Goal: Task Accomplishment & Management: Complete application form

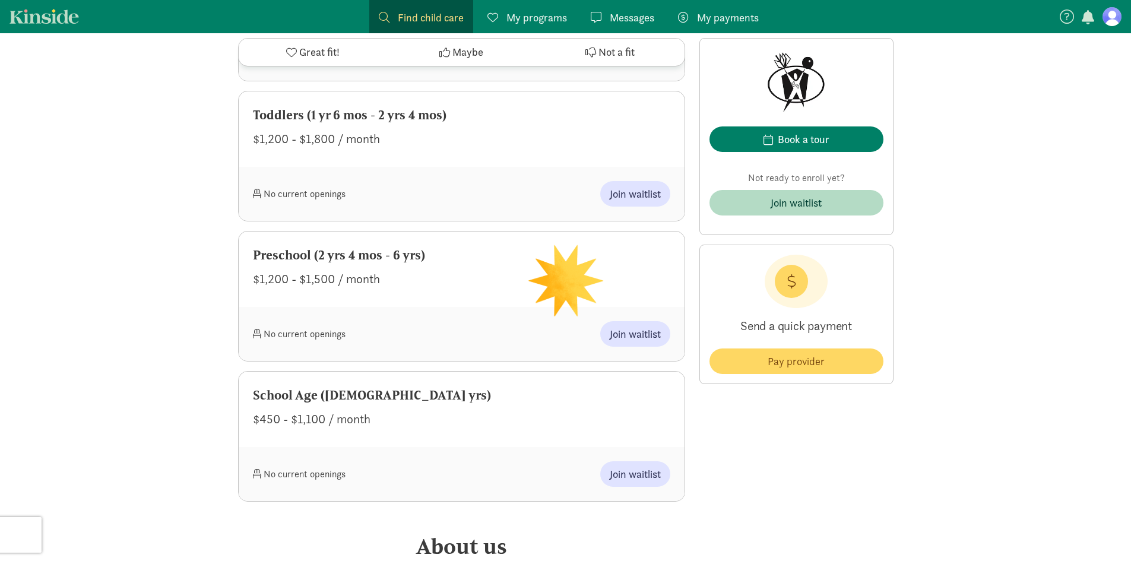
scroll to position [831, 0]
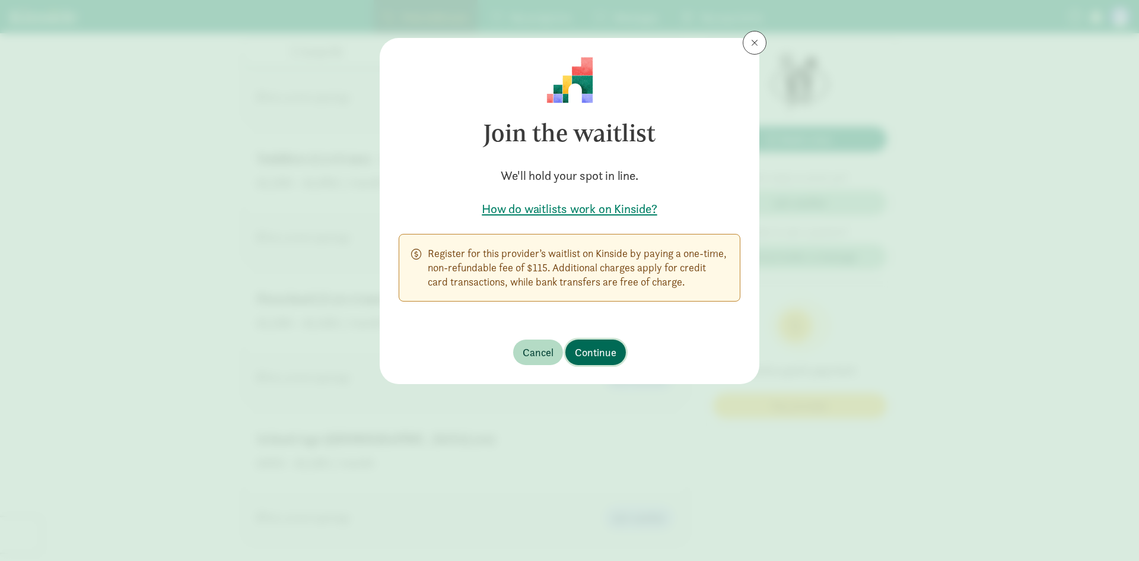
click at [604, 357] on span "Continue" at bounding box center [596, 352] width 42 height 16
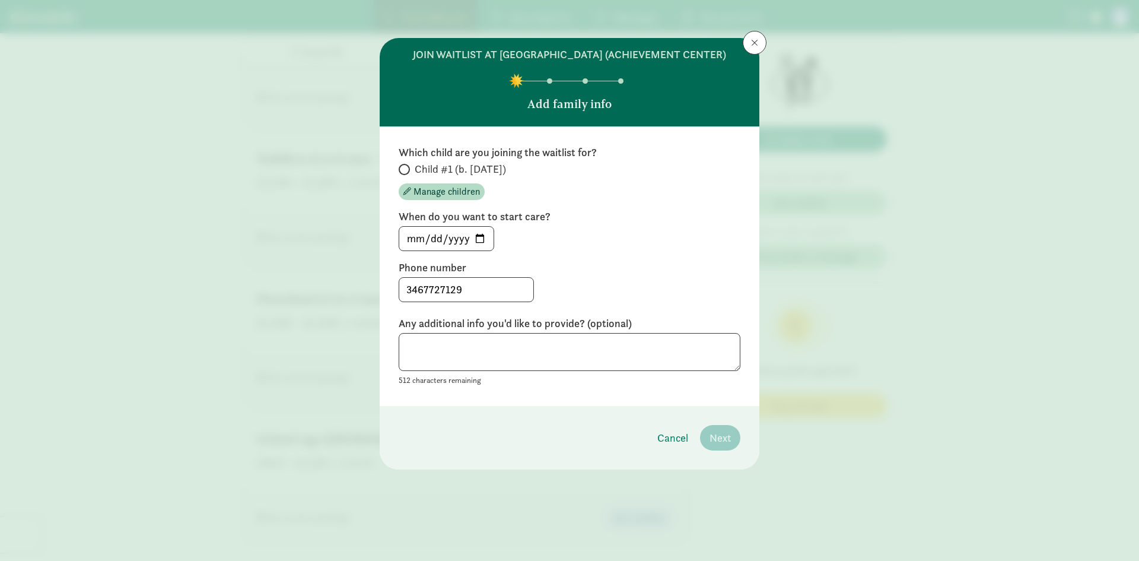
click at [447, 176] on span "Child #1 (b. [DATE])" at bounding box center [460, 169] width 91 height 14
click at [407, 173] on input "Child #1 (b. [DATE])" at bounding box center [403, 170] width 8 height 8
radio input "true"
click at [479, 248] on input "[DATE]" at bounding box center [446, 239] width 94 height 24
type input "[DATE]"
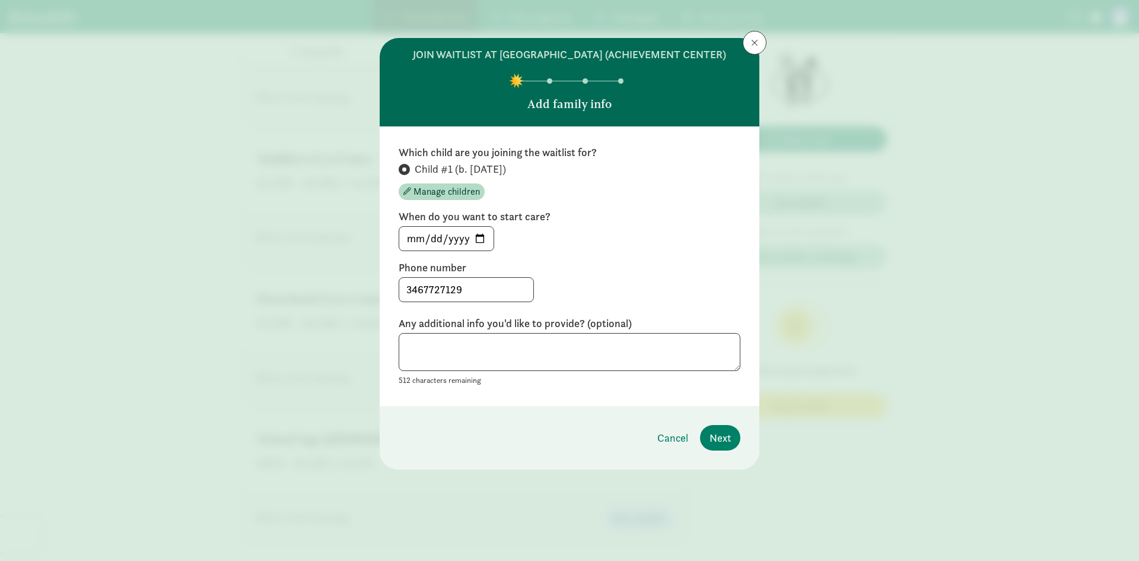
click at [582, 291] on div "3467727129" at bounding box center [570, 289] width 342 height 25
click at [650, 326] on div "Which child are you joining the waitlist for? Child #1 (b. November 2025) Manag…" at bounding box center [570, 266] width 342 height 242
click at [715, 446] on span "Next" at bounding box center [720, 438] width 21 height 16
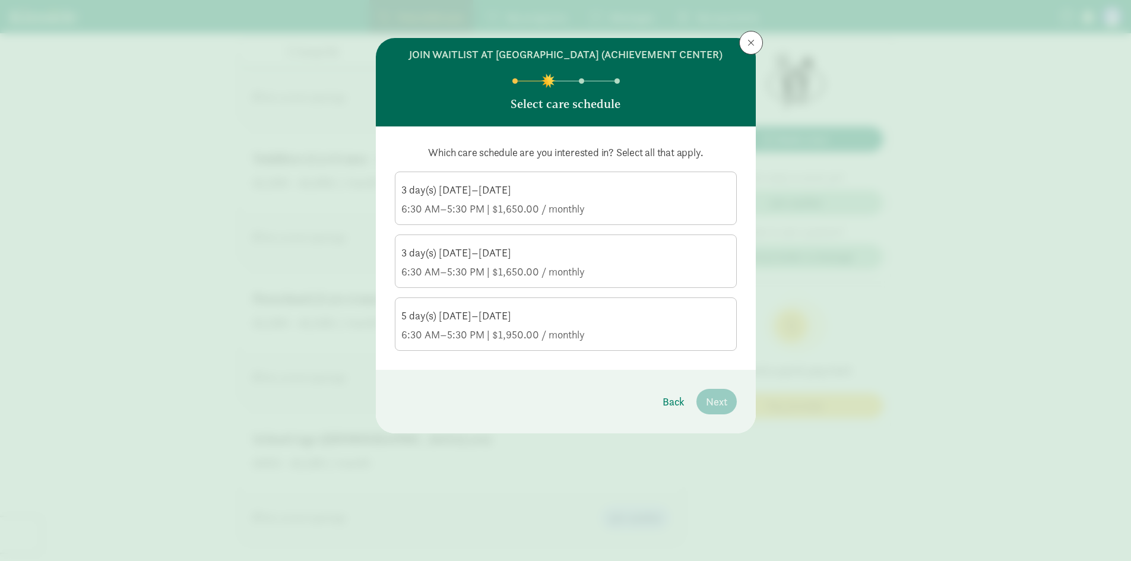
click at [713, 342] on div "6:30 AM–5:30 PM | $1,950.00 / monthly" at bounding box center [565, 335] width 329 height 14
click at [0, 0] on input "5 day(s) [DATE]–[DATE] 6:30 AM–5:30 PM | $1,950.00 / monthly" at bounding box center [0, 0] width 0 height 0
click at [718, 409] on span "Next" at bounding box center [716, 401] width 21 height 16
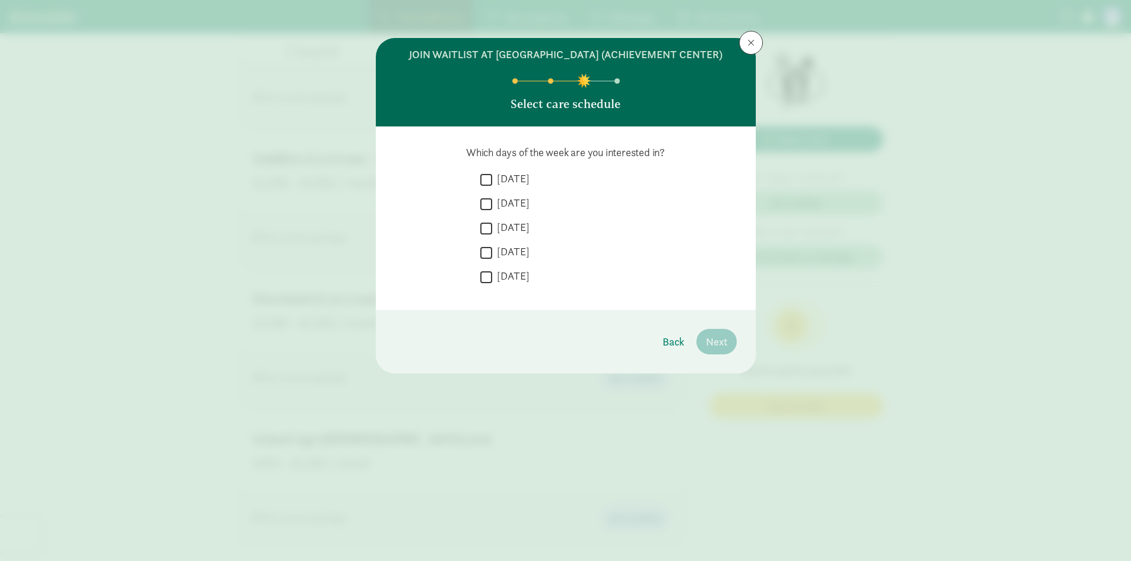
click at [485, 188] on input "[DATE]" at bounding box center [486, 180] width 12 height 16
checkbox input "true"
click at [493, 210] on label "[DATE]" at bounding box center [510, 203] width 37 height 14
click at [492, 212] on input "[DATE]" at bounding box center [486, 204] width 12 height 16
checkbox input "true"
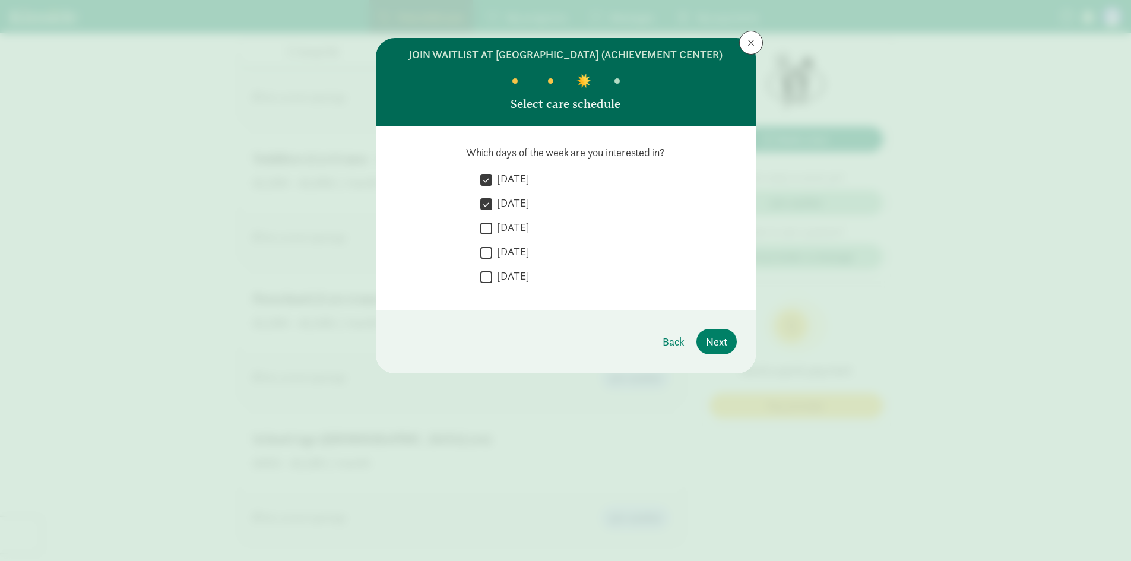
click at [482, 236] on input "[DATE]" at bounding box center [486, 228] width 12 height 16
checkbox input "true"
click at [491, 261] on input "[DATE]" at bounding box center [486, 252] width 12 height 16
checkbox input "true"
click at [482, 285] on input "[DATE]" at bounding box center [486, 277] width 12 height 16
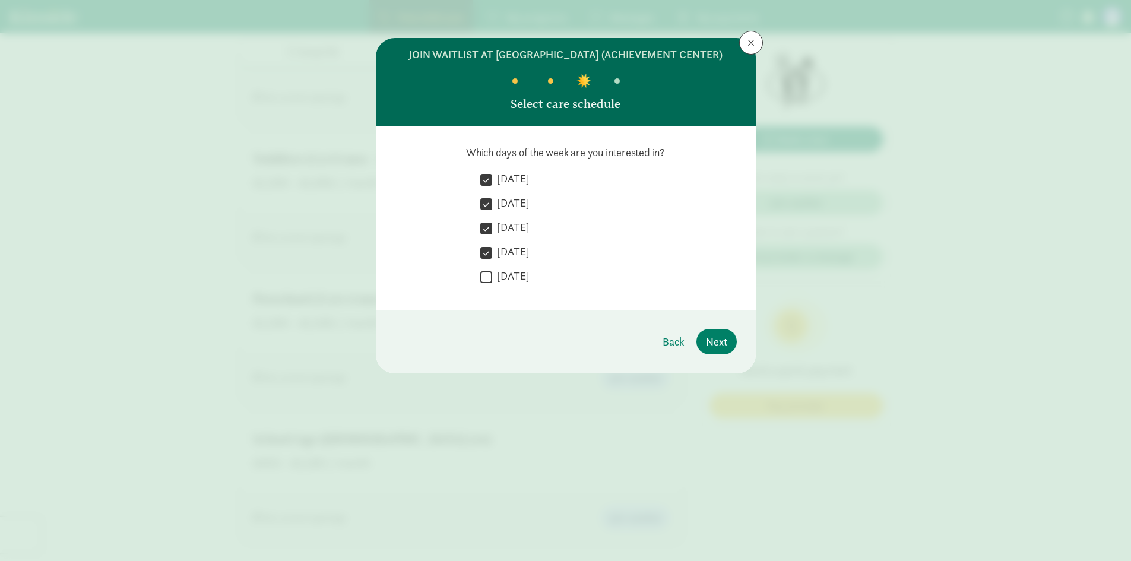
checkbox input "true"
click at [721, 350] on span "Next" at bounding box center [716, 342] width 21 height 16
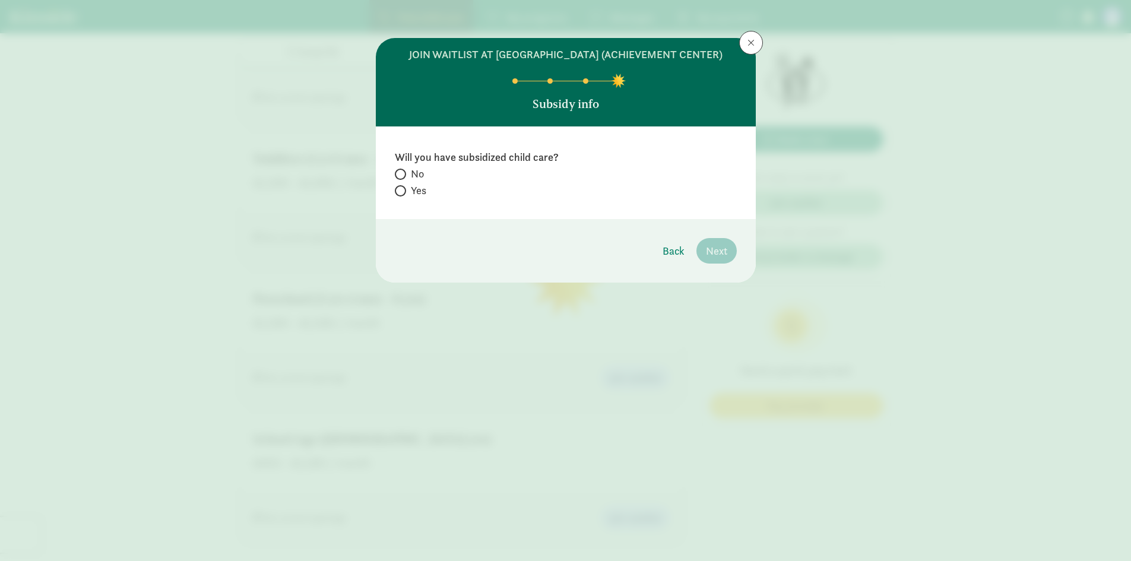
radio input "true"
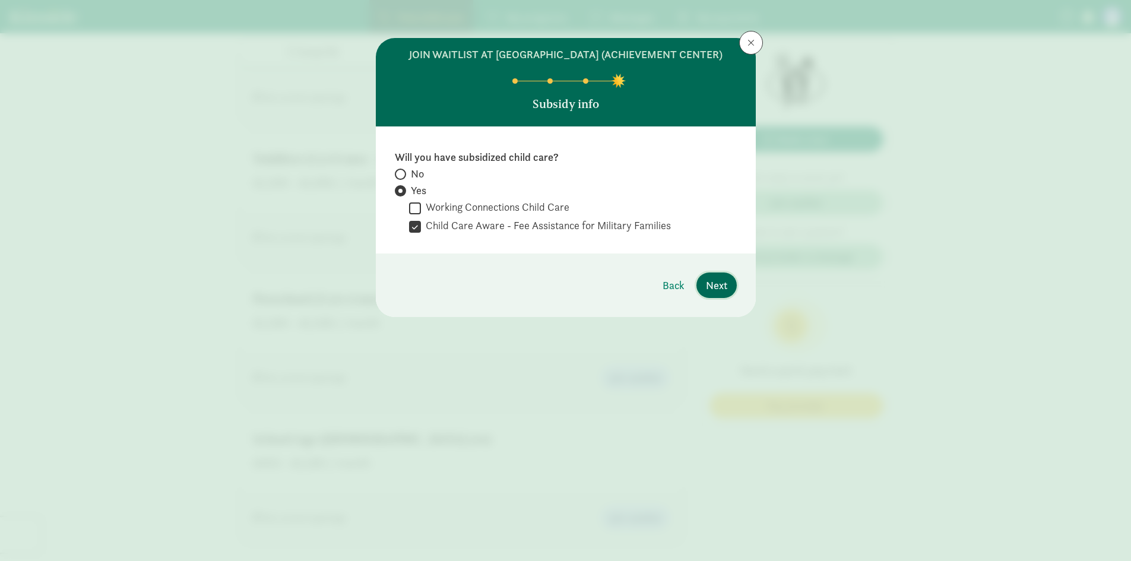
click at [722, 293] on span "Next" at bounding box center [716, 285] width 21 height 16
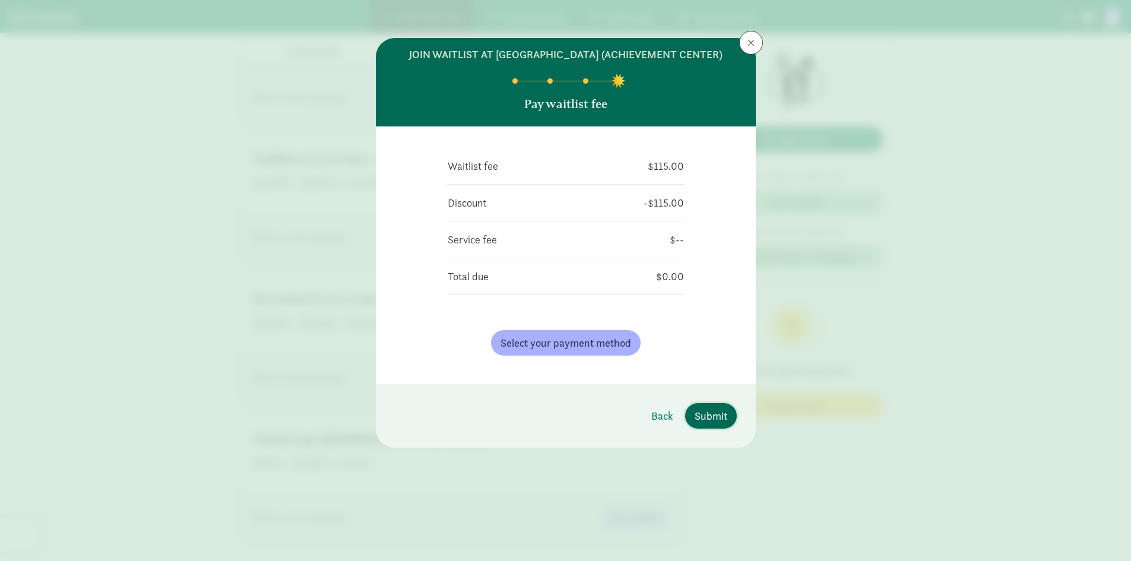
click at [714, 424] on span "Submit" at bounding box center [710, 416] width 33 height 16
click at [709, 424] on span "Submit" at bounding box center [710, 416] width 33 height 16
click at [579, 351] on span "Select your payment method" at bounding box center [565, 343] width 131 height 16
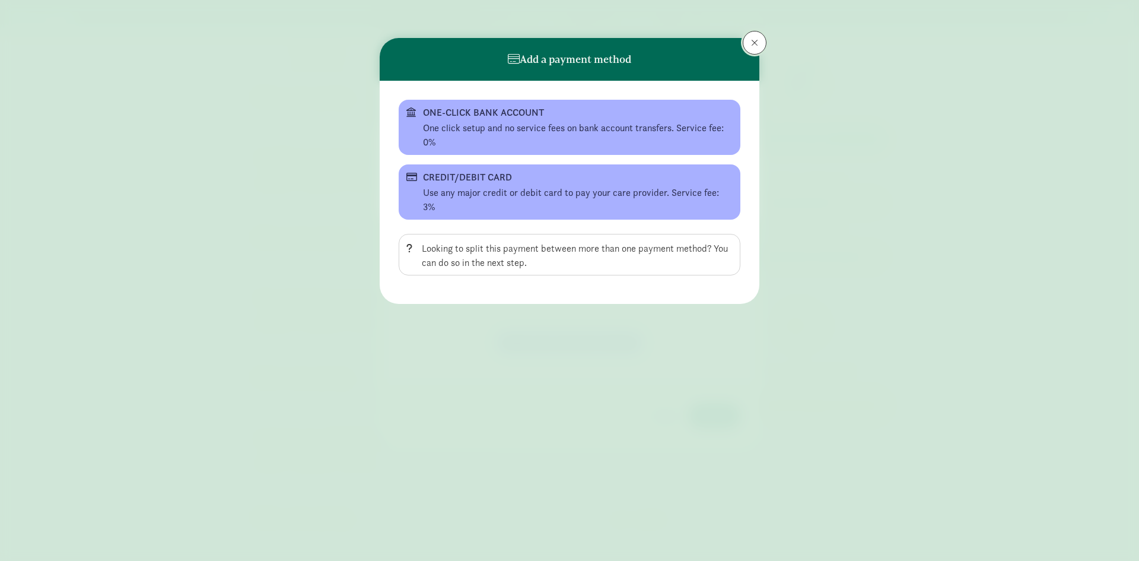
click at [751, 46] on span at bounding box center [754, 42] width 7 height 9
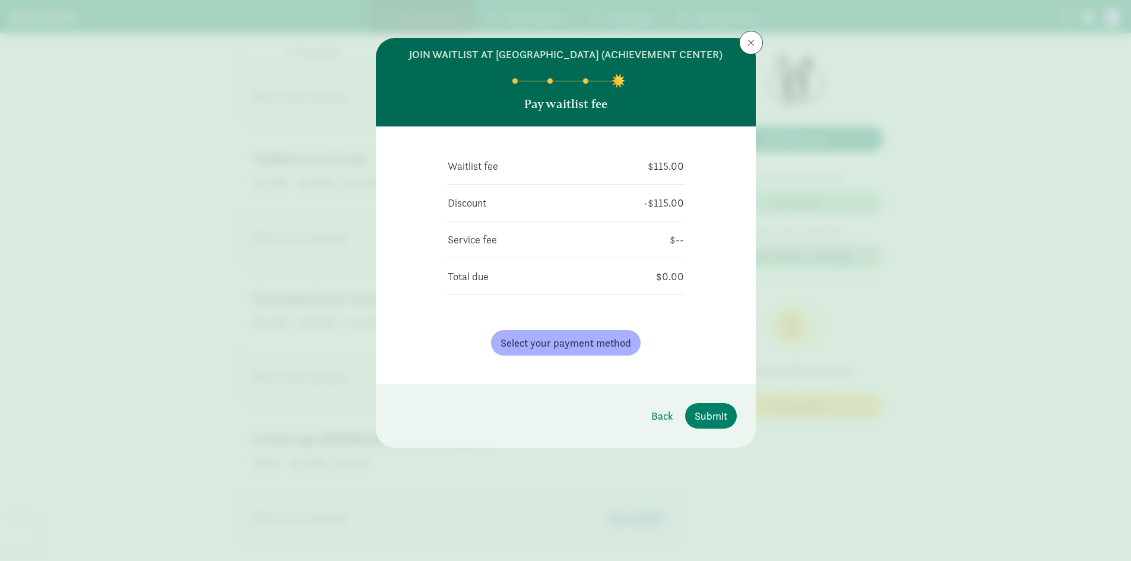
click at [742, 375] on div "Waitlist fee $115.00 Discount -$115.00 Service fee $-- Total due $0.00 Select y…" at bounding box center [566, 255] width 380 height 258
click at [719, 424] on span "Submit" at bounding box center [710, 416] width 33 height 16
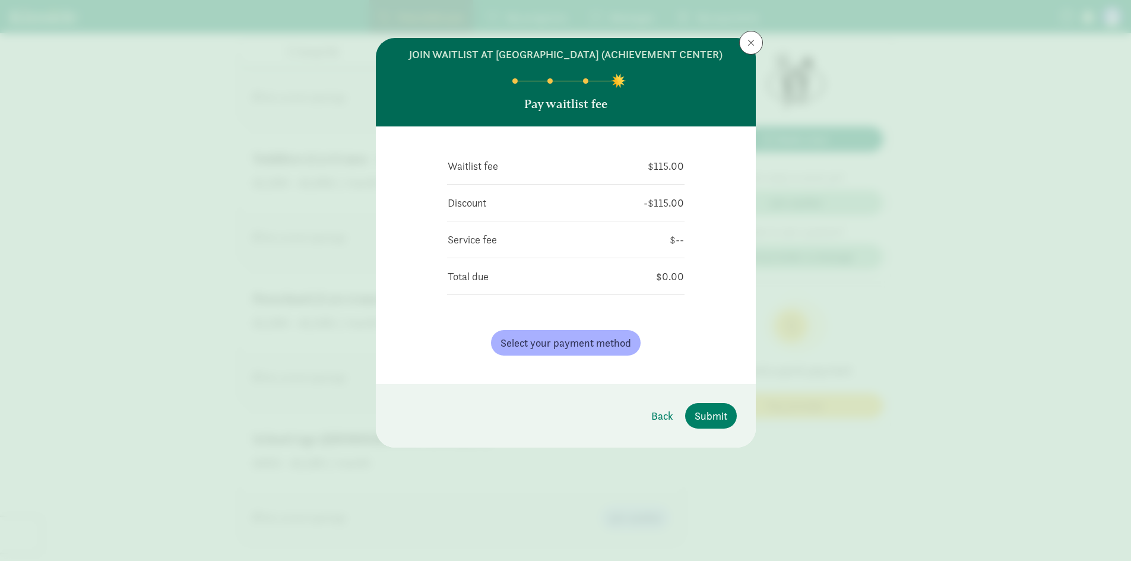
click at [669, 351] on div "Select your payment method" at bounding box center [565, 342] width 237 height 45
click at [698, 424] on span "Submit" at bounding box center [710, 416] width 33 height 16
click at [651, 424] on span "Back" at bounding box center [662, 416] width 22 height 16
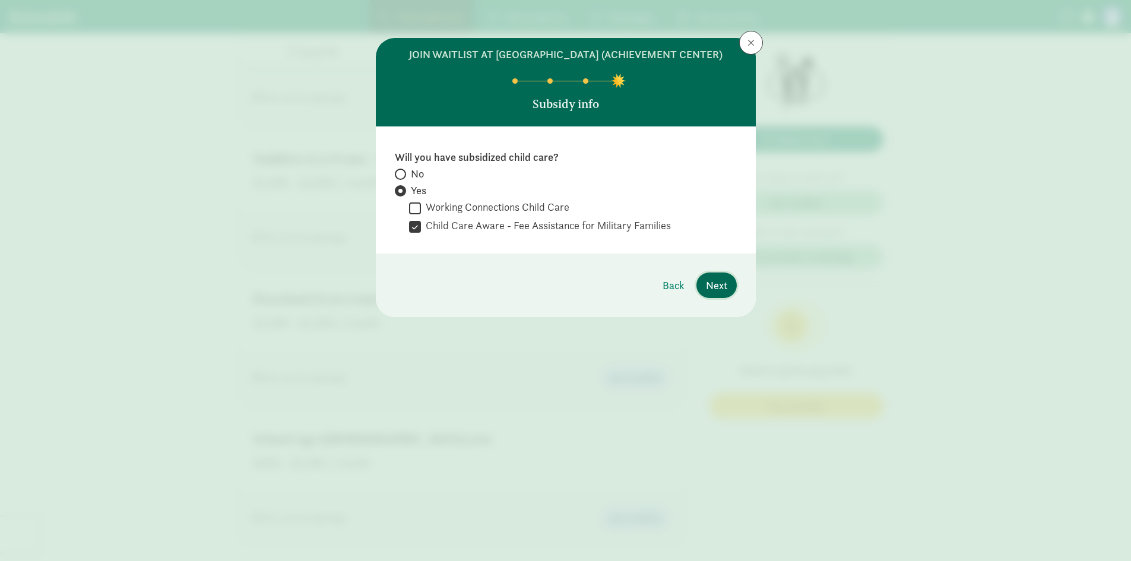
click at [717, 293] on span "Next" at bounding box center [716, 285] width 21 height 16
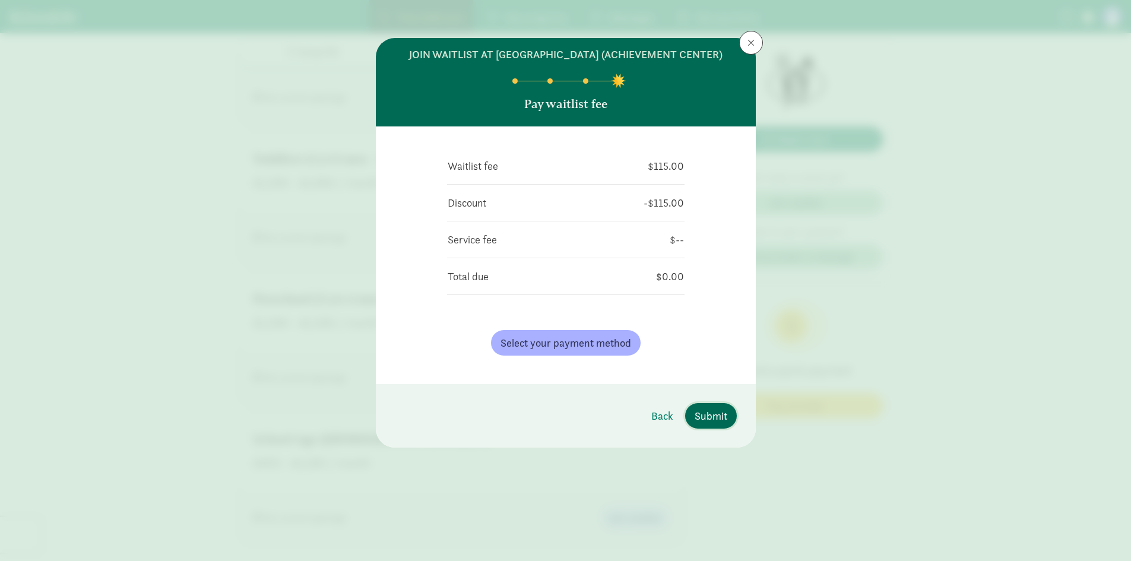
click at [709, 424] on span "Submit" at bounding box center [710, 416] width 33 height 16
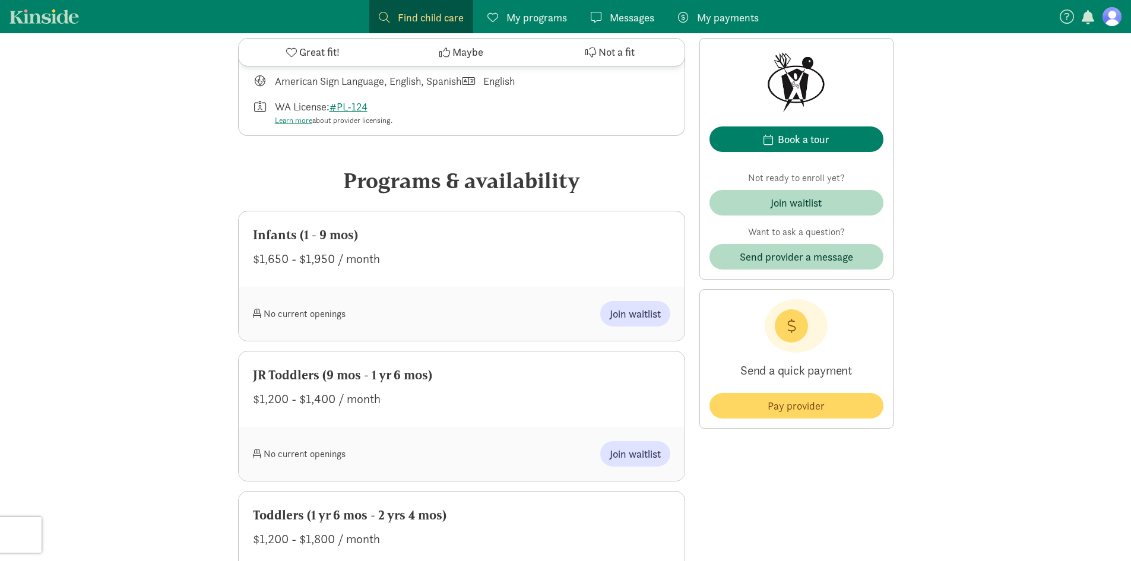
scroll to position [356, 0]
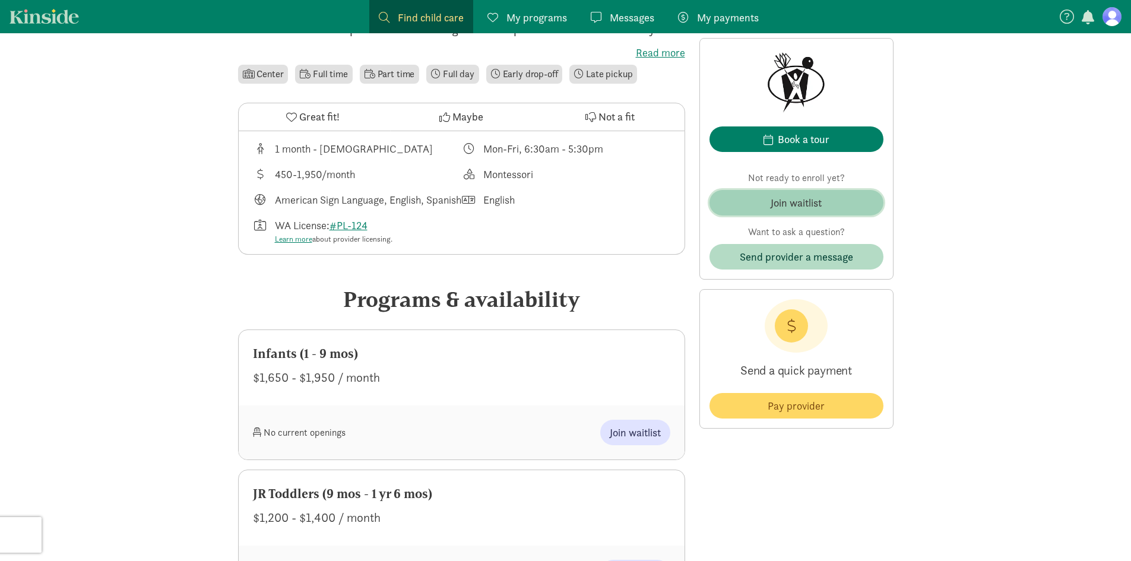
click at [842, 204] on span "Join waitlist" at bounding box center [796, 203] width 155 height 16
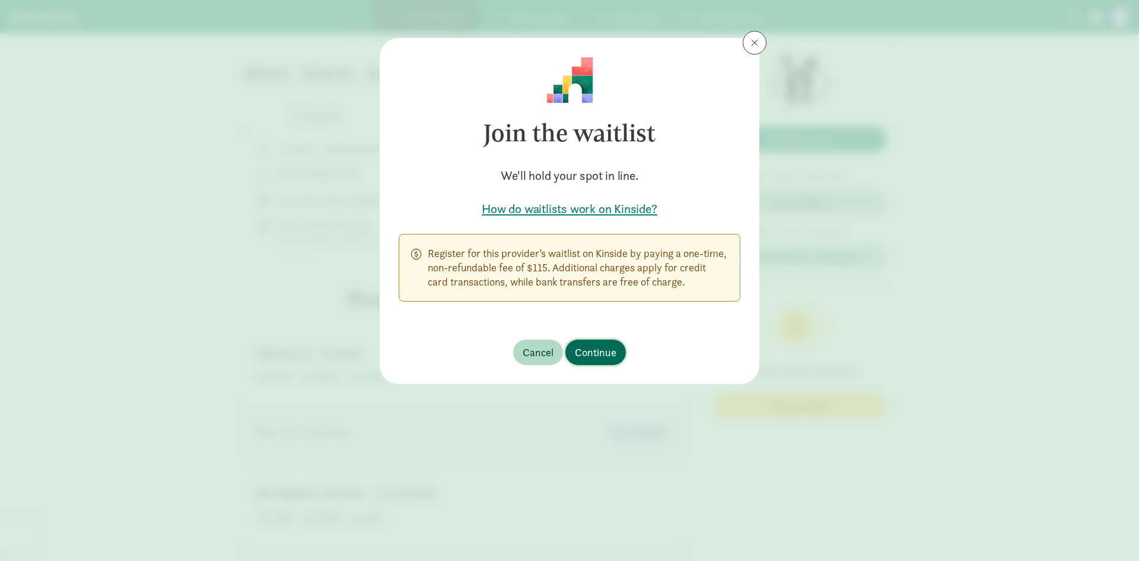
click at [620, 349] on button "Continue" at bounding box center [596, 352] width 61 height 26
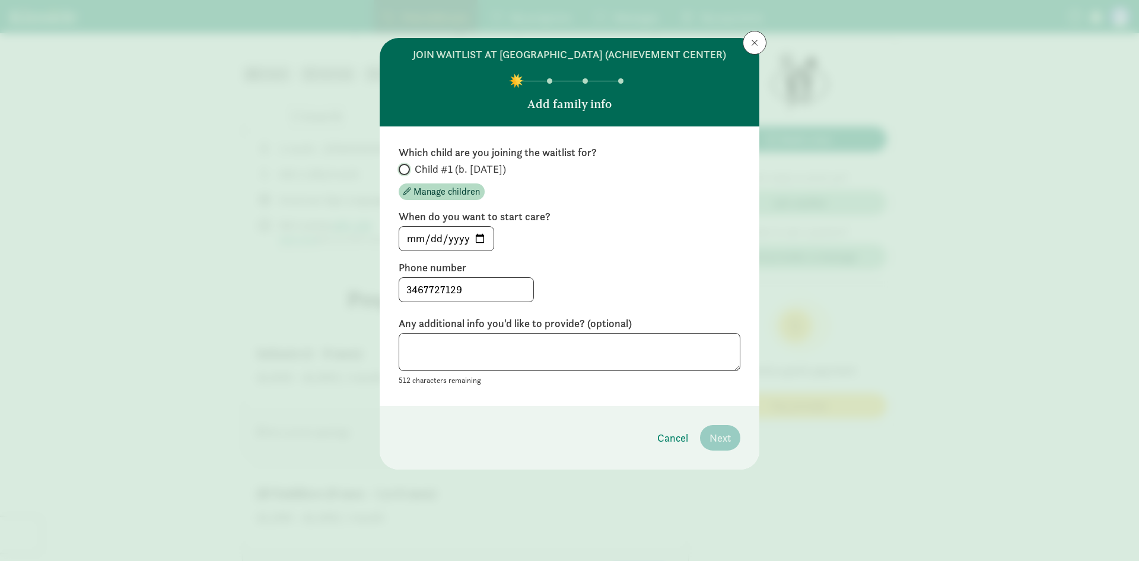
click at [406, 173] on input "Child #1 (b. [DATE])" at bounding box center [403, 170] width 8 height 8
radio input "true"
click at [478, 250] on input "[DATE]" at bounding box center [446, 239] width 94 height 24
type input "[DATE]"
click at [630, 275] on label "Phone number" at bounding box center [570, 268] width 342 height 14
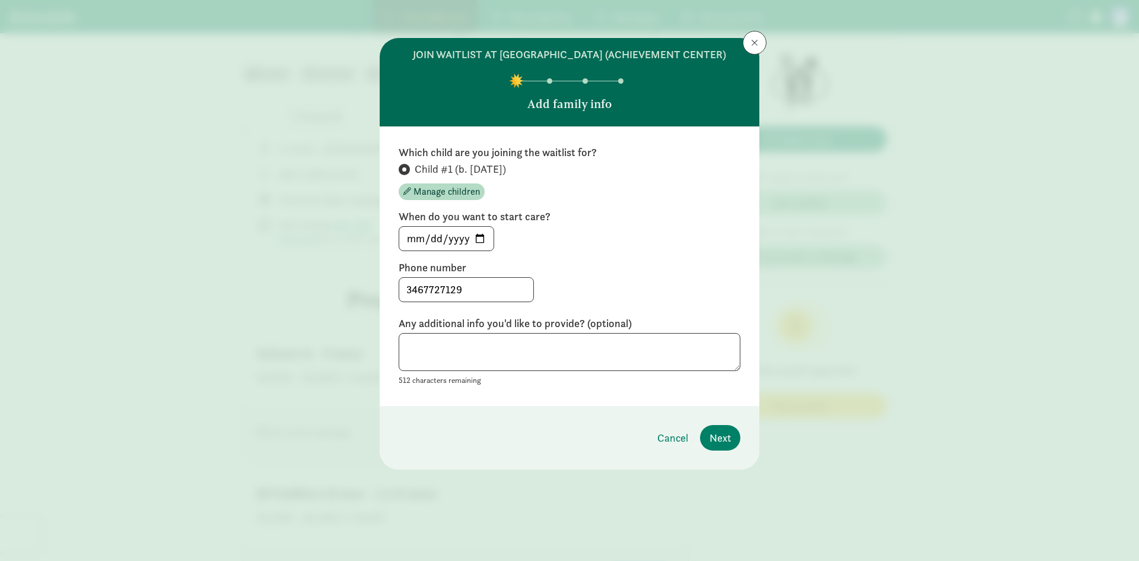
click at [719, 439] on footer "Cancel Next" at bounding box center [570, 437] width 380 height 63
click at [725, 446] on span "Next" at bounding box center [720, 438] width 21 height 16
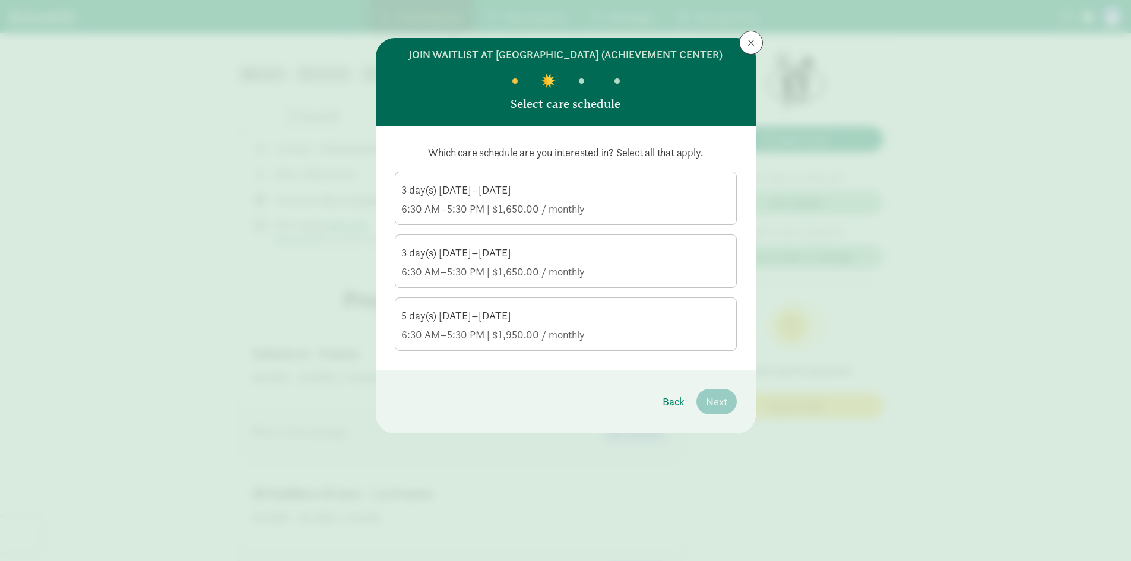
click at [546, 338] on div "5 day(s) [DATE]–[DATE] 6:30 AM–5:30 PM | $1,950.00 / monthly" at bounding box center [565, 325] width 329 height 33
click at [0, 0] on input "5 day(s) [DATE]–[DATE] 6:30 AM–5:30 PM | $1,950.00 / monthly" at bounding box center [0, 0] width 0 height 0
click at [717, 406] on button "Next" at bounding box center [716, 402] width 40 height 26
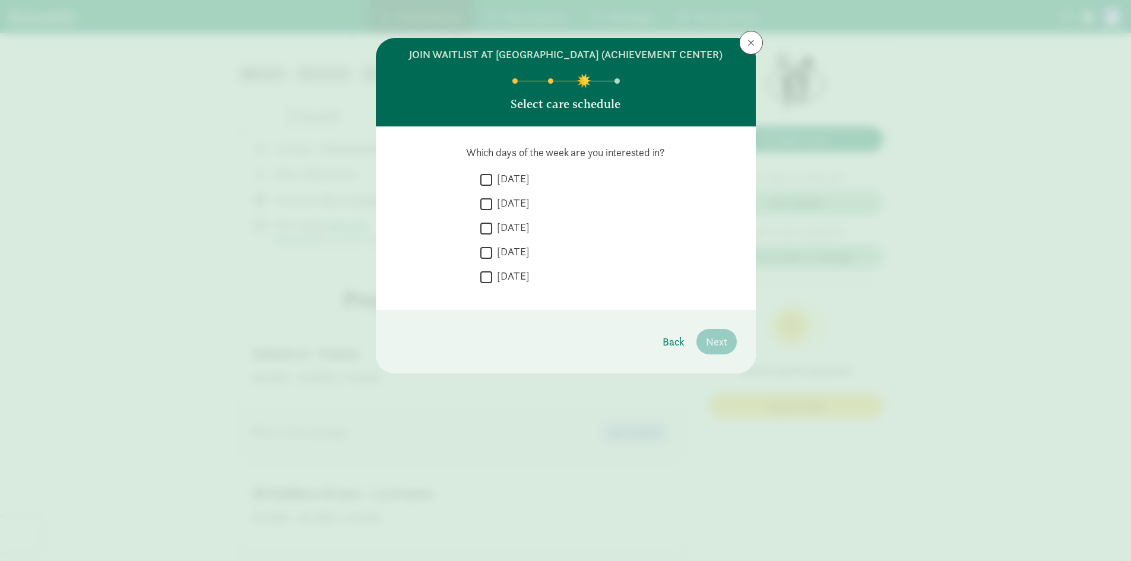
click at [487, 188] on input "[DATE]" at bounding box center [486, 180] width 12 height 16
checkbox input "true"
click at [494, 210] on label "[DATE]" at bounding box center [510, 203] width 37 height 14
click at [492, 212] on input "[DATE]" at bounding box center [486, 204] width 12 height 16
checkbox input "true"
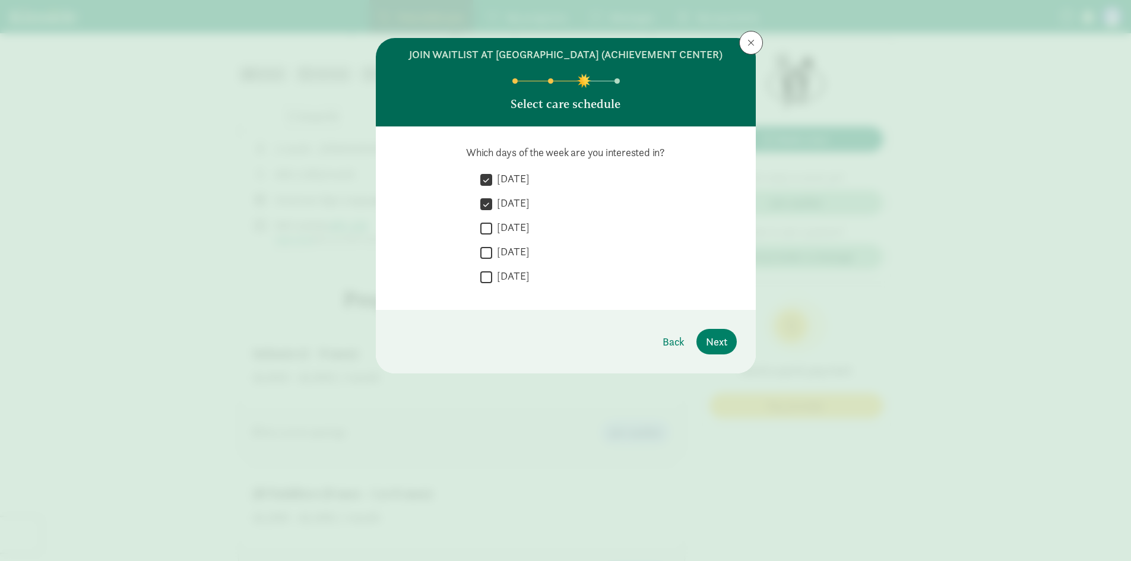
click at [494, 250] on div " [DATE]" at bounding box center [608, 255] width 256 height 22
click at [484, 236] on input "[DATE]" at bounding box center [486, 228] width 12 height 16
checkbox input "true"
click at [485, 261] on input "[DATE]" at bounding box center [486, 252] width 12 height 16
checkbox input "true"
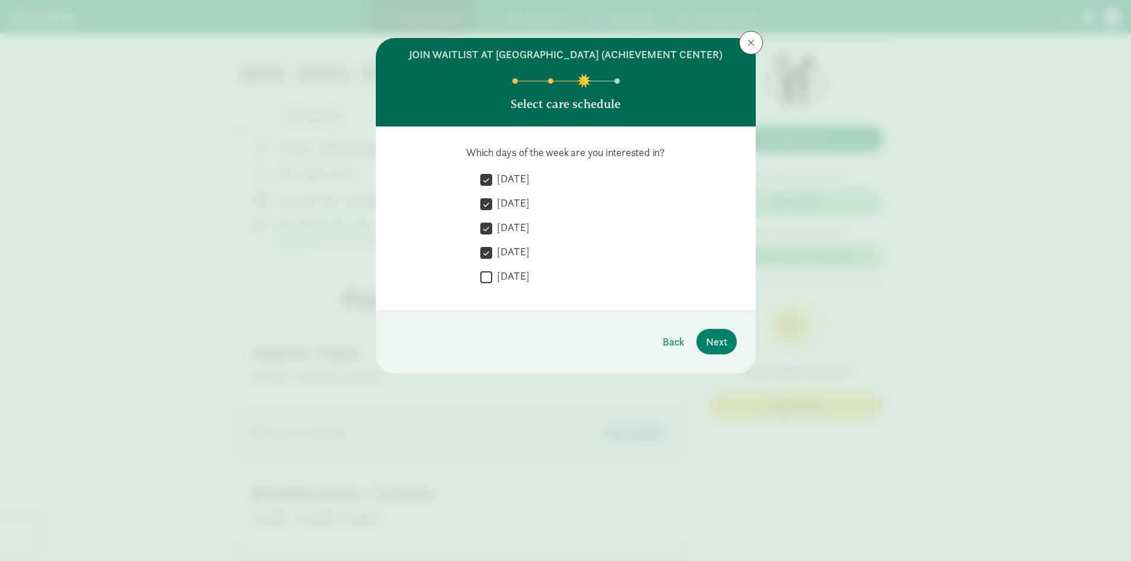
click at [485, 285] on input "[DATE]" at bounding box center [486, 277] width 12 height 16
checkbox input "true"
click at [733, 354] on button "Next" at bounding box center [716, 342] width 40 height 26
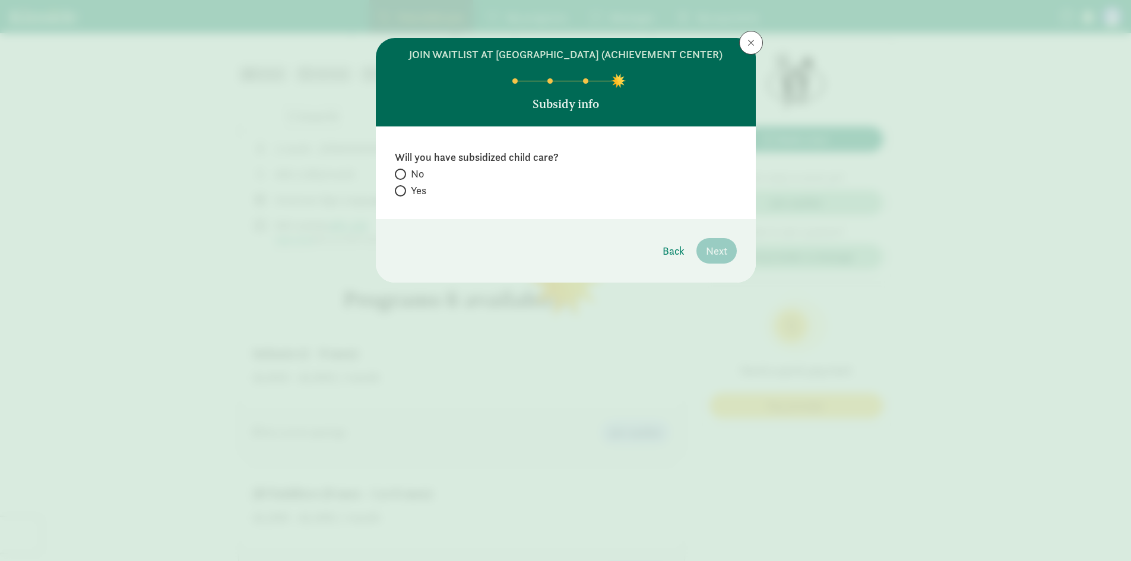
radio input "true"
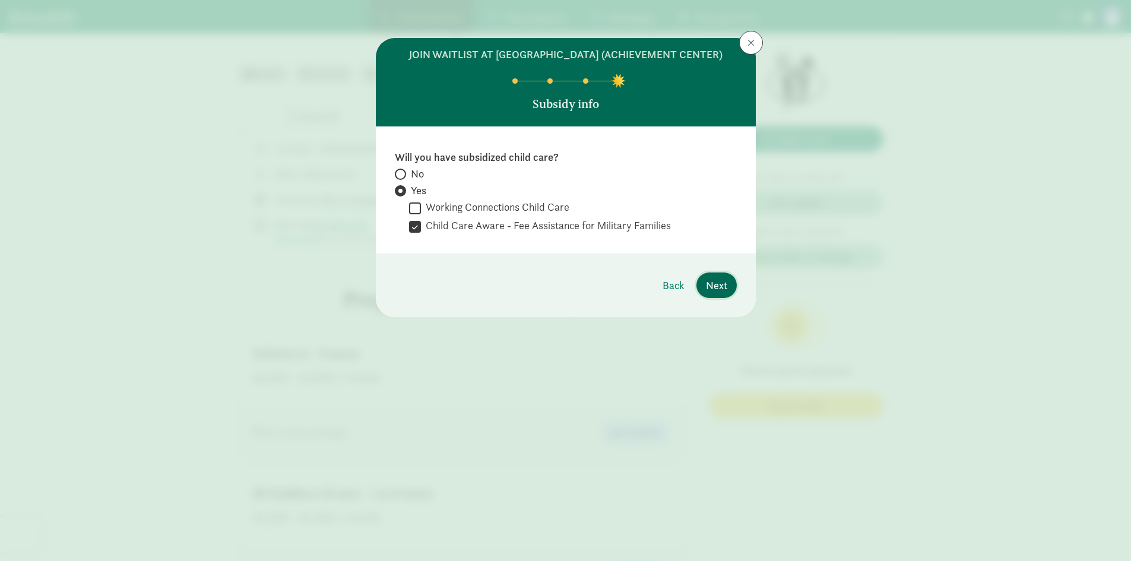
click at [733, 297] on button "Next" at bounding box center [716, 285] width 40 height 26
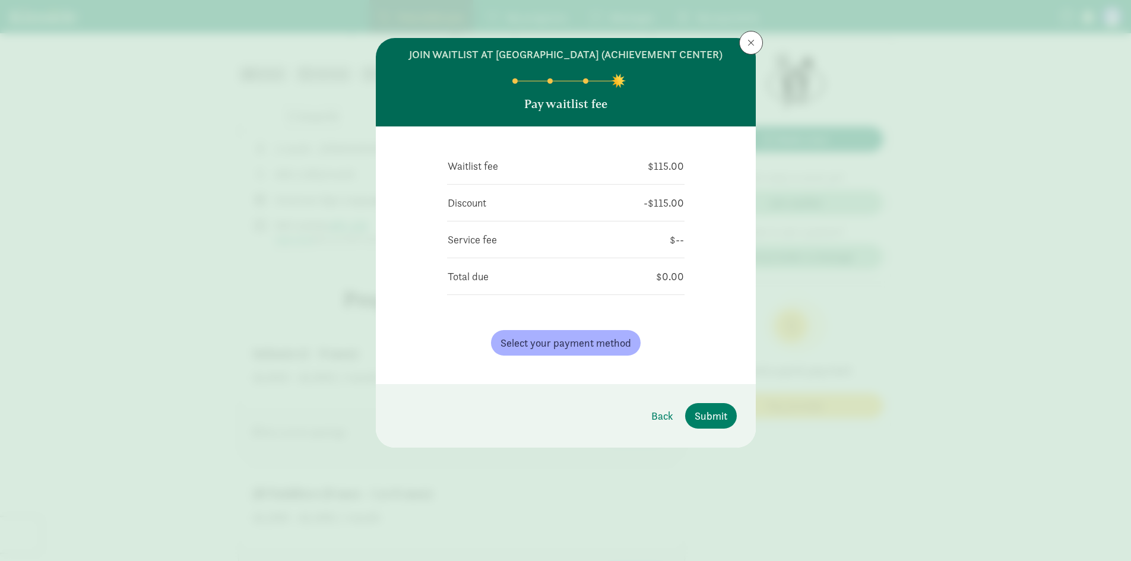
click at [716, 443] on footer "Back Submit" at bounding box center [566, 415] width 380 height 63
click at [716, 424] on span "Submit" at bounding box center [710, 416] width 33 height 16
click at [737, 42] on header "join waitlist at [GEOGRAPHIC_DATA] (Achievement Center) Pay waitlist fee" at bounding box center [566, 82] width 380 height 88
click at [747, 40] on span at bounding box center [750, 42] width 7 height 9
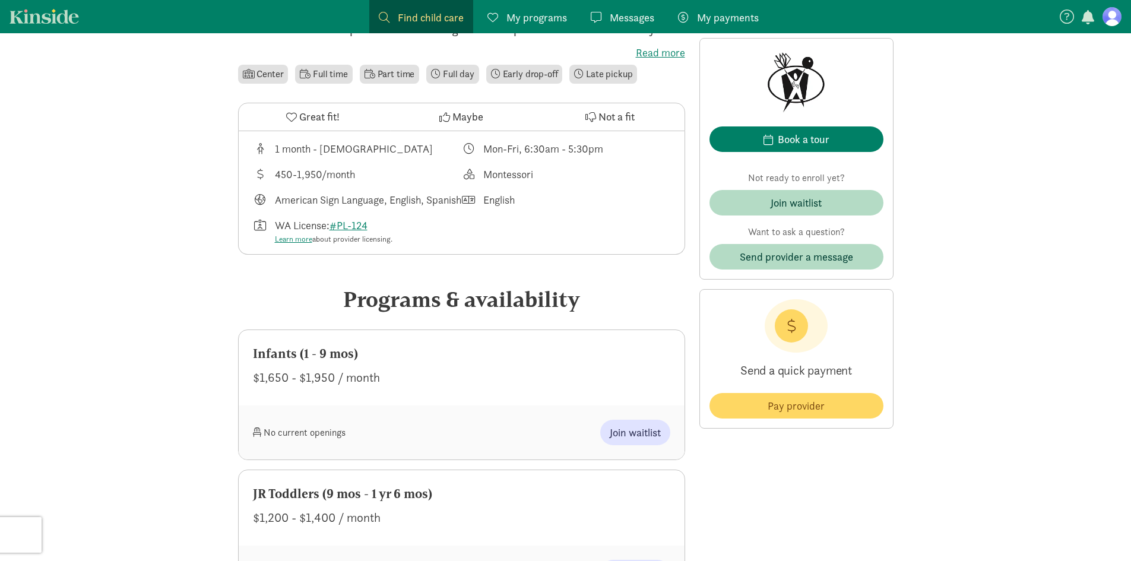
click at [1114, 12] on figure at bounding box center [1111, 16] width 19 height 19
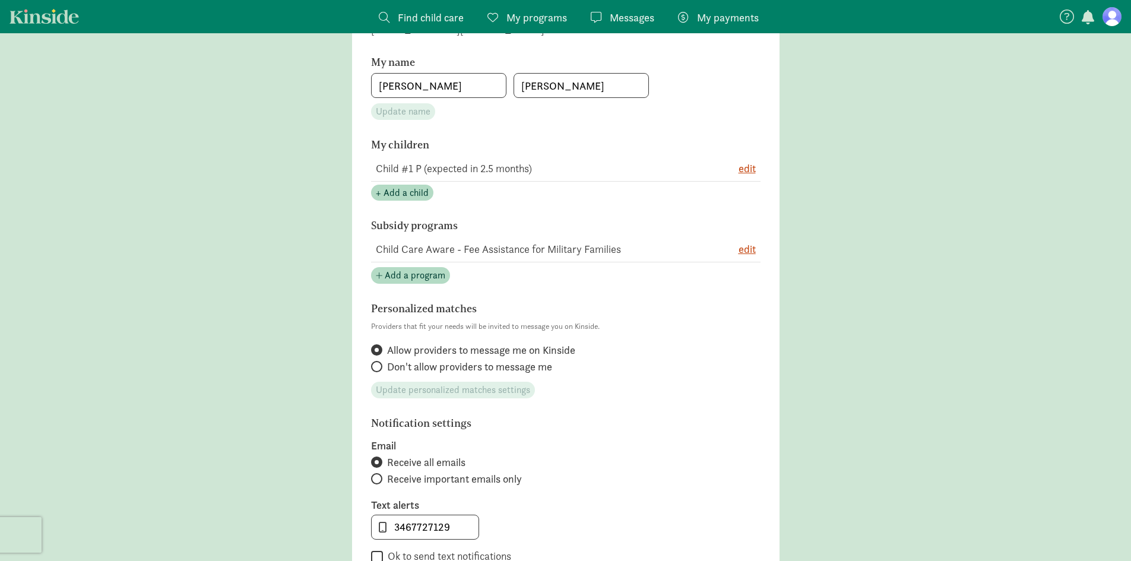
scroll to position [24, 0]
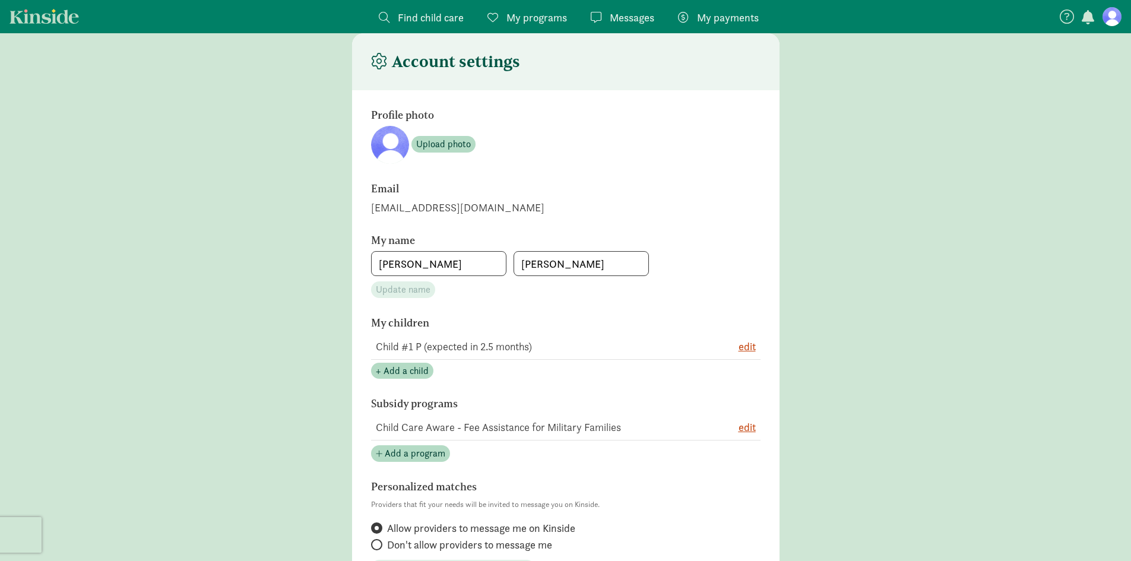
click at [500, 345] on td "Child #1 P (expected in 2.5 months)" at bounding box center [536, 347] width 330 height 26
click at [992, 284] on main "Account settings Profile photo Upload photo Email [EMAIL_ADDRESS][DOMAIN_NAME] …" at bounding box center [565, 494] width 1131 height 923
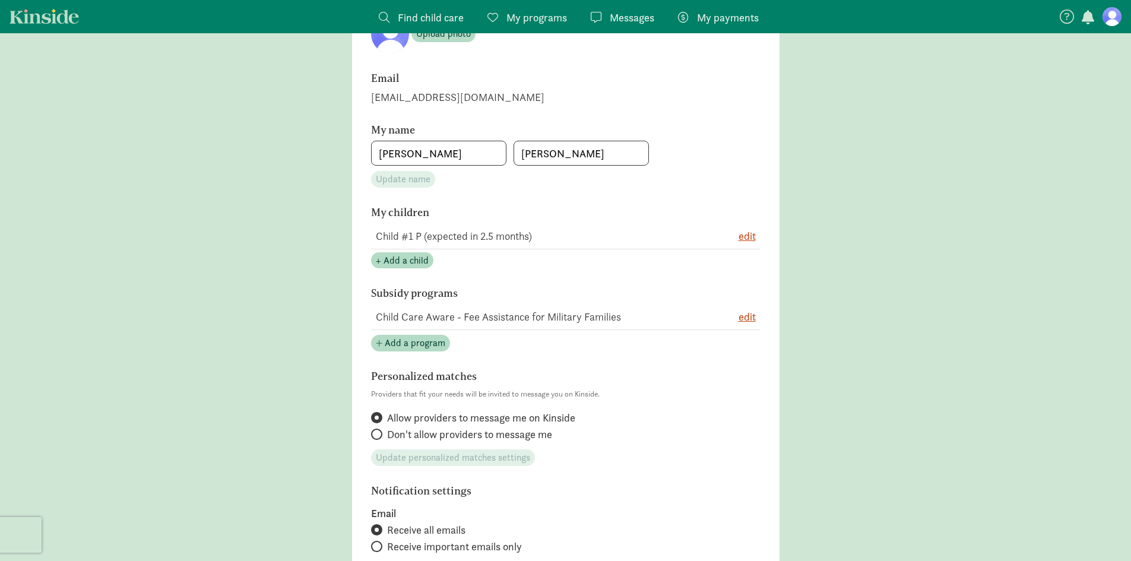
scroll to position [0, 0]
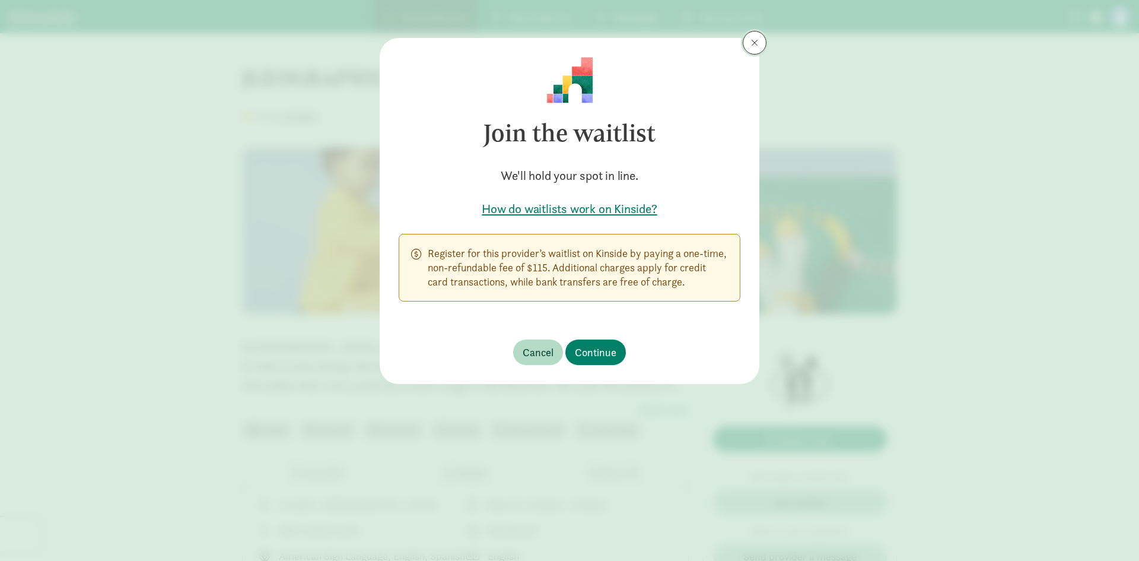
click at [766, 47] on button at bounding box center [755, 43] width 24 height 24
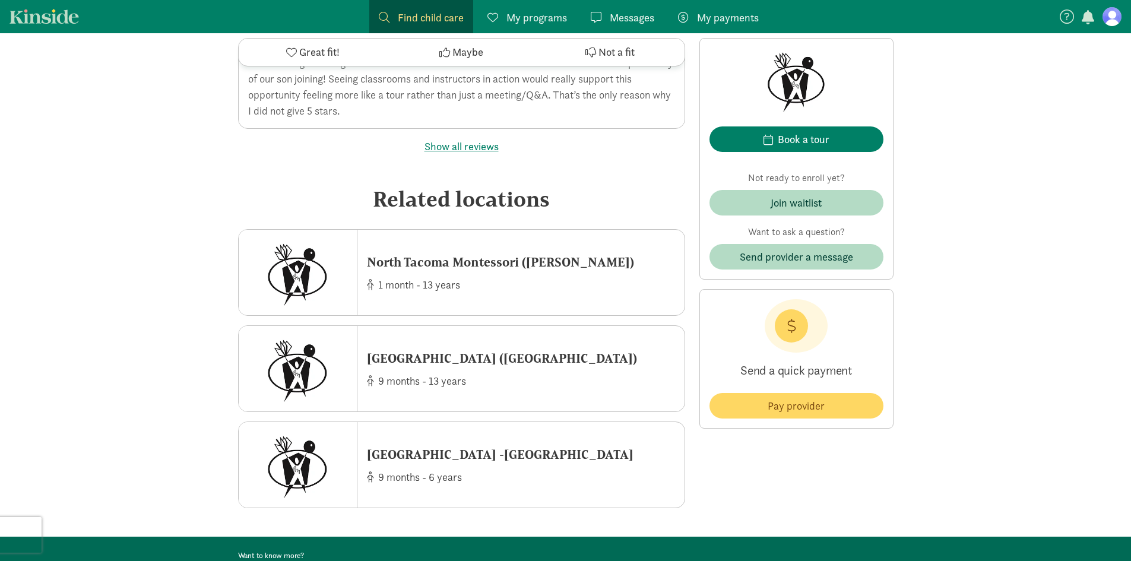
scroll to position [2552, 0]
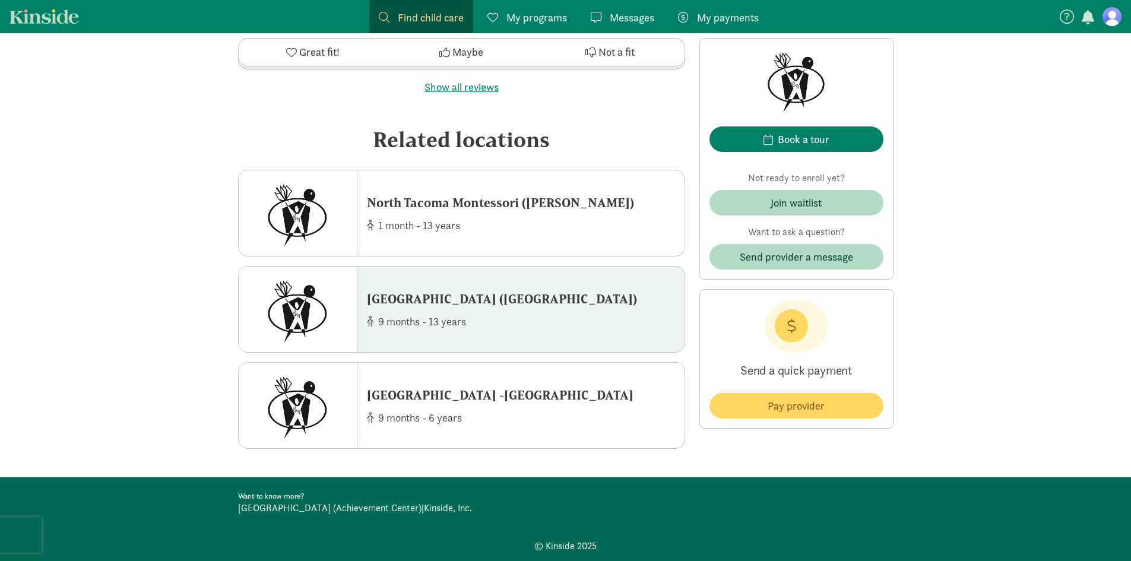
click at [603, 309] on div "[GEOGRAPHIC_DATA] ([GEOGRAPHIC_DATA])" at bounding box center [502, 299] width 270 height 19
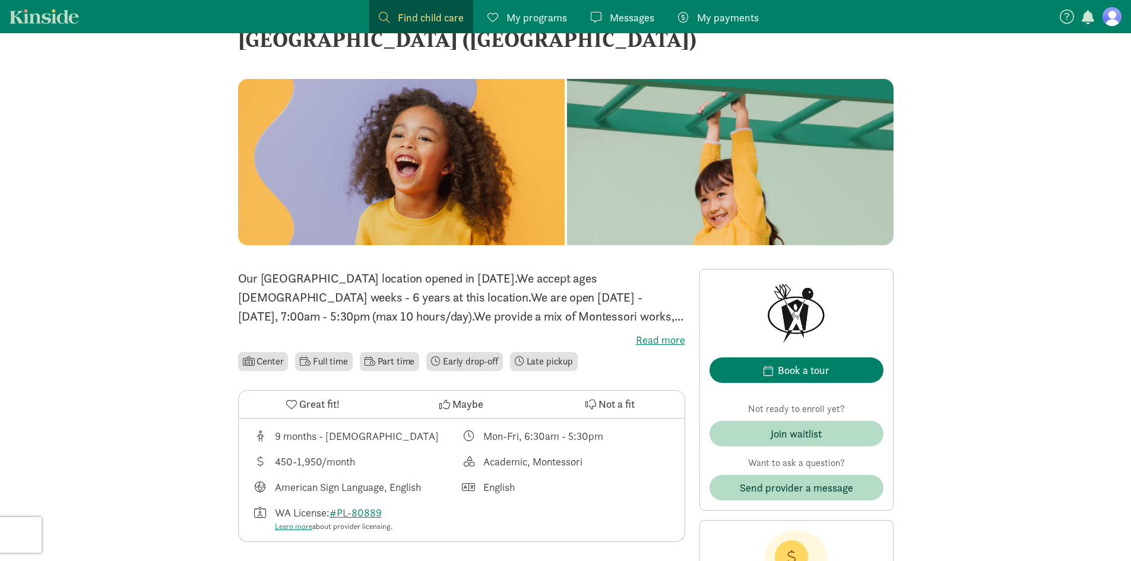
scroll to position [59, 0]
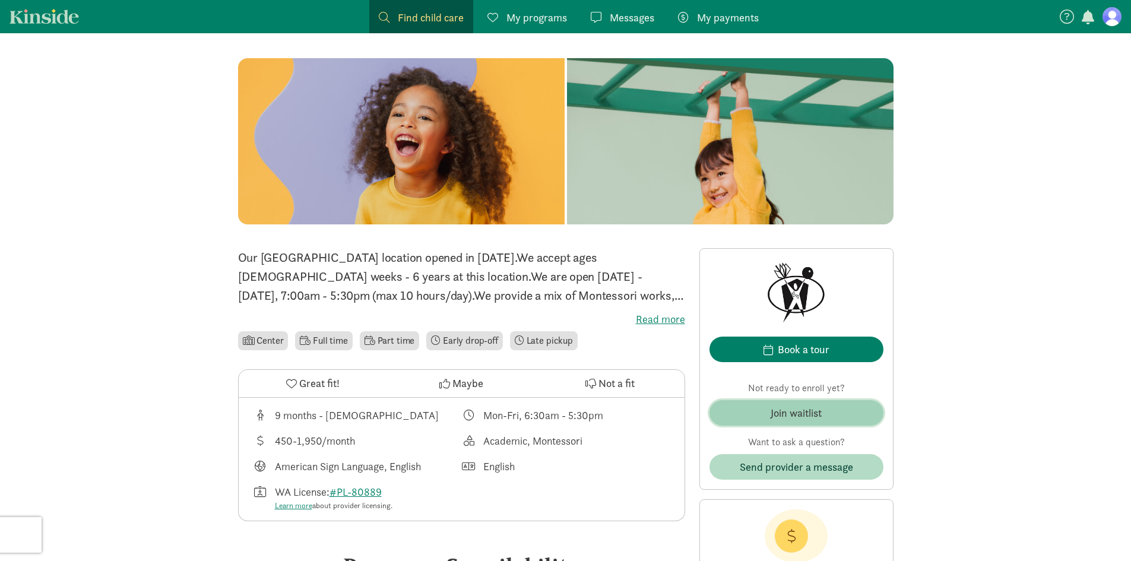
click at [787, 404] on button "Join waitlist" at bounding box center [796, 413] width 174 height 26
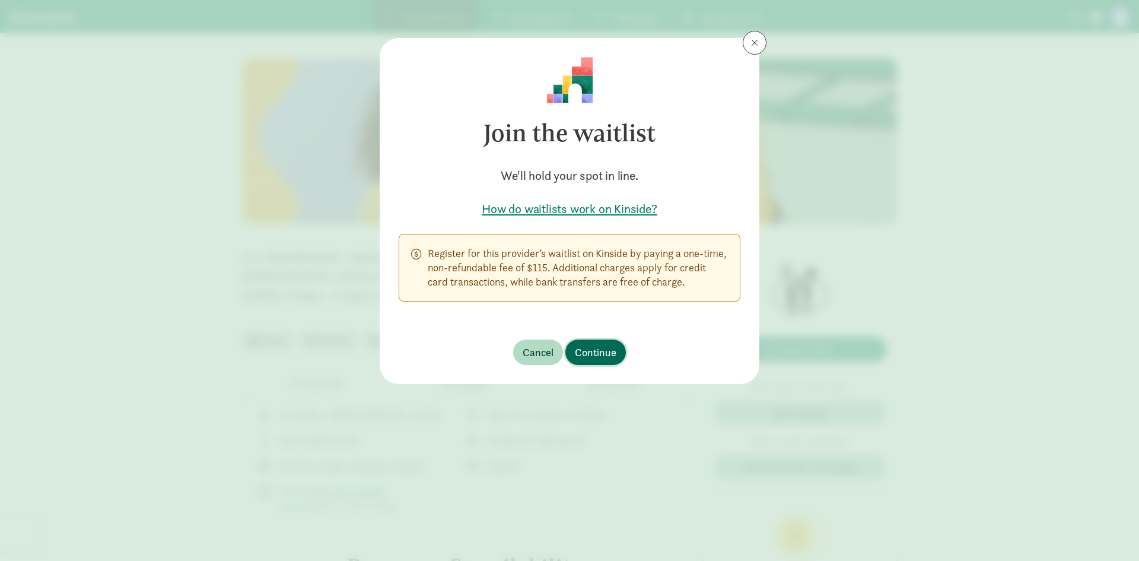
click at [595, 341] on button "Continue" at bounding box center [596, 352] width 61 height 26
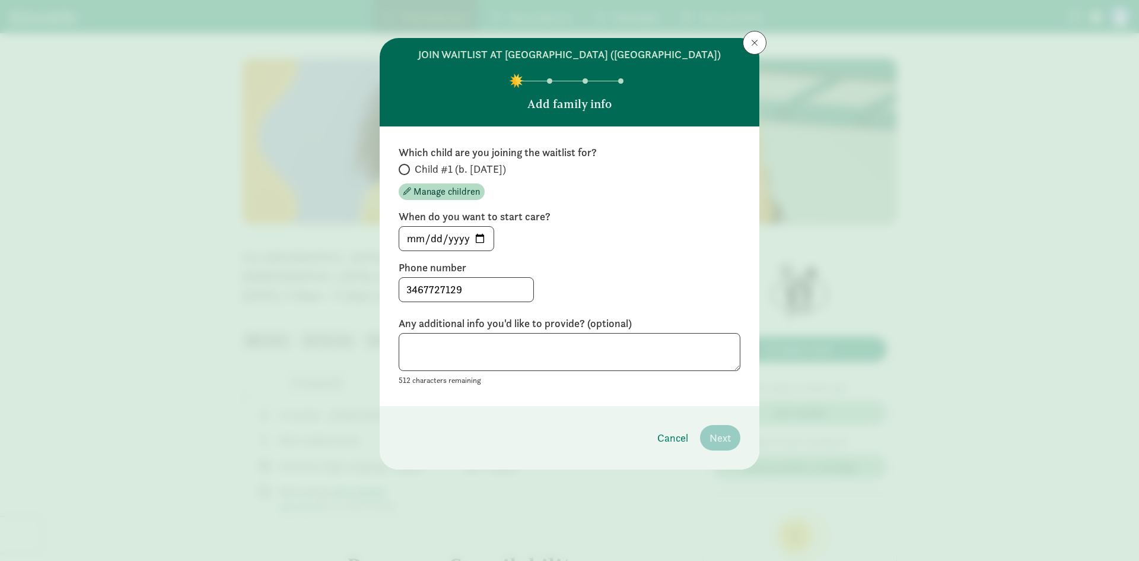
click at [413, 176] on label "Child #1 (b. [DATE])" at bounding box center [570, 169] width 342 height 14
click at [407, 173] on input "Child #1 (b. [DATE])" at bounding box center [403, 170] width 8 height 8
radio input "true"
click at [713, 446] on span "Next" at bounding box center [720, 438] width 21 height 16
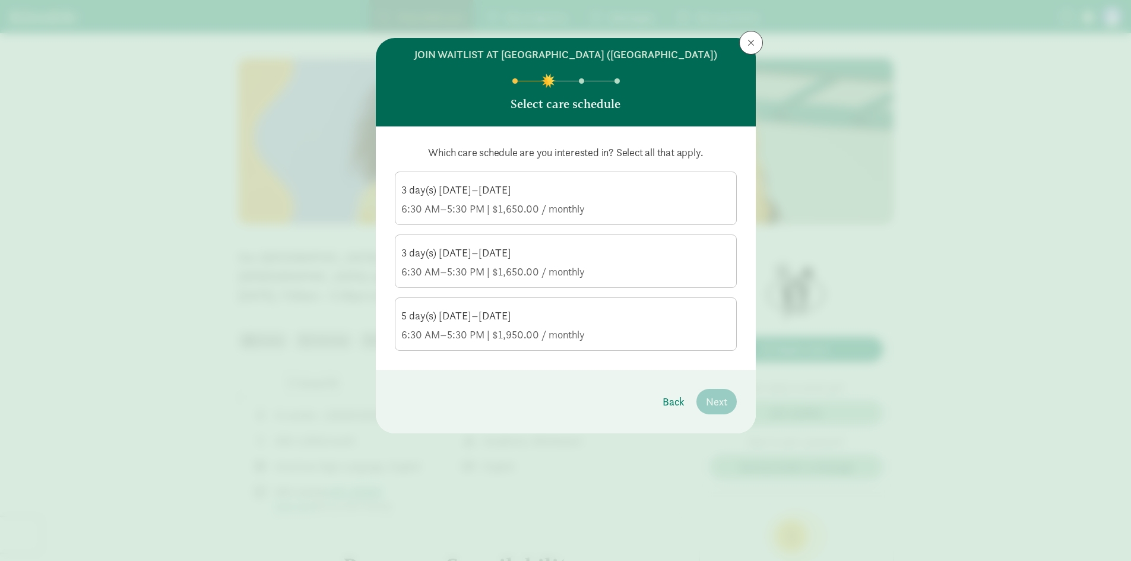
click at [512, 323] on div "5 day(s) [DATE]–[DATE]" at bounding box center [565, 316] width 329 height 14
click at [0, 0] on input "5 day(s) [DATE]–[DATE] 6:30 AM–5:30 PM | $1,950.00 / monthly" at bounding box center [0, 0] width 0 height 0
click at [719, 409] on span "Next" at bounding box center [716, 401] width 21 height 16
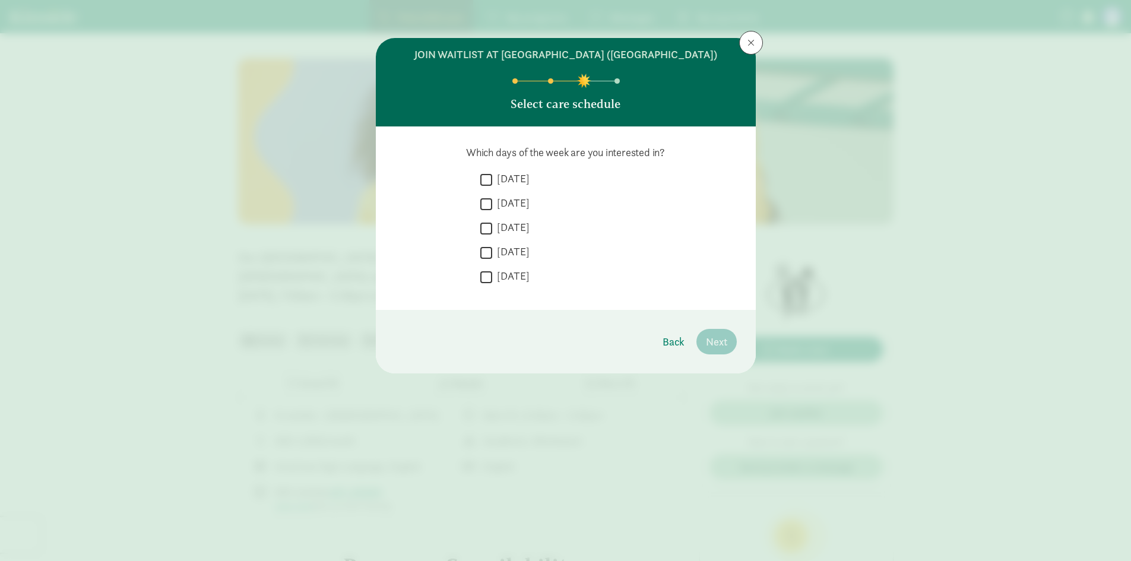
drag, startPoint x: 494, startPoint y: 198, endPoint x: 490, endPoint y: 193, distance: 6.3
click at [493, 196] on div " Monday" at bounding box center [608, 207] width 256 height 22
click at [486, 188] on input "[DATE]" at bounding box center [486, 180] width 12 height 16
checkbox input "true"
click at [488, 212] on input "[DATE]" at bounding box center [486, 204] width 12 height 16
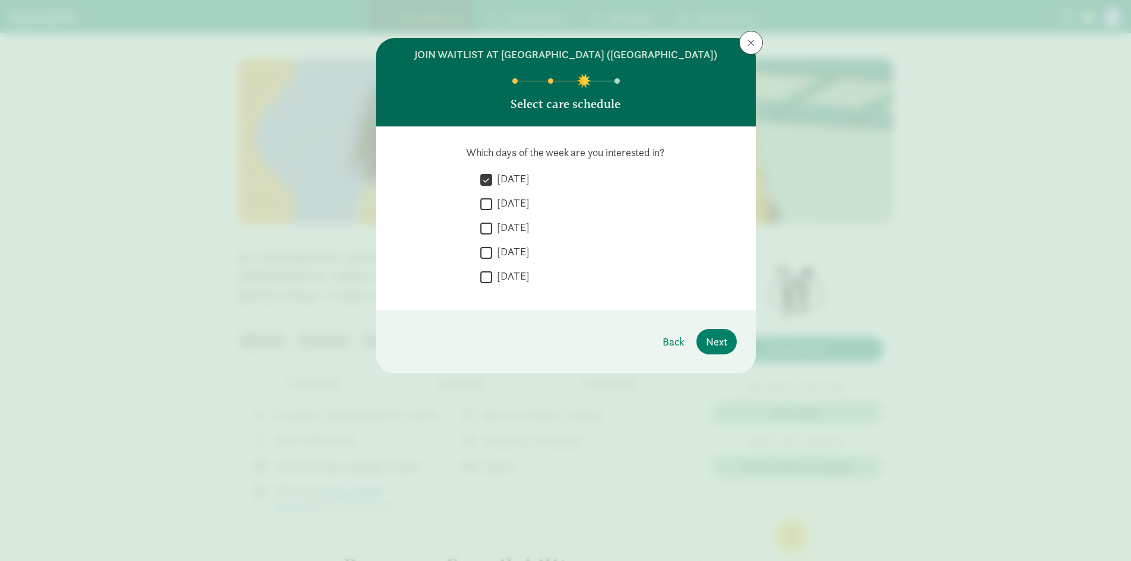
checkbox input "true"
click at [484, 236] on input "[DATE]" at bounding box center [486, 228] width 12 height 16
checkbox input "true"
click at [481, 261] on input "[DATE]" at bounding box center [486, 252] width 12 height 16
checkbox input "true"
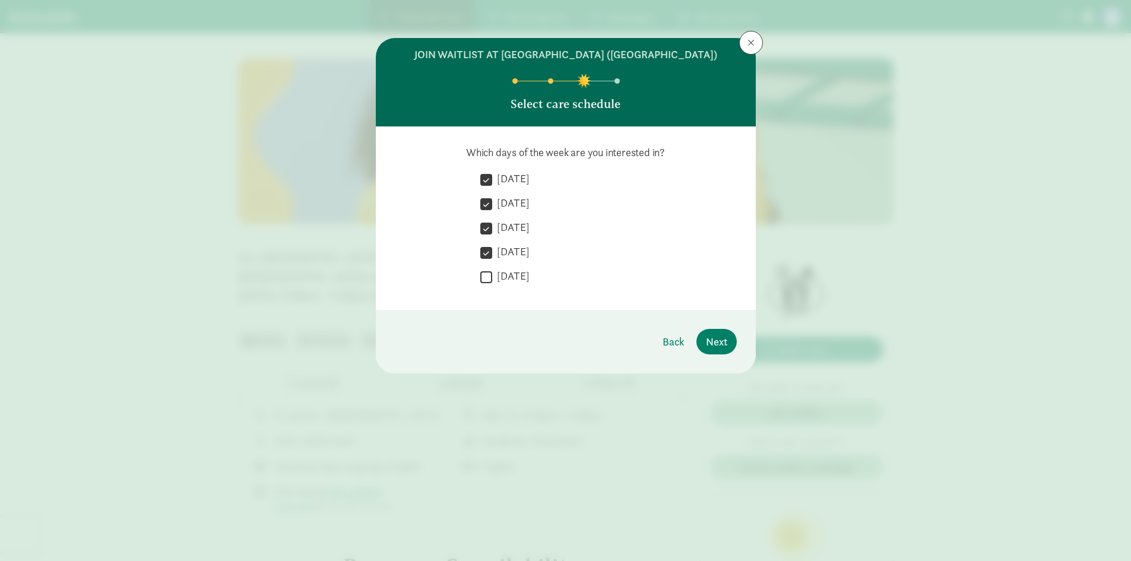
click at [493, 283] on label "[DATE]" at bounding box center [510, 276] width 37 height 14
click at [492, 285] on input "[DATE]" at bounding box center [486, 277] width 12 height 16
checkbox input "true"
click at [715, 350] on span "Next" at bounding box center [716, 342] width 21 height 16
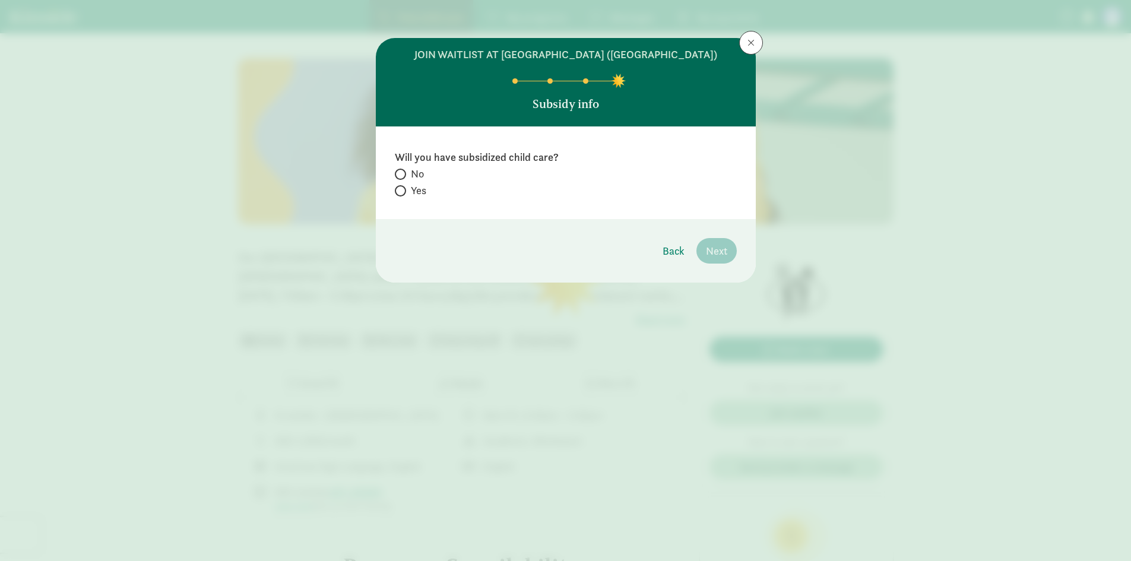
radio input "true"
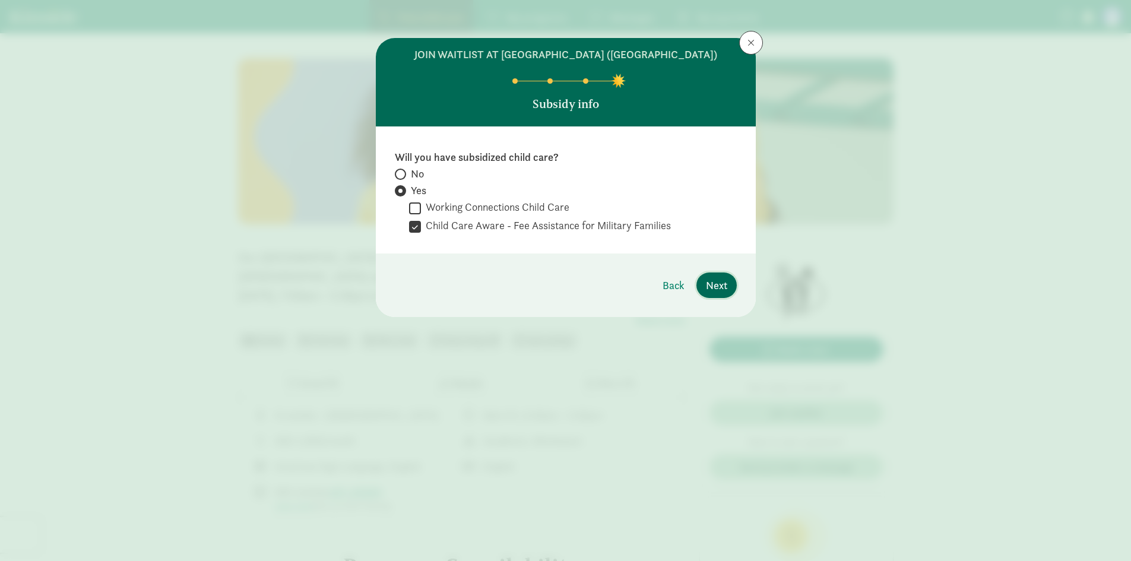
click at [719, 293] on span "Next" at bounding box center [716, 285] width 21 height 16
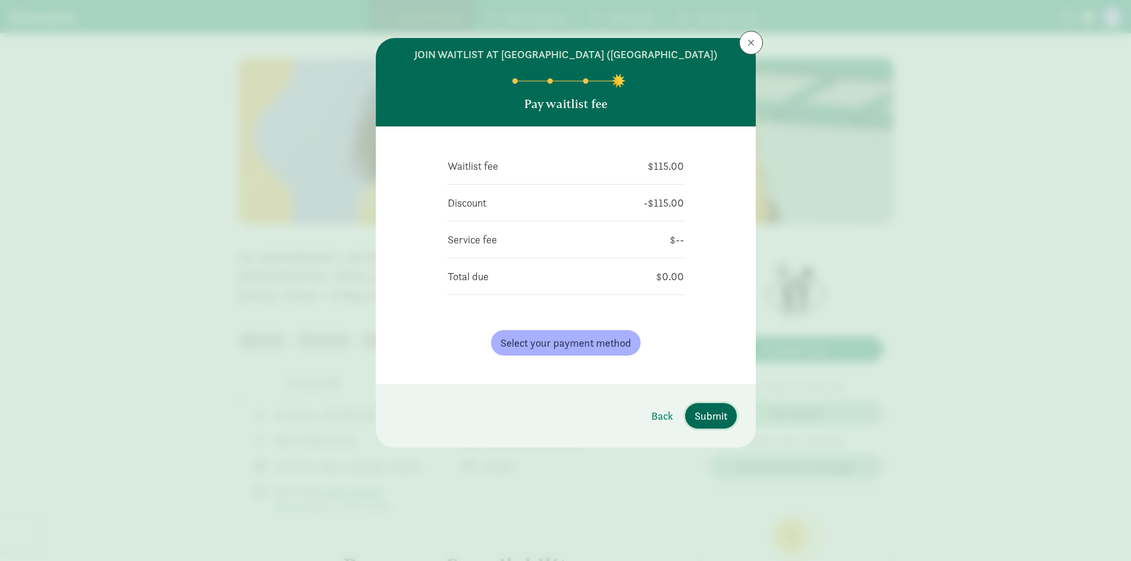
click at [718, 424] on span "Submit" at bounding box center [710, 416] width 33 height 16
drag, startPoint x: 910, startPoint y: 81, endPoint x: 1016, endPoint y: 82, distance: 105.6
click at [712, 424] on span "Submit" at bounding box center [710, 416] width 33 height 16
click at [741, 47] on button at bounding box center [751, 43] width 24 height 24
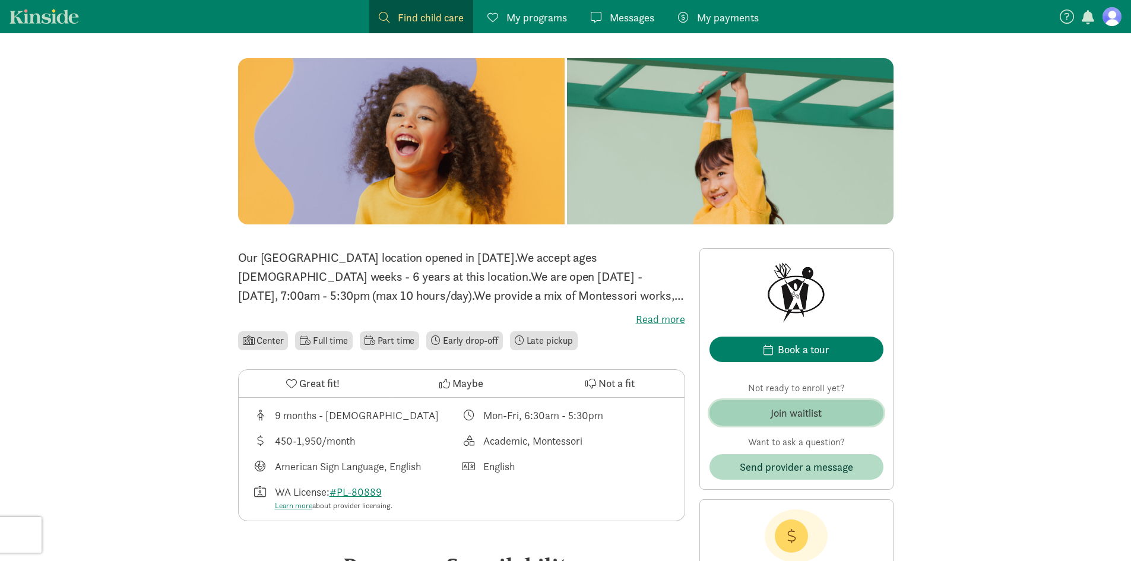
click at [844, 411] on span "Join waitlist" at bounding box center [796, 413] width 155 height 16
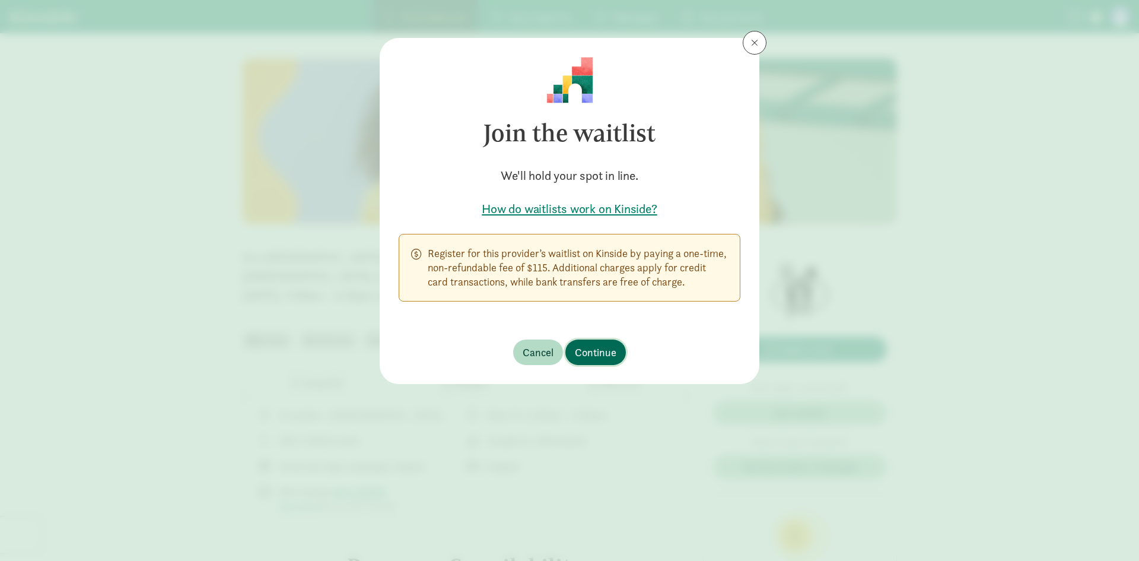
click at [589, 351] on span "Continue" at bounding box center [596, 352] width 42 height 16
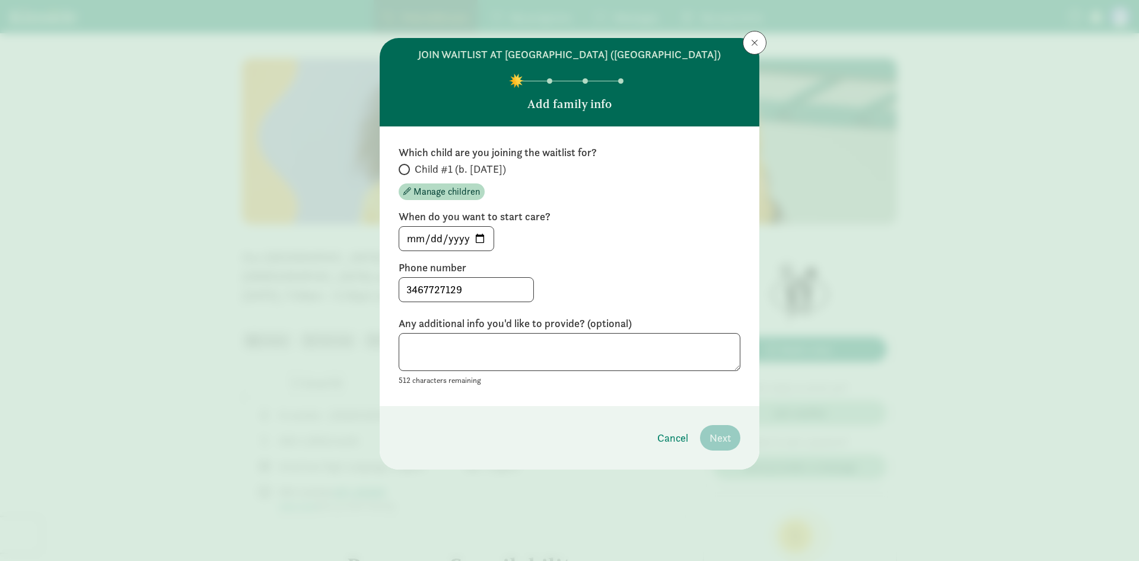
click at [424, 176] on span "Child #1 (b. [DATE])" at bounding box center [460, 169] width 91 height 14
click at [407, 173] on input "Child #1 (b. [DATE])" at bounding box center [403, 170] width 8 height 8
radio input "true"
click at [716, 446] on span "Next" at bounding box center [720, 438] width 21 height 16
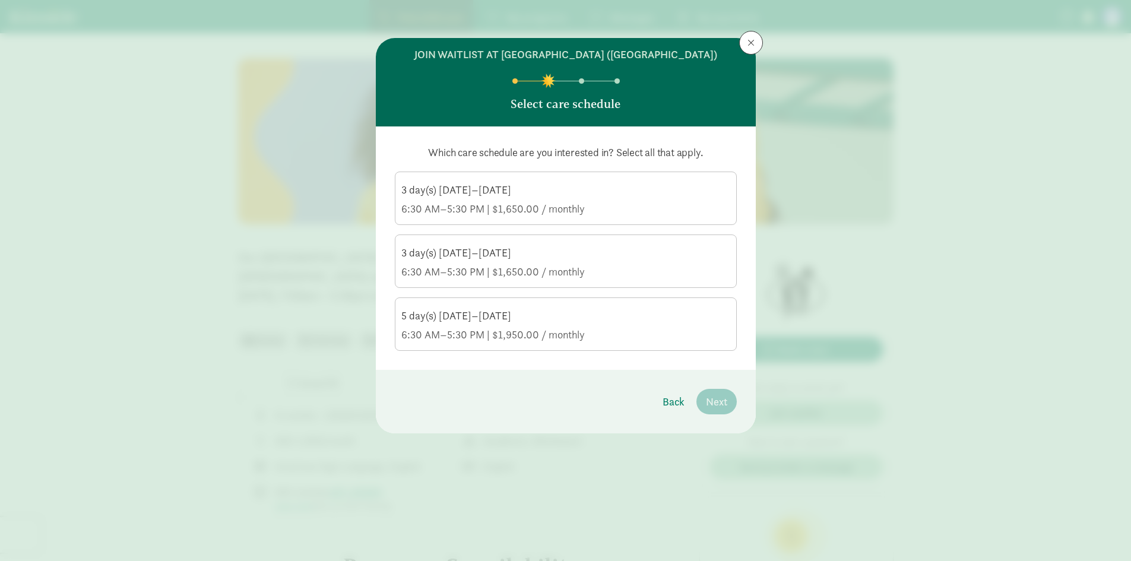
click at [621, 342] on div "6:30 AM–5:30 PM | $1,950.00 / monthly" at bounding box center [565, 335] width 329 height 14
click at [0, 0] on input "5 day(s) [DATE]–[DATE] 6:30 AM–5:30 PM | $1,950.00 / monthly" at bounding box center [0, 0] width 0 height 0
click at [715, 404] on button "Next" at bounding box center [716, 402] width 40 height 26
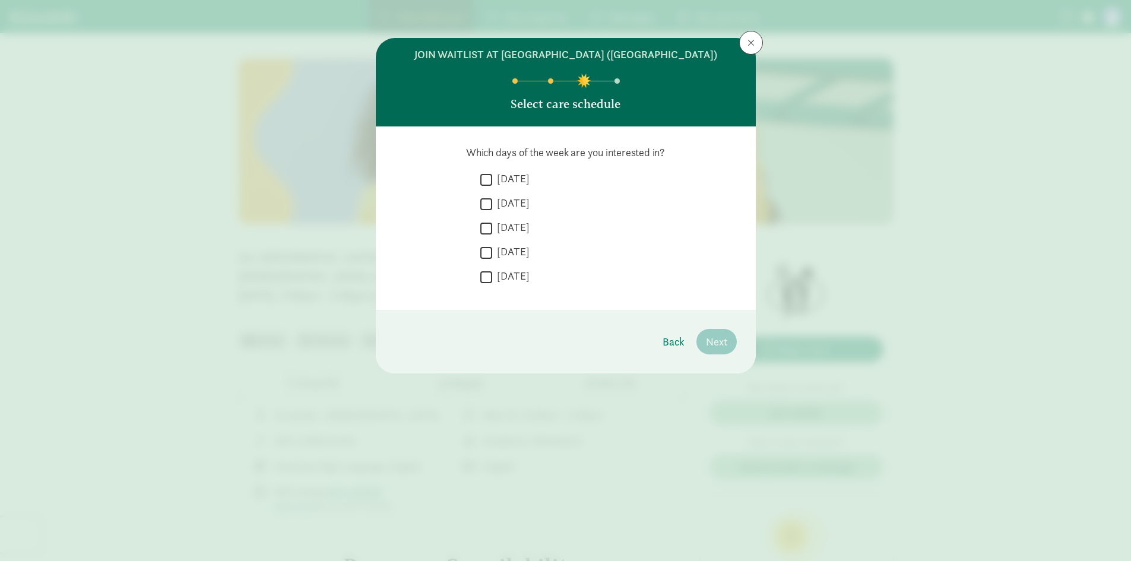
click at [484, 188] on input "[DATE]" at bounding box center [486, 180] width 12 height 16
checkbox input "true"
click at [485, 206] on div " Monday" at bounding box center [608, 207] width 256 height 22
click at [493, 225] on div " Tuesday" at bounding box center [608, 231] width 256 height 22
click at [490, 212] on input "[DATE]" at bounding box center [486, 204] width 12 height 16
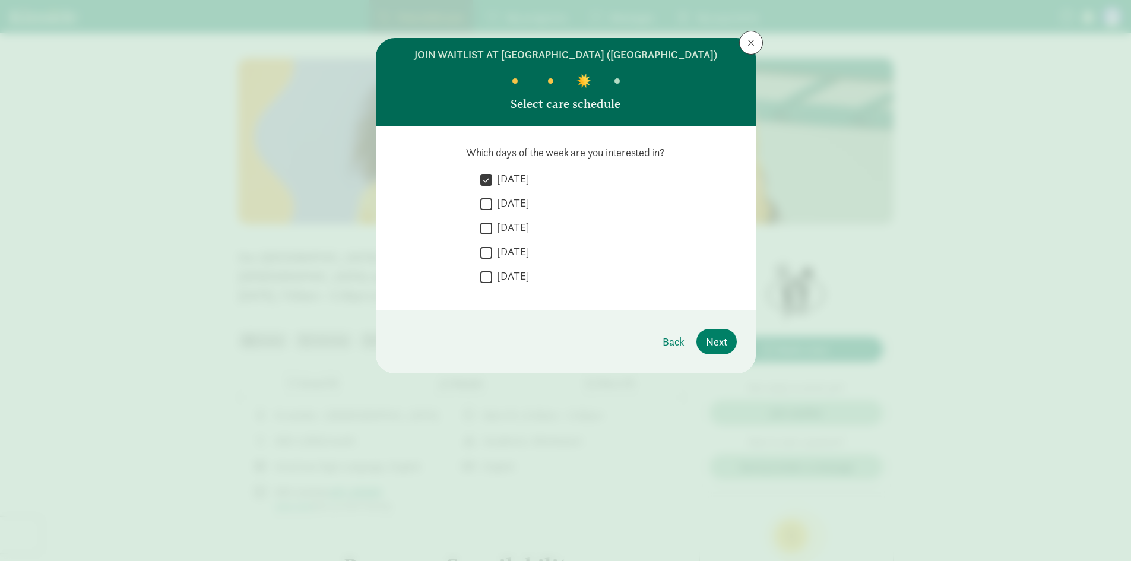
checkbox input "true"
click at [486, 236] on input "[DATE]" at bounding box center [486, 228] width 12 height 16
checkbox input "true"
click at [488, 261] on input "[DATE]" at bounding box center [486, 252] width 12 height 16
checkbox input "true"
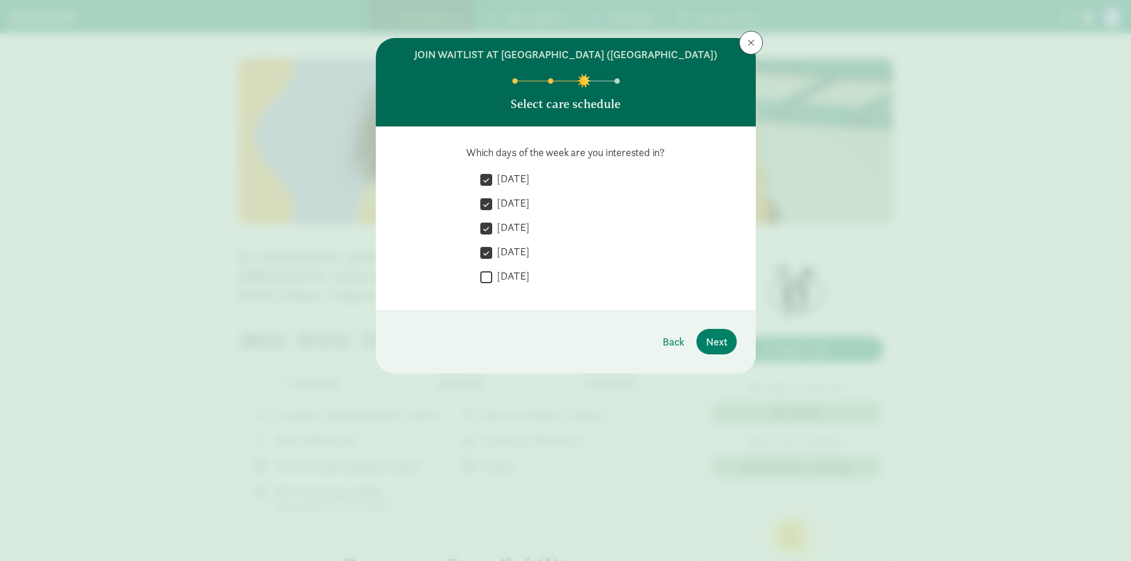
click at [485, 285] on input "[DATE]" at bounding box center [486, 277] width 12 height 16
checkbox input "true"
click at [717, 350] on span "Next" at bounding box center [716, 342] width 21 height 16
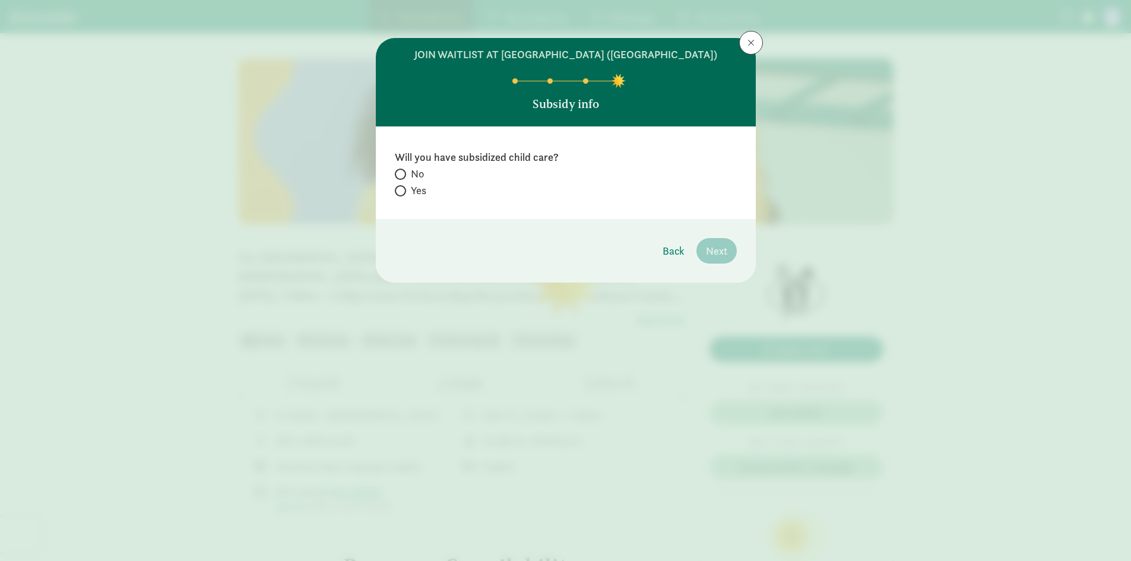
radio input "true"
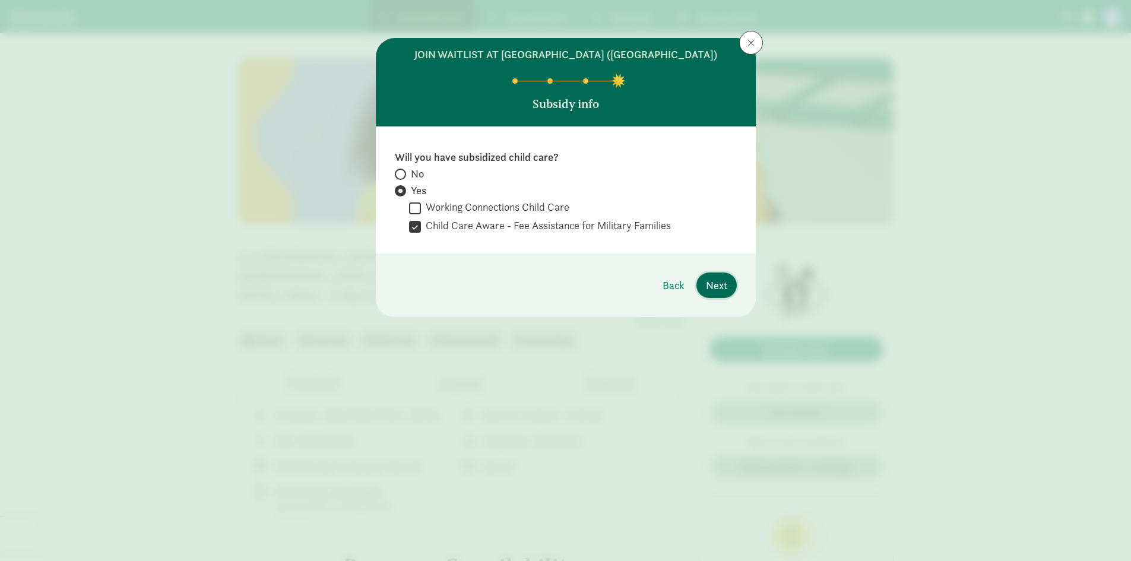
click at [727, 298] on button "Next" at bounding box center [716, 285] width 40 height 26
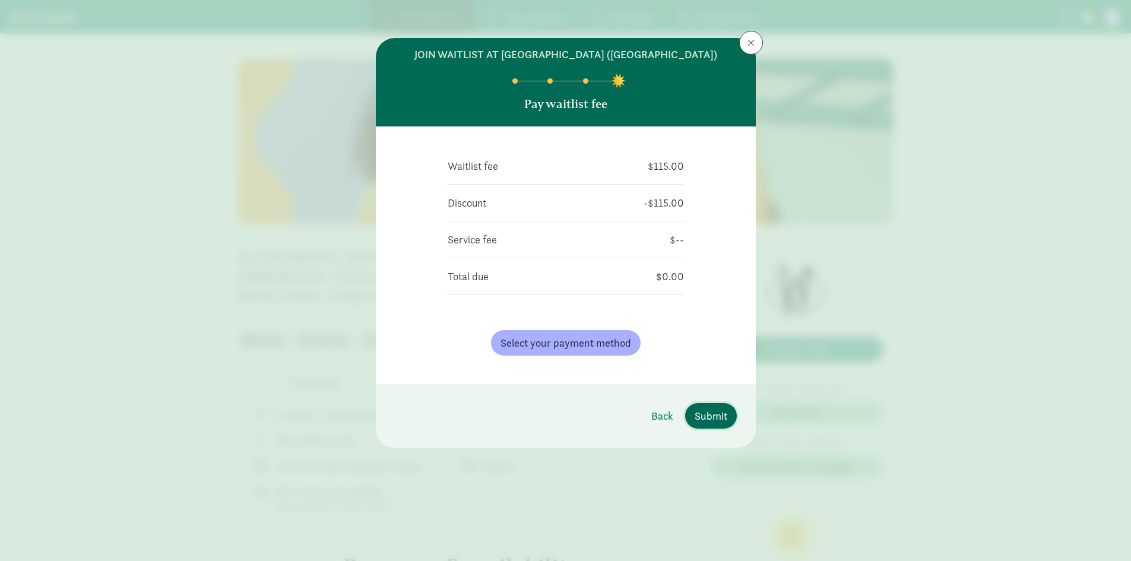
click at [708, 418] on button "Submit" at bounding box center [711, 416] width 52 height 26
click at [747, 44] on button at bounding box center [751, 43] width 24 height 24
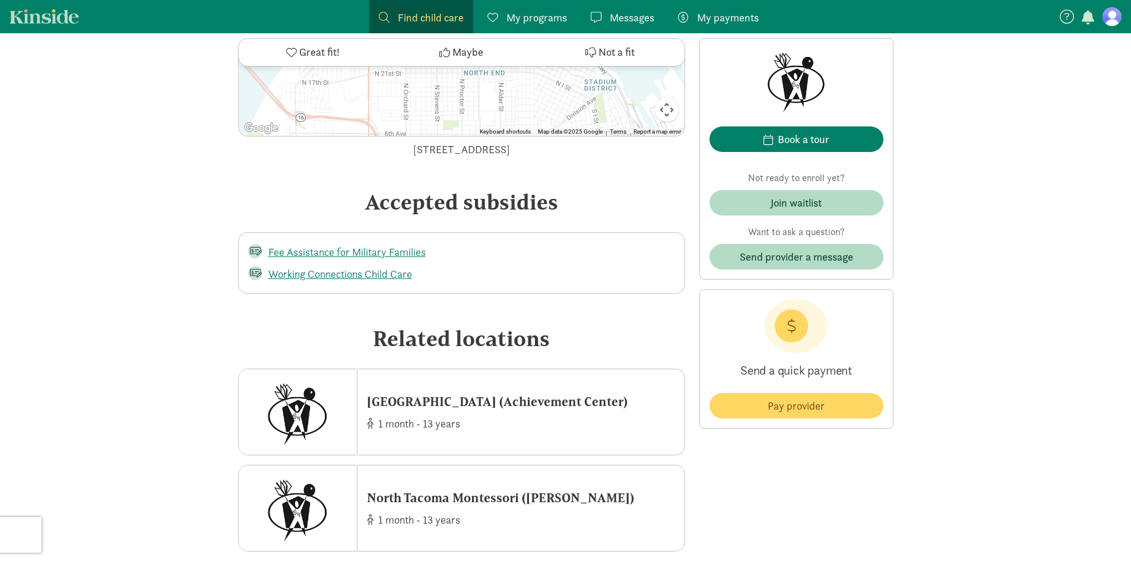
scroll to position [2184, 0]
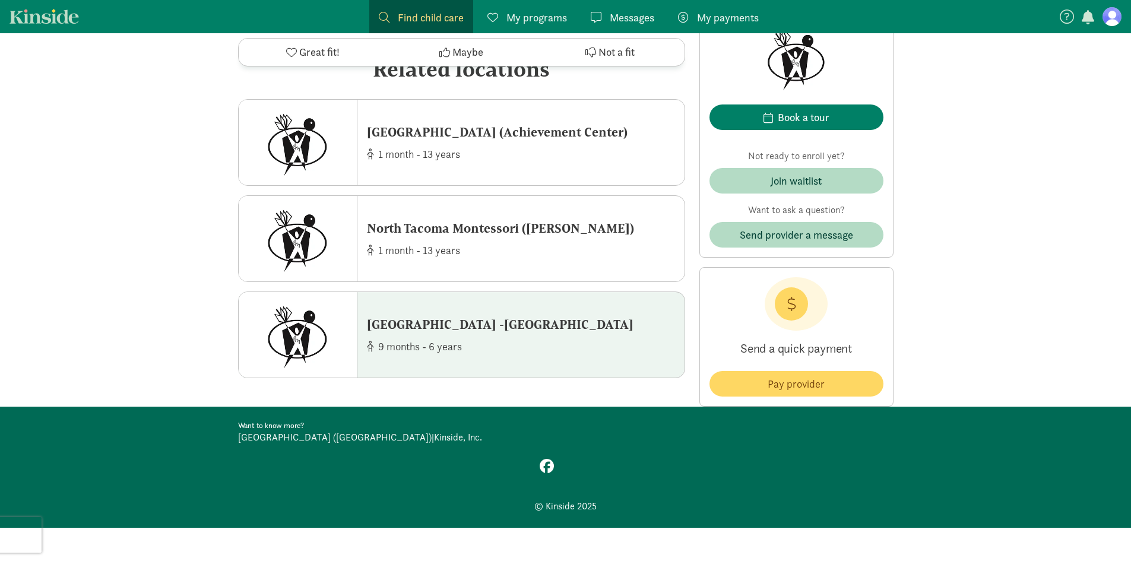
click at [410, 312] on div "North Tacoma Montessori Center -Ruston 9 months - 6 years" at bounding box center [520, 334] width 327 height 85
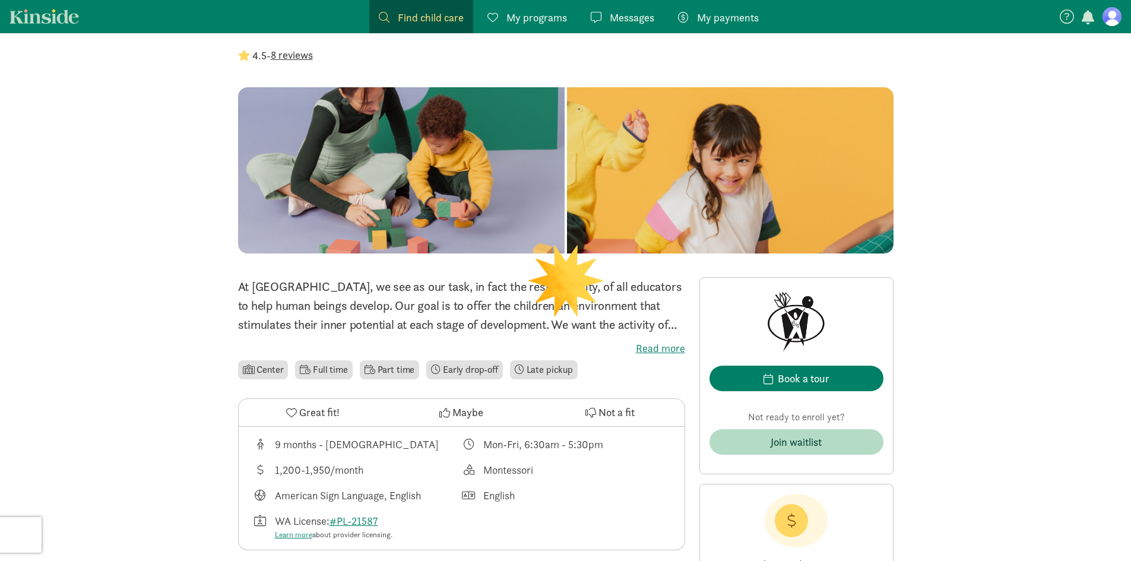
scroll to position [119, 0]
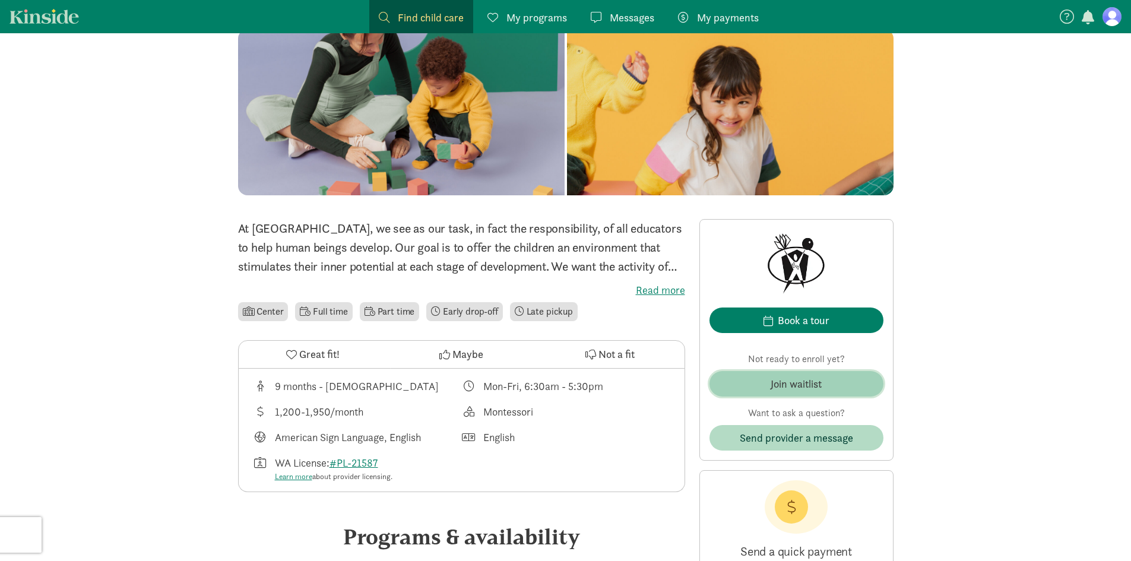
click at [833, 383] on span "Join waitlist" at bounding box center [796, 384] width 155 height 16
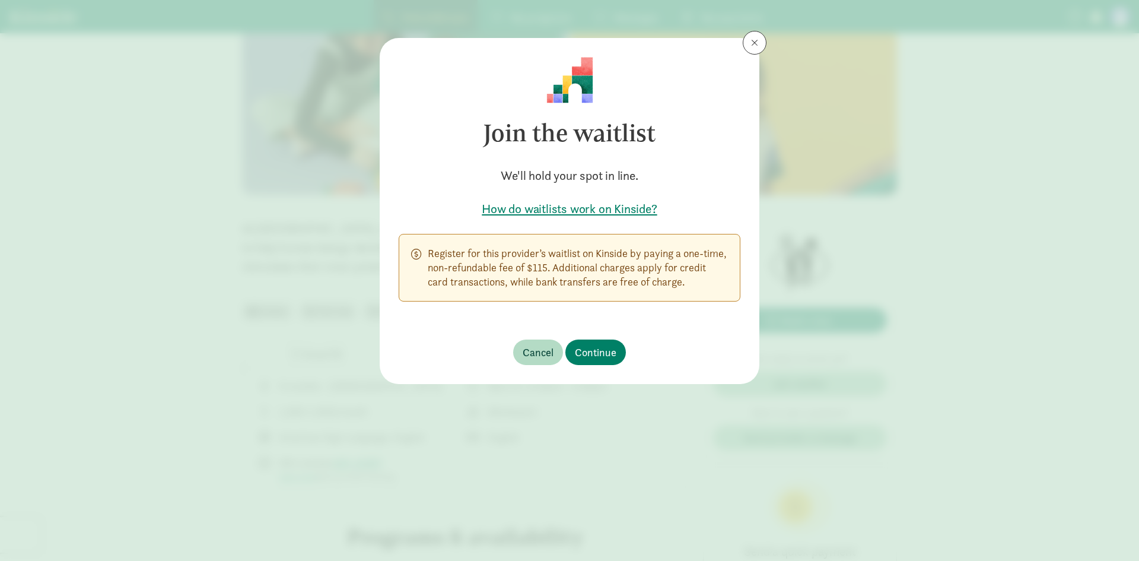
click at [623, 363] on div "Cancel Continue" at bounding box center [569, 352] width 113 height 26
click at [614, 351] on span "Continue" at bounding box center [596, 352] width 42 height 16
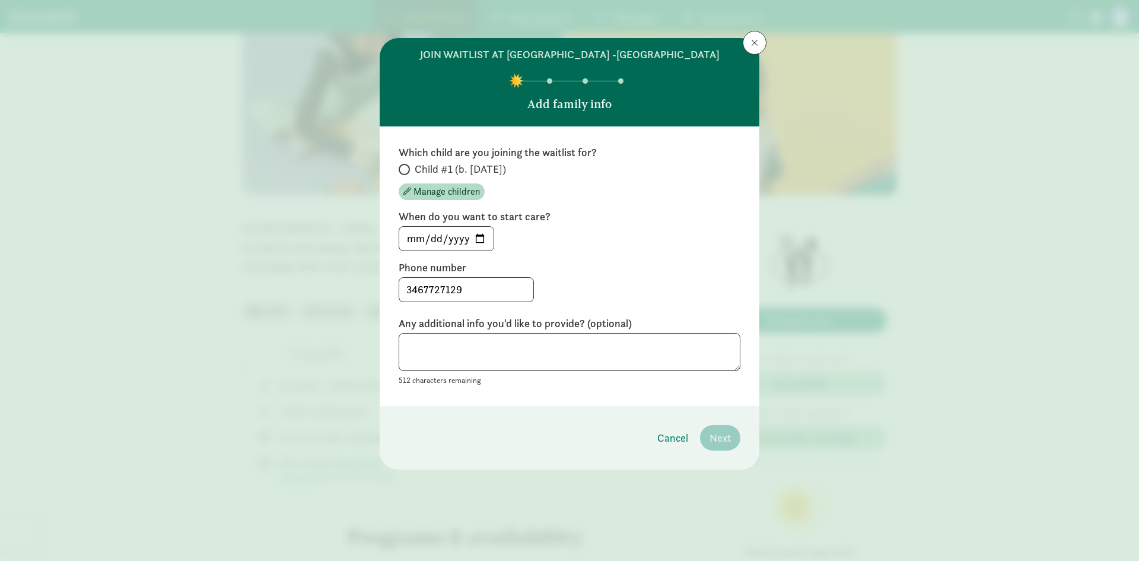
click at [447, 162] on span "Child #1 (b. [DATE])" at bounding box center [460, 169] width 91 height 14
click at [407, 166] on input "Child #1 (b. [DATE])" at bounding box center [403, 170] width 8 height 8
radio input "true"
click at [712, 433] on span "Next" at bounding box center [720, 438] width 21 height 16
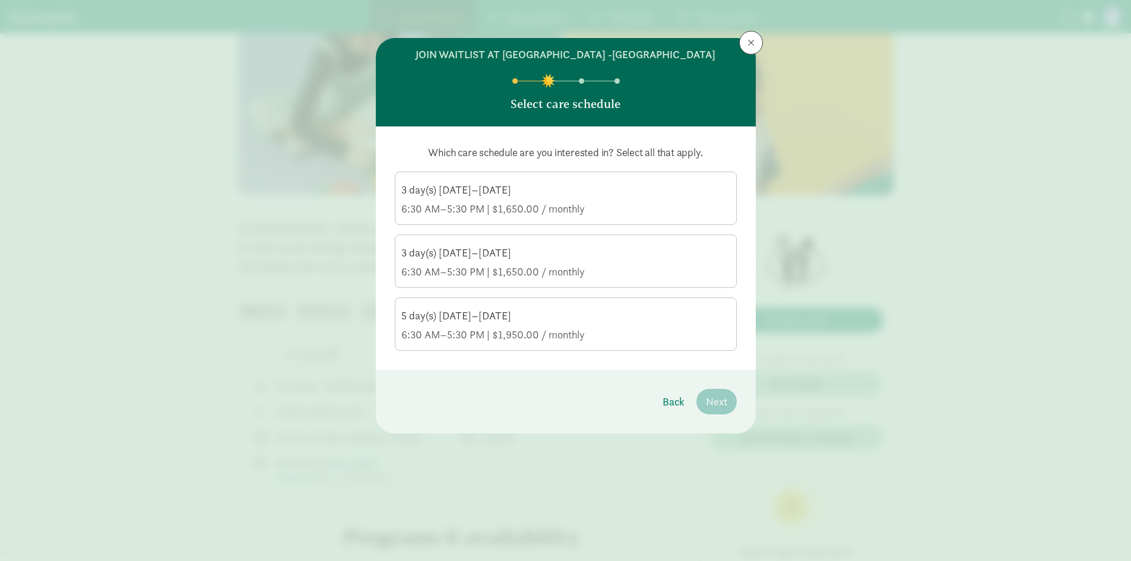
click at [550, 314] on div "5 day(s) [DATE]–[DATE]" at bounding box center [565, 316] width 329 height 14
click at [0, 0] on input "5 day(s) [DATE]–[DATE] 6:30 AM–5:30 PM | $1,950.00 / monthly" at bounding box center [0, 0] width 0 height 0
click at [707, 404] on span "Next" at bounding box center [716, 401] width 21 height 16
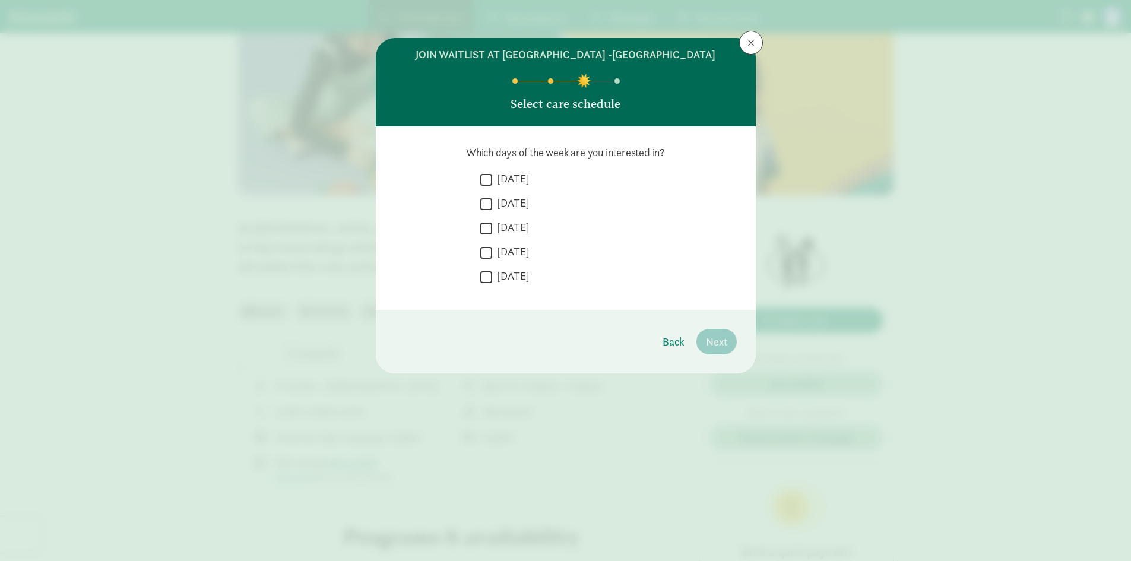
click at [489, 176] on input "[DATE]" at bounding box center [486, 180] width 12 height 16
checkbox input "true"
click at [500, 208] on label "[DATE]" at bounding box center [510, 203] width 37 height 14
click at [492, 208] on input "[DATE]" at bounding box center [486, 204] width 12 height 16
checkbox input "true"
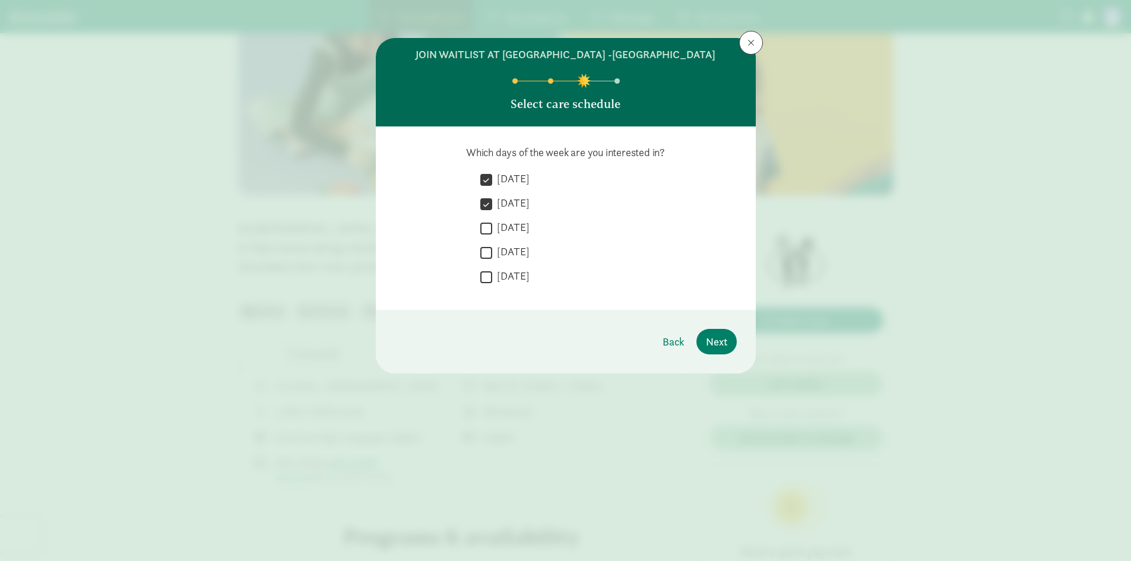
click at [494, 223] on label "[DATE]" at bounding box center [510, 227] width 37 height 14
click at [492, 223] on input "[DATE]" at bounding box center [486, 228] width 12 height 16
checkbox input "true"
click at [486, 253] on input "[DATE]" at bounding box center [486, 252] width 12 height 16
checkbox input "true"
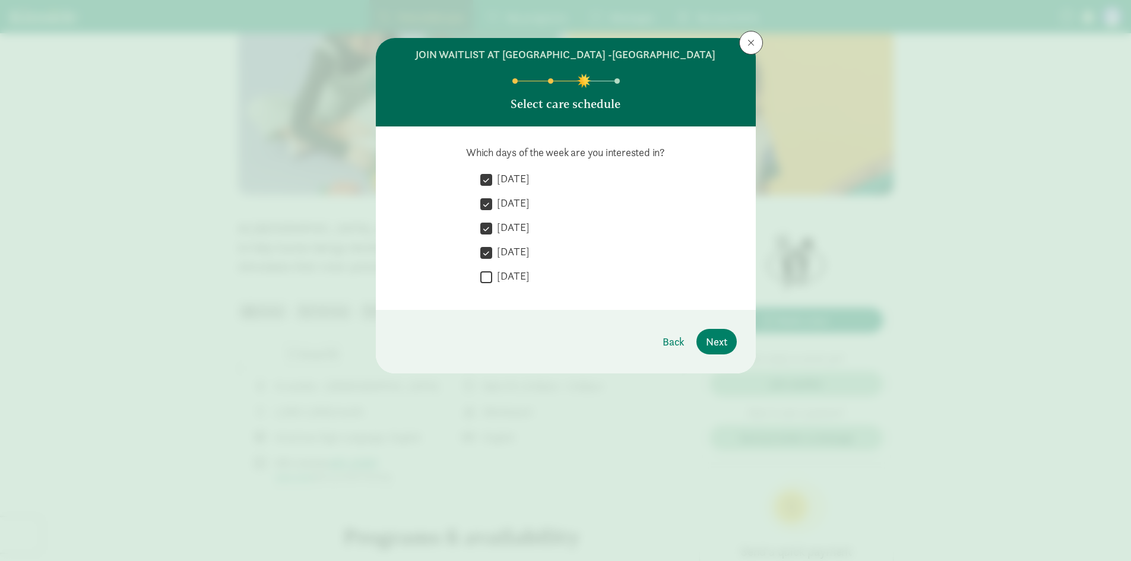
click at [487, 278] on input "[DATE]" at bounding box center [486, 277] width 12 height 16
checkbox input "true"
click at [716, 339] on span "Next" at bounding box center [716, 342] width 21 height 16
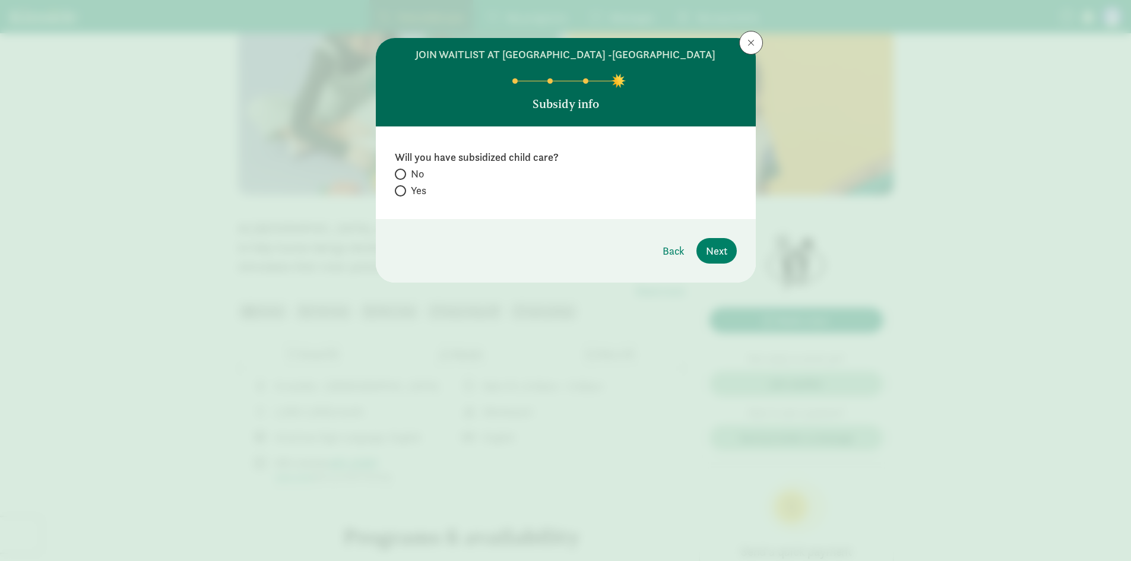
click at [407, 183] on label "No" at bounding box center [566, 190] width 342 height 14
click at [402, 173] on input "No" at bounding box center [399, 174] width 8 height 8
radio input "true"
click at [399, 187] on input "Yes" at bounding box center [399, 191] width 8 height 8
radio input "true"
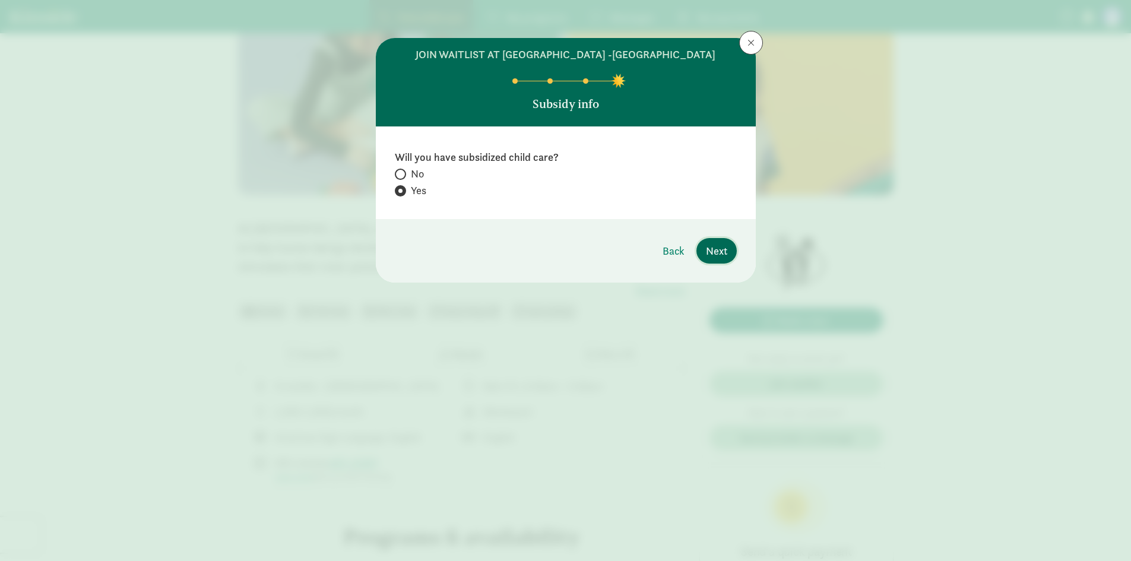
click at [720, 247] on span "Next" at bounding box center [716, 251] width 21 height 16
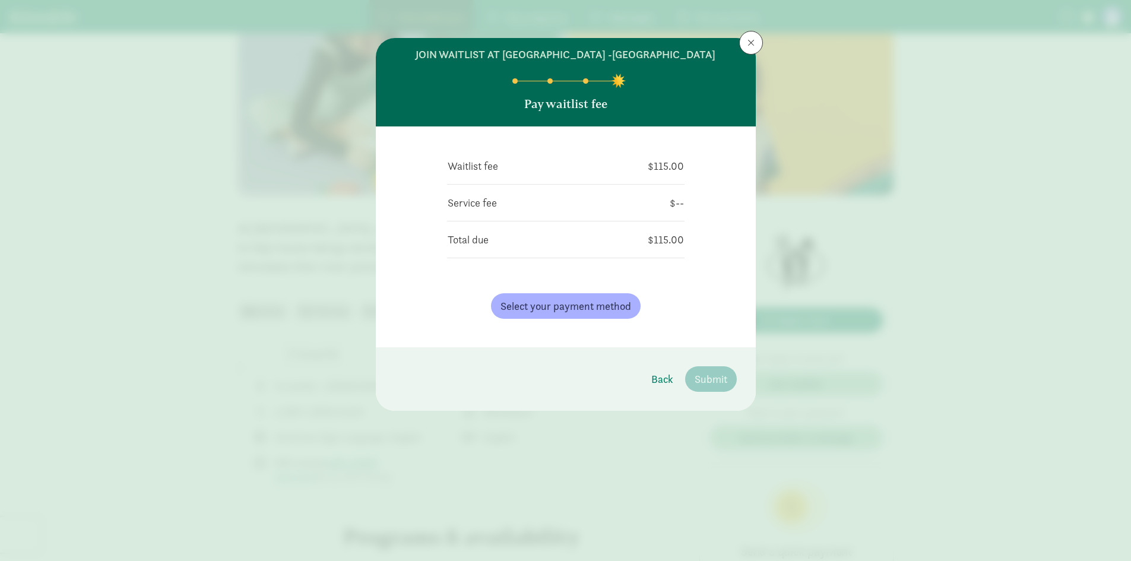
click at [719, 325] on div "Waitlist fee $115.00 Service fee $-- Total due $115.00 Select your payment meth…" at bounding box center [566, 236] width 380 height 221
click at [669, 240] on td "$115.00" at bounding box center [628, 239] width 112 height 17
click at [671, 195] on td "$--" at bounding box center [656, 202] width 56 height 17
click at [678, 176] on div "Waitlist fee $115.00 Service fee $-- Total due $115.00 Select your payment meth…" at bounding box center [565, 236] width 237 height 183
click at [659, 377] on span "Back" at bounding box center [662, 379] width 22 height 16
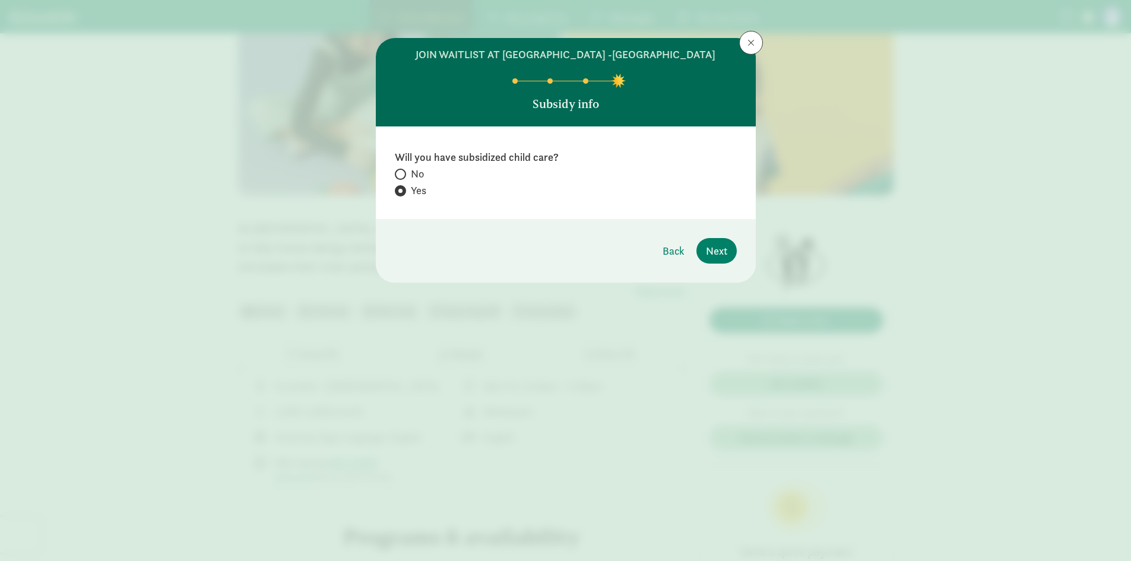
click at [419, 169] on span "No" at bounding box center [417, 174] width 13 height 14
click at [402, 170] on input "No" at bounding box center [399, 174] width 8 height 8
radio input "true"
click at [706, 245] on span "Next" at bounding box center [716, 251] width 21 height 16
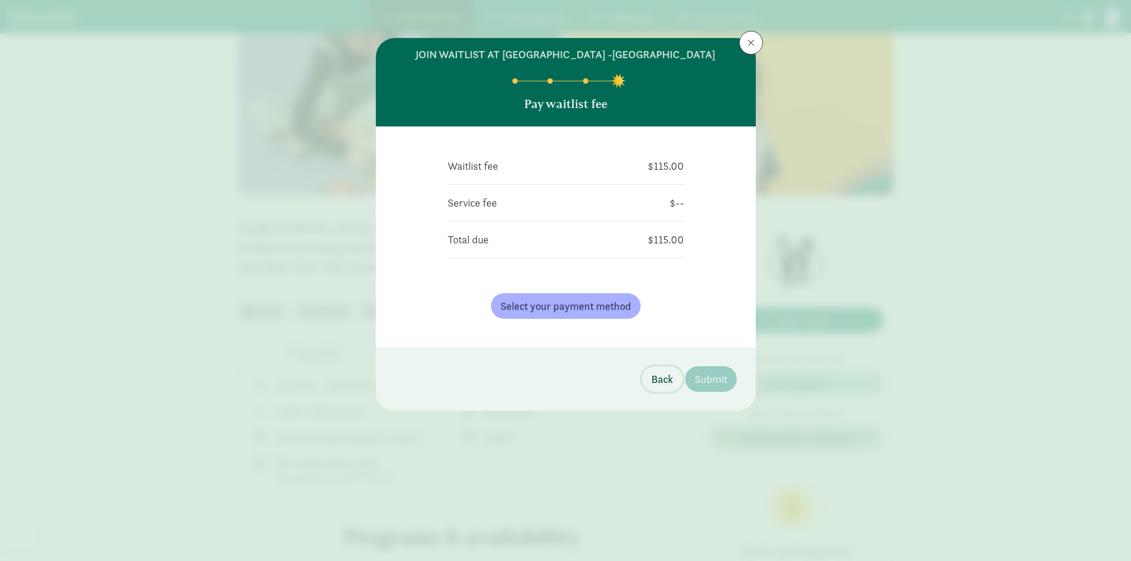
click at [657, 380] on span "Back" at bounding box center [662, 379] width 22 height 16
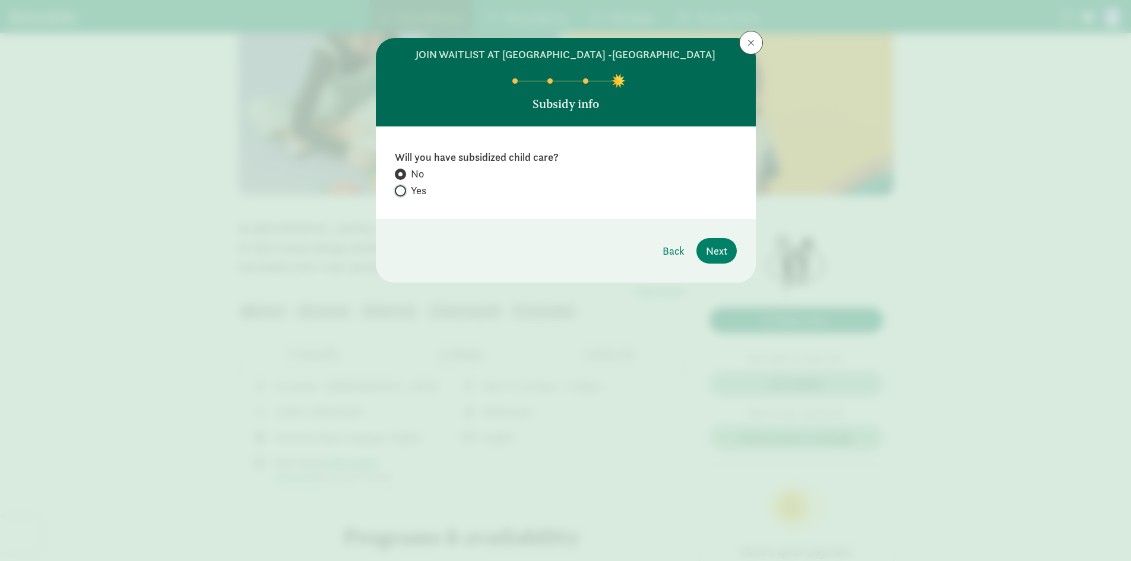
click at [395, 193] on input "Yes" at bounding box center [399, 191] width 8 height 8
radio input "true"
click at [711, 250] on span "Next" at bounding box center [716, 251] width 21 height 16
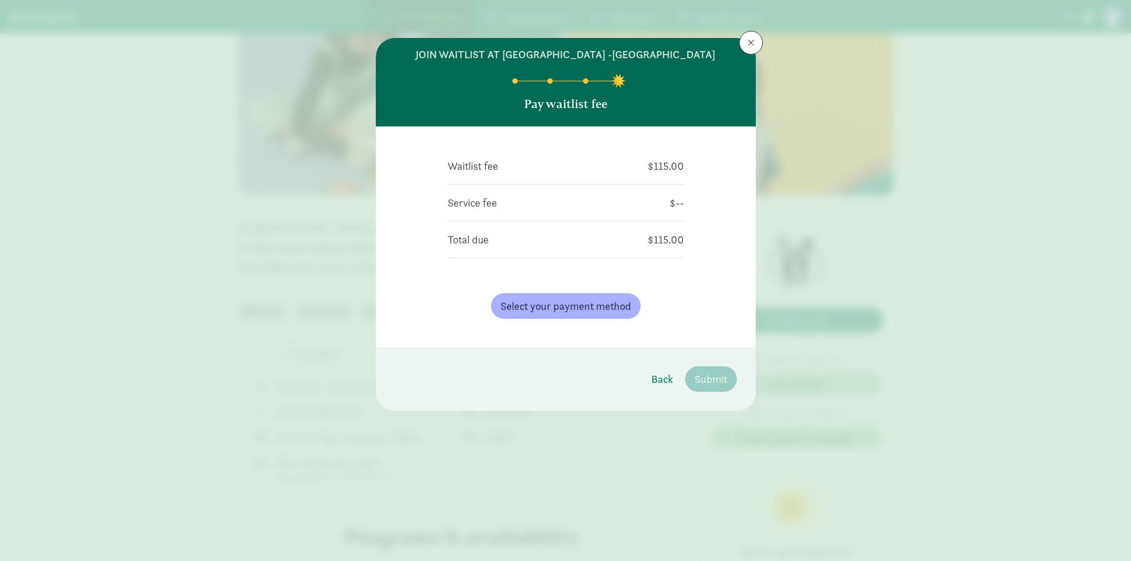
click at [715, 264] on div "Waitlist fee $115.00 Service fee $-- Total due $115.00 Select your payment meth…" at bounding box center [566, 236] width 380 height 221
click at [607, 297] on button "Select your payment method" at bounding box center [566, 306] width 150 height 26
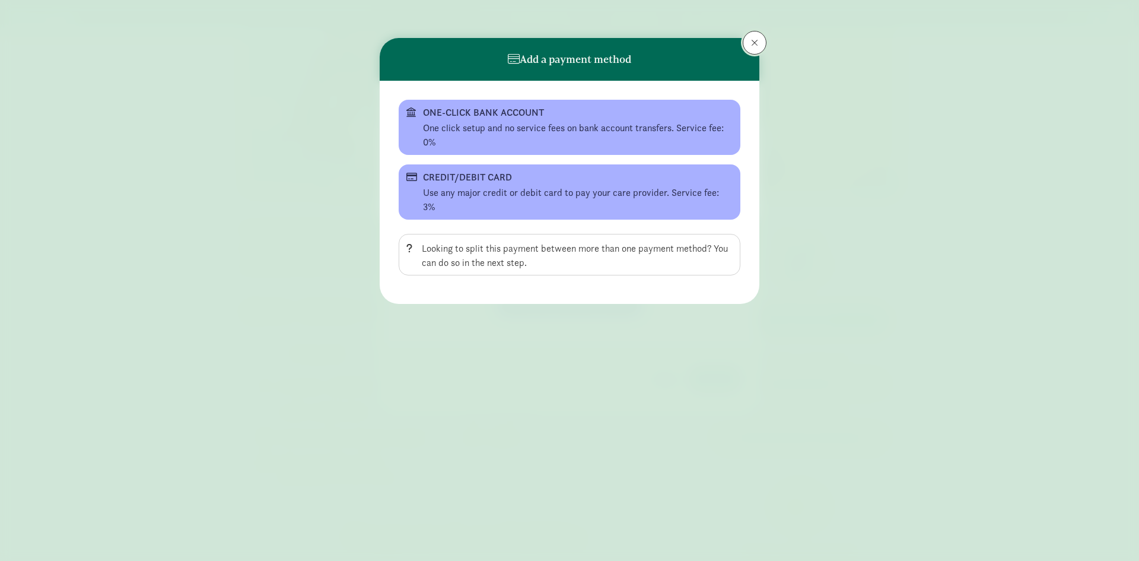
click at [754, 42] on span at bounding box center [754, 42] width 7 height 9
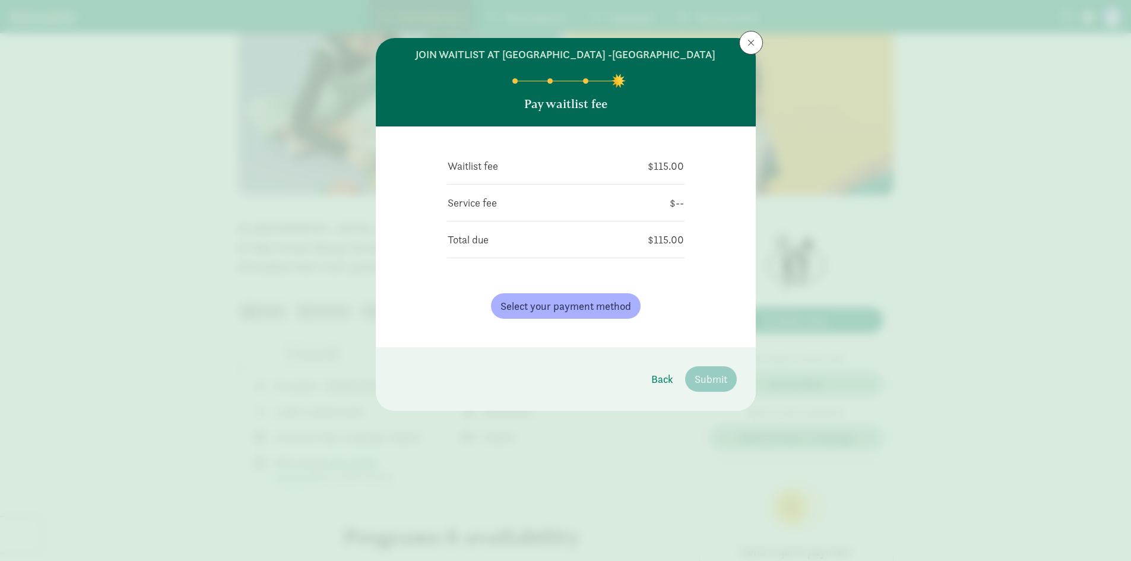
click at [751, 30] on div "join waitlist at North Tacoma Montessori Center -Ruston Pay waitlist fee Waitli…" at bounding box center [565, 280] width 1131 height 561
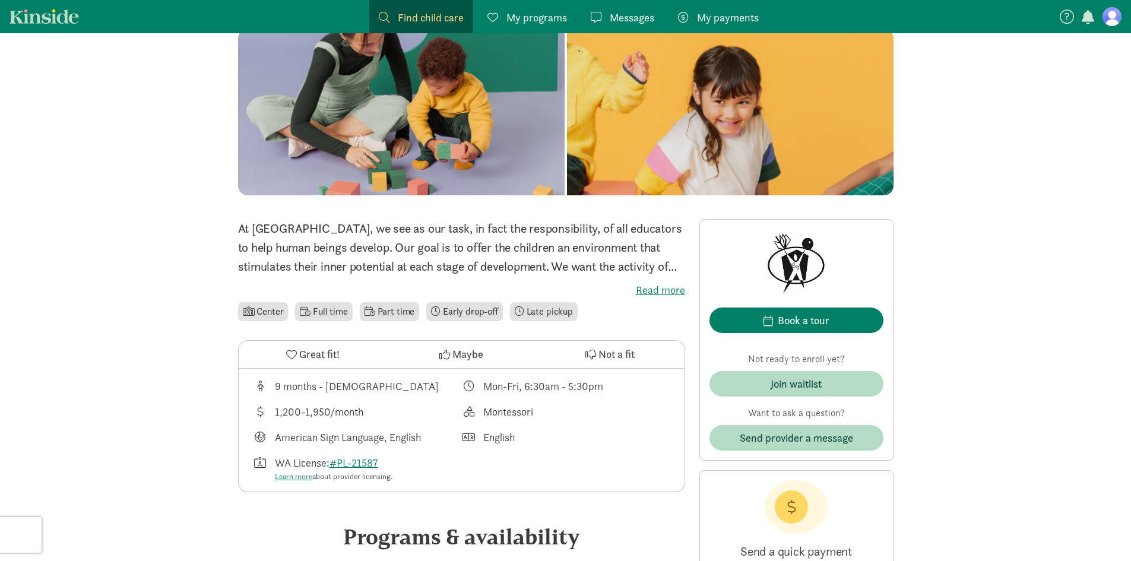
click at [748, 33] on button at bounding box center [751, 43] width 24 height 24
drag, startPoint x: 1103, startPoint y: 255, endPoint x: 1093, endPoint y: 233, distance: 23.9
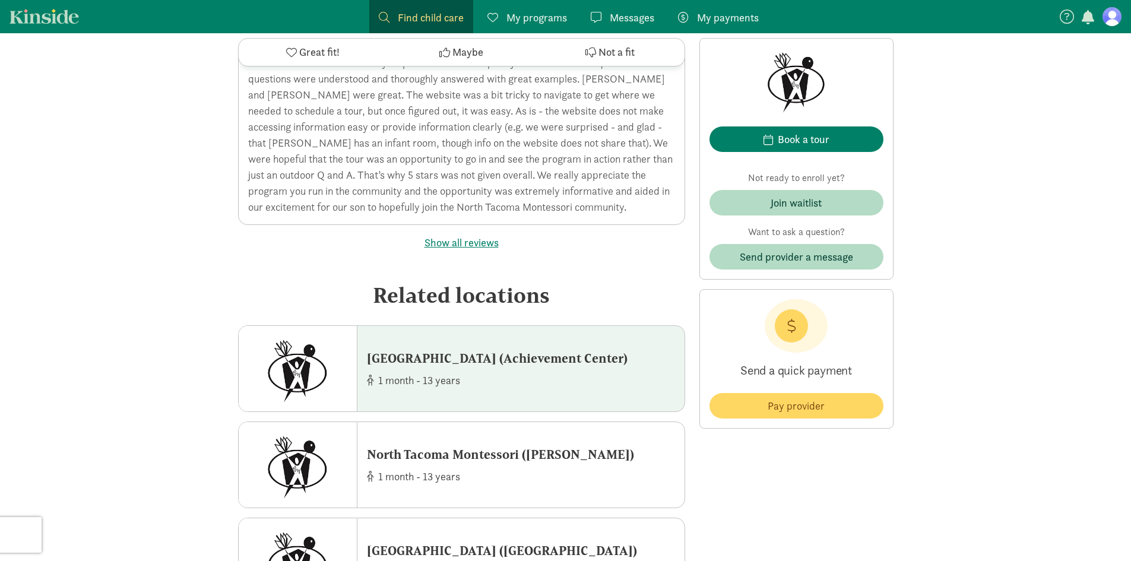
scroll to position [2255, 0]
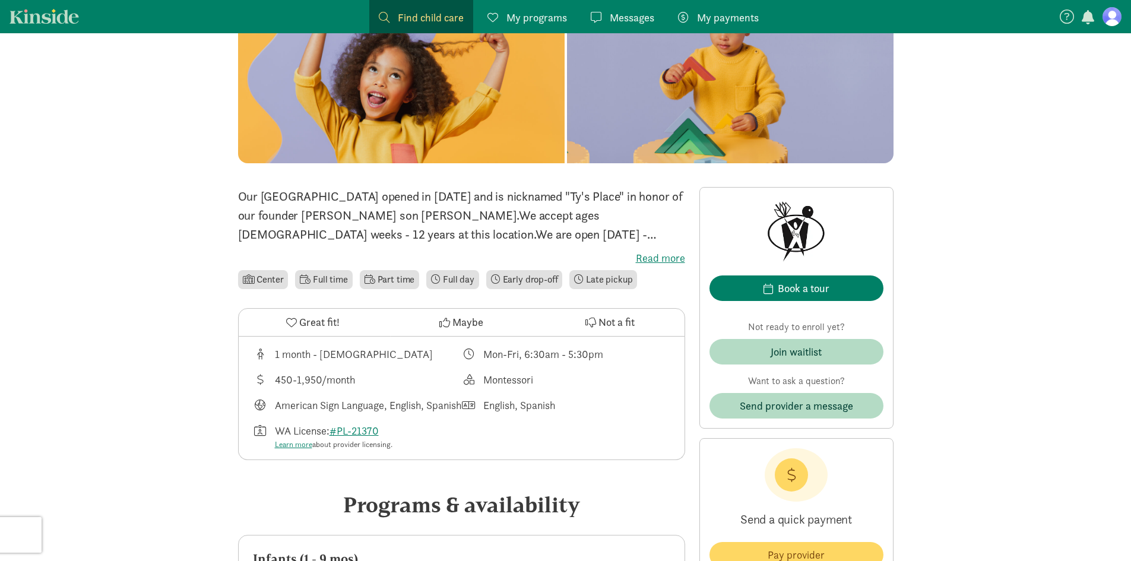
scroll to position [178, 0]
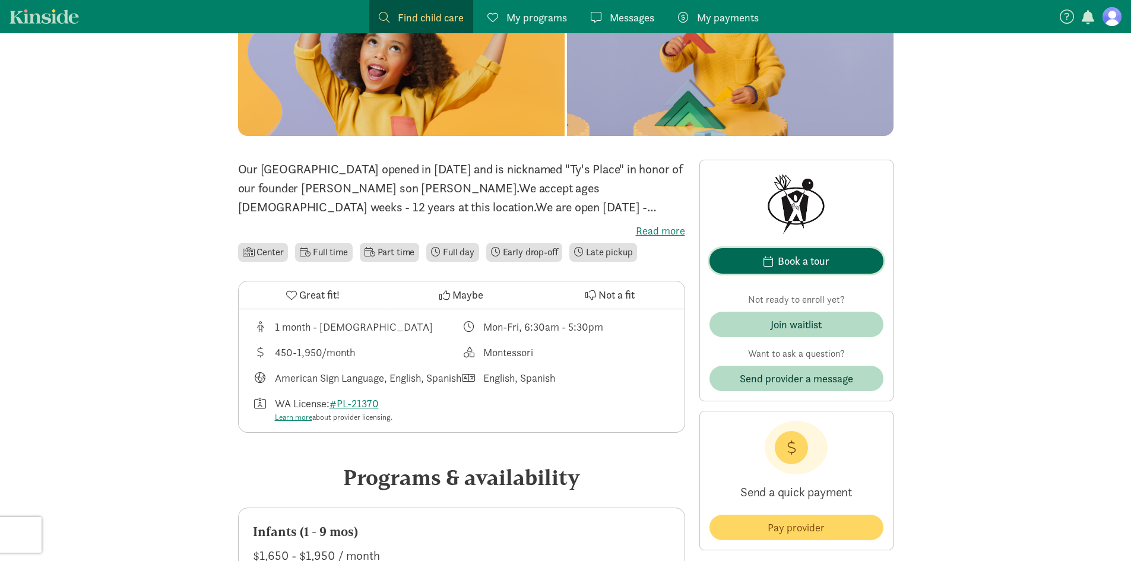
click at [856, 265] on span "Book a tour" at bounding box center [796, 261] width 155 height 16
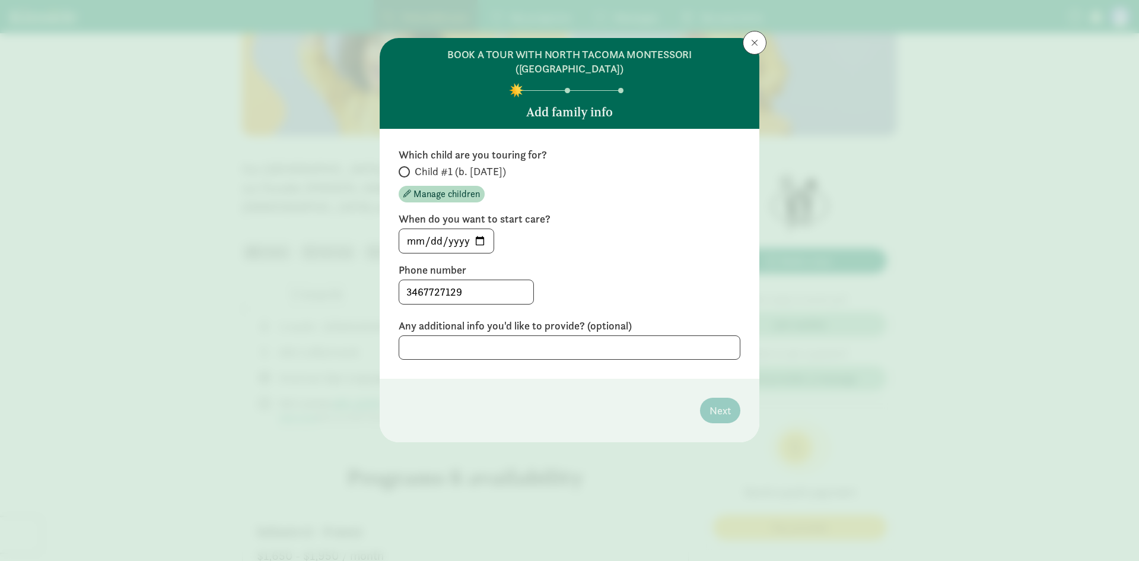
click at [506, 164] on span "Child #1 (b. [DATE])" at bounding box center [460, 171] width 91 height 14
click at [407, 168] on input "Child #1 (b. [DATE])" at bounding box center [403, 172] width 8 height 8
radio input "true"
click at [733, 402] on button "Next" at bounding box center [720, 411] width 40 height 26
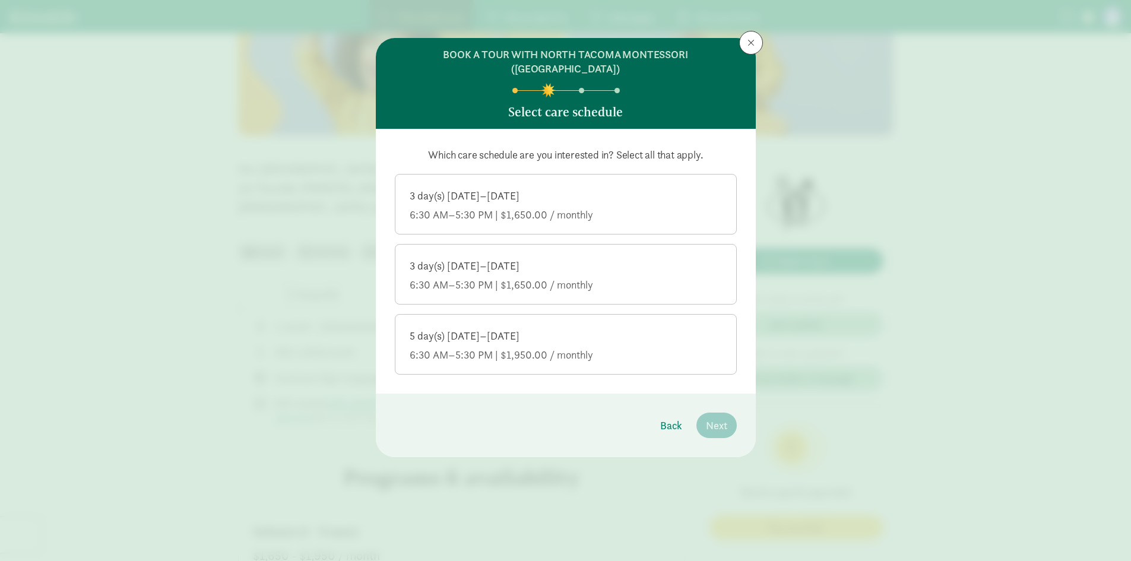
click at [661, 354] on label "5 day(s) [DATE]–[DATE] 6:30 AM–5:30 PM | $1,950.00 / monthly" at bounding box center [565, 343] width 341 height 57
click at [0, 0] on input "5 day(s) [DATE]–[DATE] 6:30 AM–5:30 PM | $1,950.00 / monthly" at bounding box center [0, 0] width 0 height 0
click at [728, 418] on button "Next" at bounding box center [716, 425] width 40 height 26
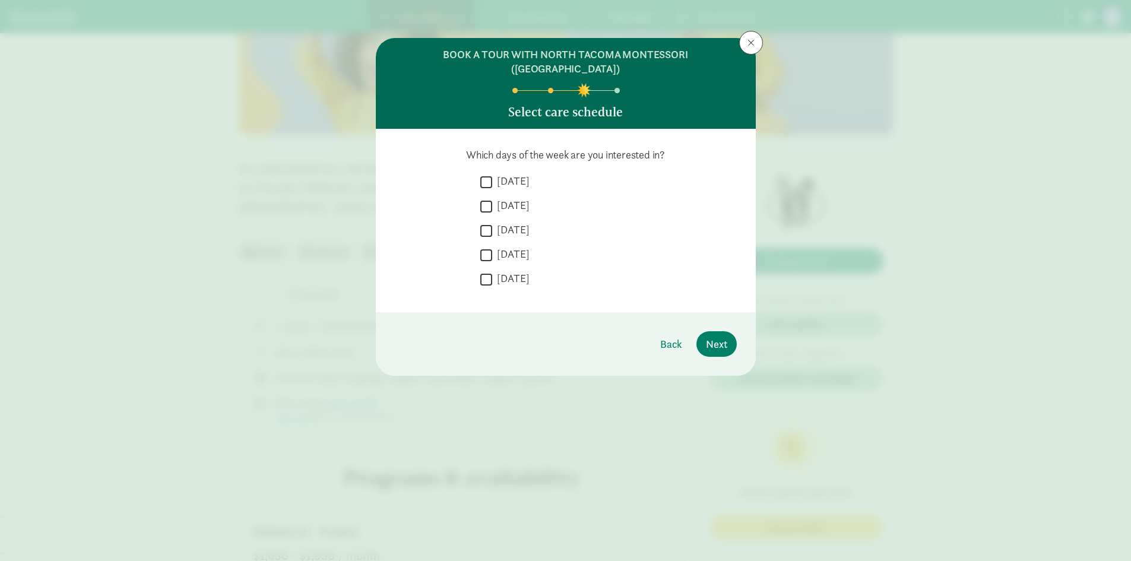
click at [490, 174] on input "[DATE]" at bounding box center [486, 182] width 12 height 16
checkbox input "true"
click at [484, 198] on input "[DATE]" at bounding box center [486, 206] width 12 height 16
checkbox input "true"
click at [492, 223] on label "[DATE]" at bounding box center [510, 230] width 37 height 14
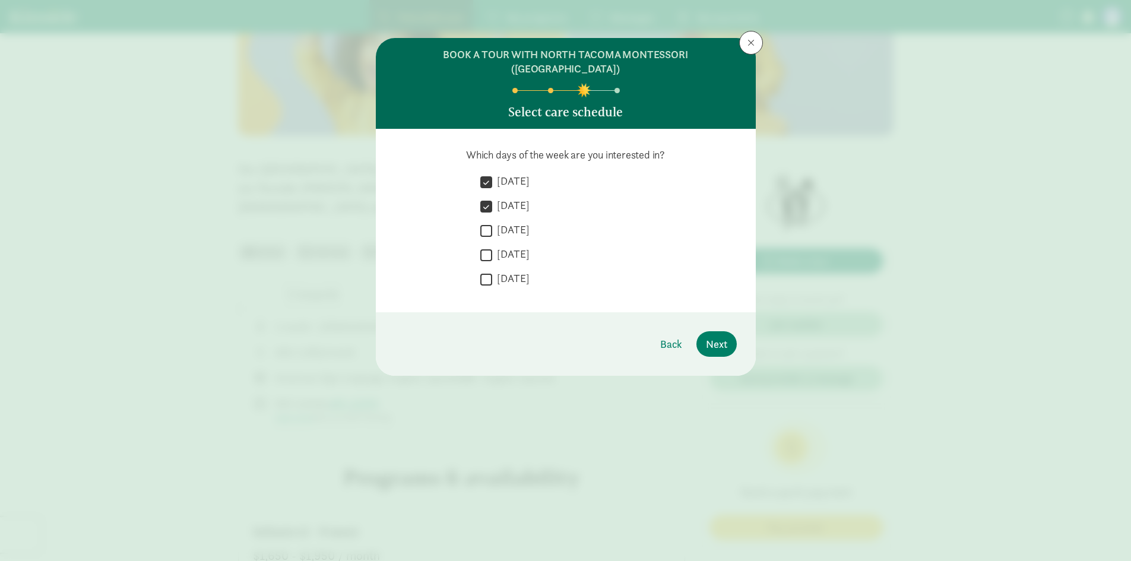
click at [492, 223] on input "[DATE]" at bounding box center [486, 231] width 12 height 16
checkbox input "true"
click at [482, 247] on input "[DATE]" at bounding box center [486, 255] width 12 height 16
checkbox input "true"
click at [495, 271] on label "[DATE]" at bounding box center [510, 278] width 37 height 14
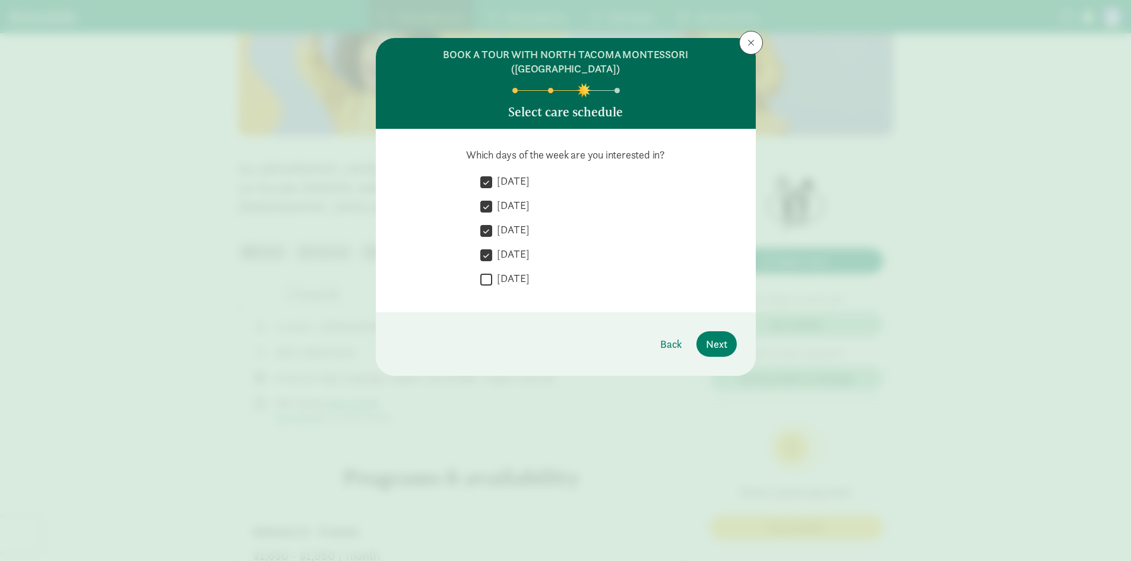
click at [492, 271] on input "[DATE]" at bounding box center [486, 279] width 12 height 16
checkbox input "true"
click at [717, 336] on span "Next" at bounding box center [716, 344] width 21 height 16
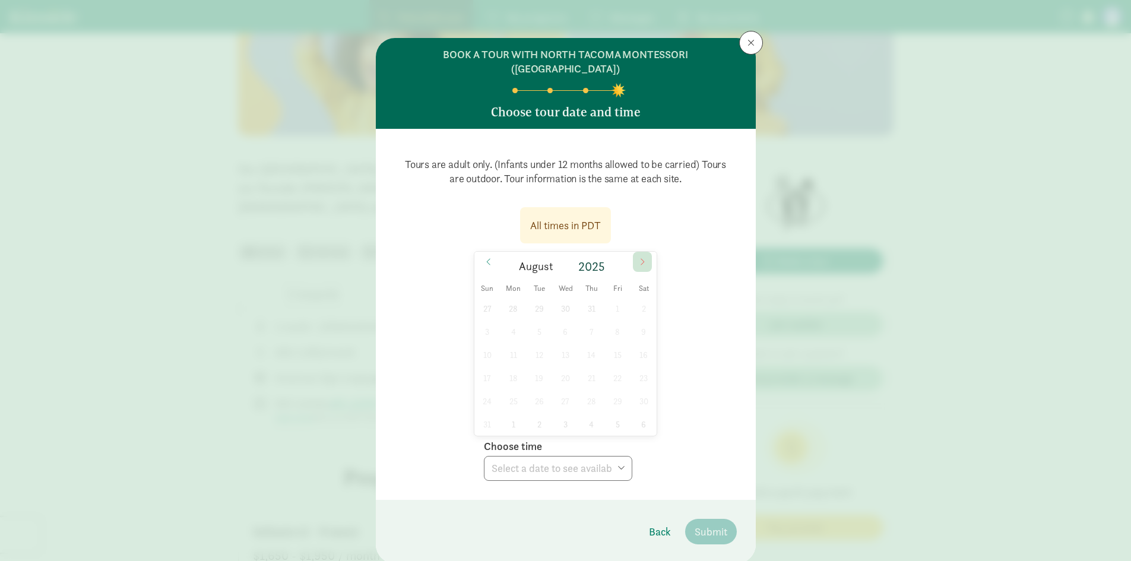
click at [639, 258] on icon at bounding box center [642, 262] width 7 height 8
click at [745, 37] on button at bounding box center [751, 43] width 24 height 24
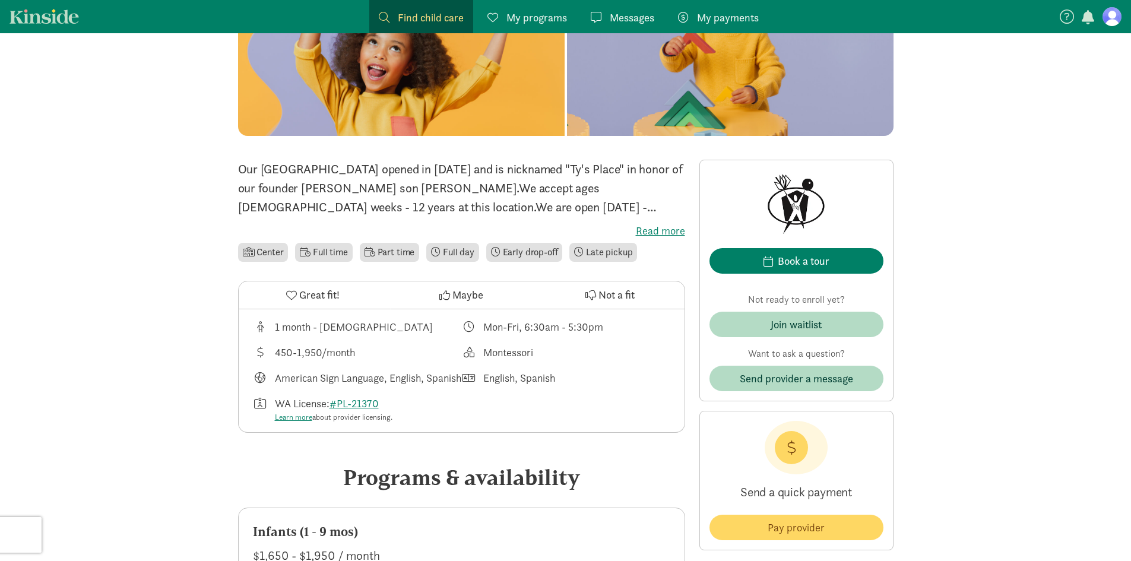
click at [836, 323] on span "Join waitlist" at bounding box center [796, 324] width 155 height 16
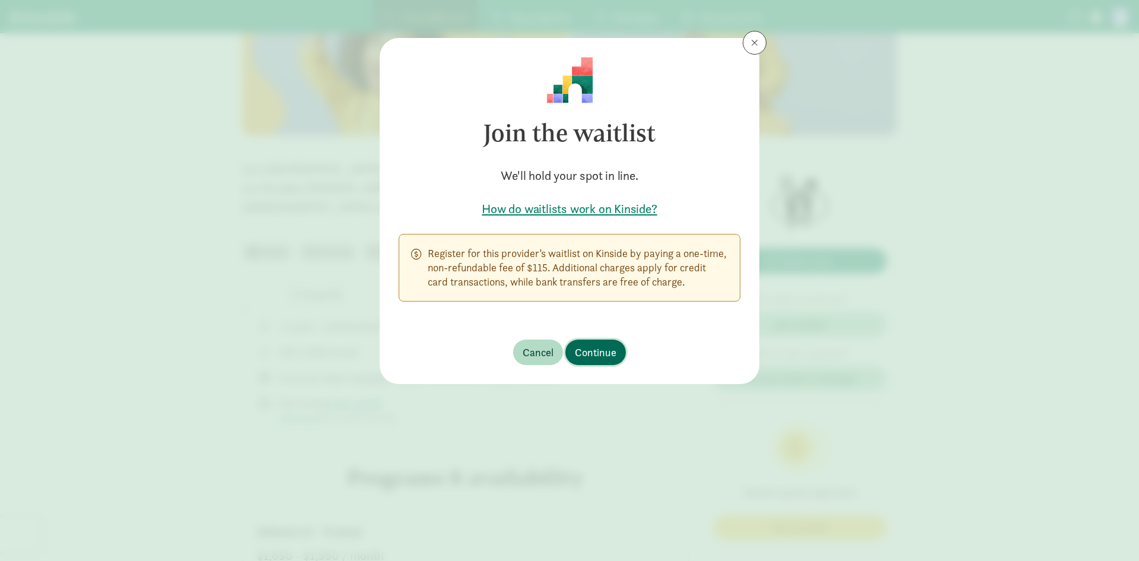
click at [602, 357] on span "Continue" at bounding box center [596, 352] width 42 height 16
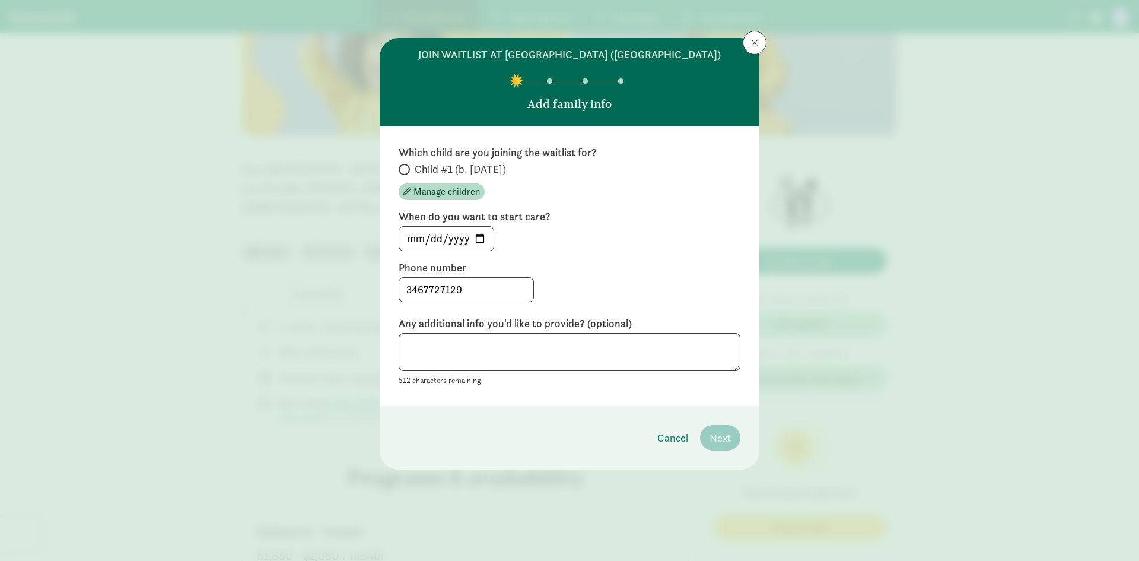
click at [503, 166] on span "Child #1 (b. [DATE])" at bounding box center [460, 169] width 91 height 14
click at [407, 166] on input "Child #1 (b. [DATE])" at bounding box center [403, 170] width 8 height 8
radio input "true"
click at [586, 286] on div "3467727129" at bounding box center [570, 289] width 342 height 25
click at [477, 237] on input "[DATE]" at bounding box center [446, 239] width 94 height 24
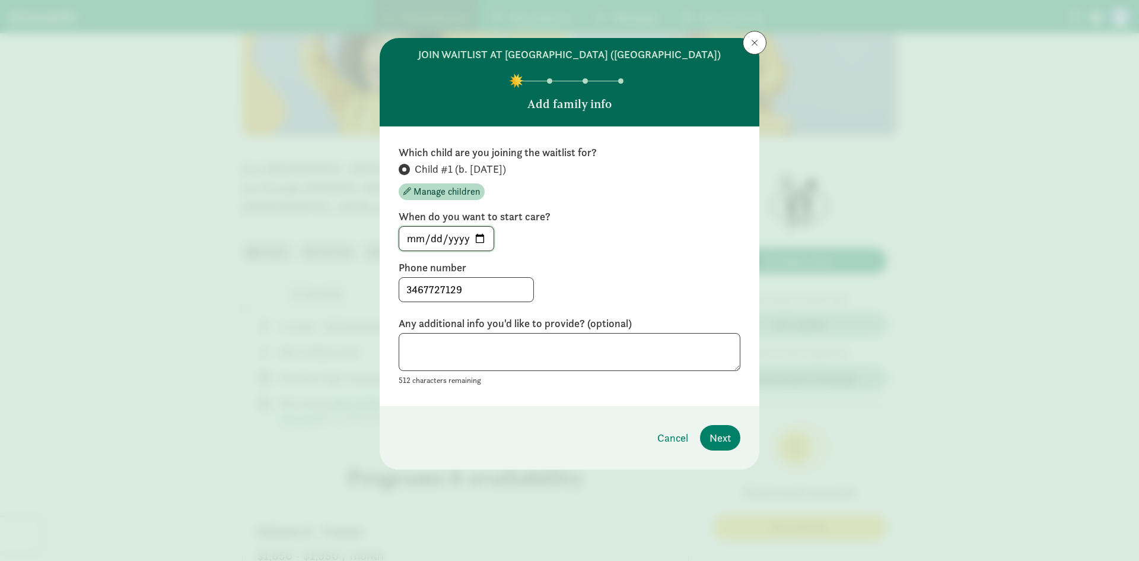
type input "[DATE]"
click at [617, 269] on label "Phone number" at bounding box center [570, 268] width 342 height 14
click at [720, 438] on span "Next" at bounding box center [720, 438] width 21 height 16
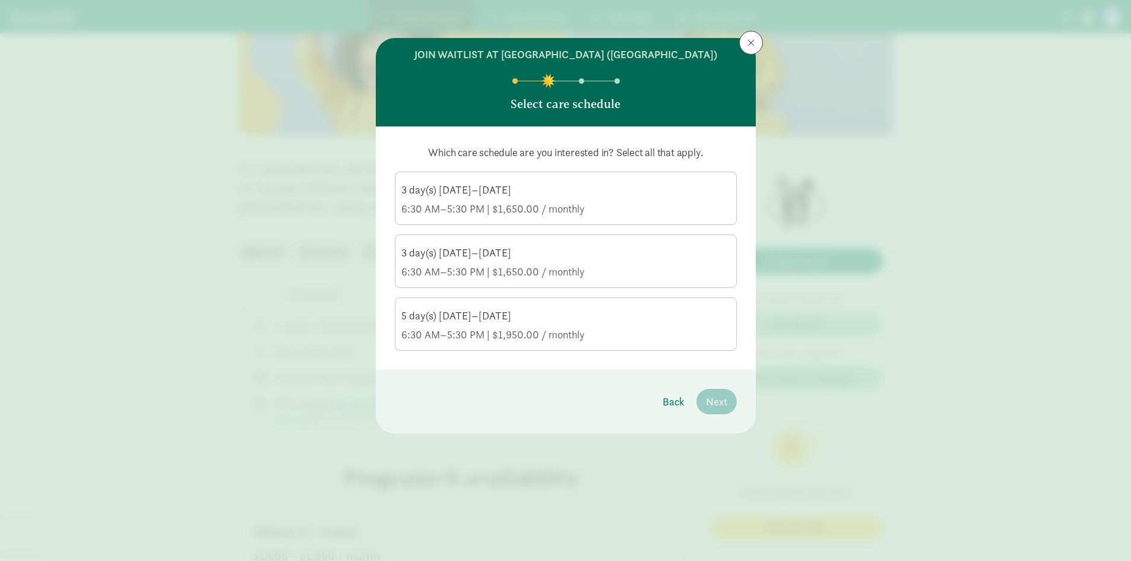
click at [629, 306] on label "5 day(s) [DATE]–[DATE] 6:30 AM–5:30 PM | $1,950.00 / monthly" at bounding box center [565, 323] width 341 height 50
click at [0, 0] on input "5 day(s) [DATE]–[DATE] 6:30 AM–5:30 PM | $1,950.00 / monthly" at bounding box center [0, 0] width 0 height 0
click at [711, 395] on span "Next" at bounding box center [716, 401] width 21 height 16
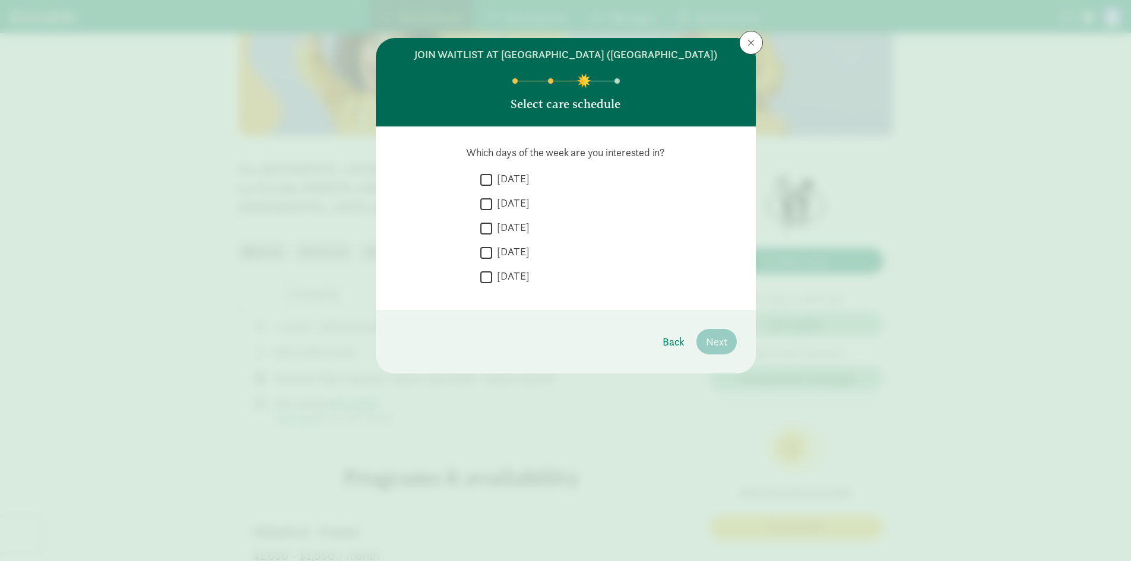
click at [493, 181] on label "[DATE]" at bounding box center [510, 179] width 37 height 14
click at [492, 181] on input "[DATE]" at bounding box center [486, 180] width 12 height 16
checkbox input "true"
click at [480, 209] on input "[DATE]" at bounding box center [486, 204] width 12 height 16
checkbox input "true"
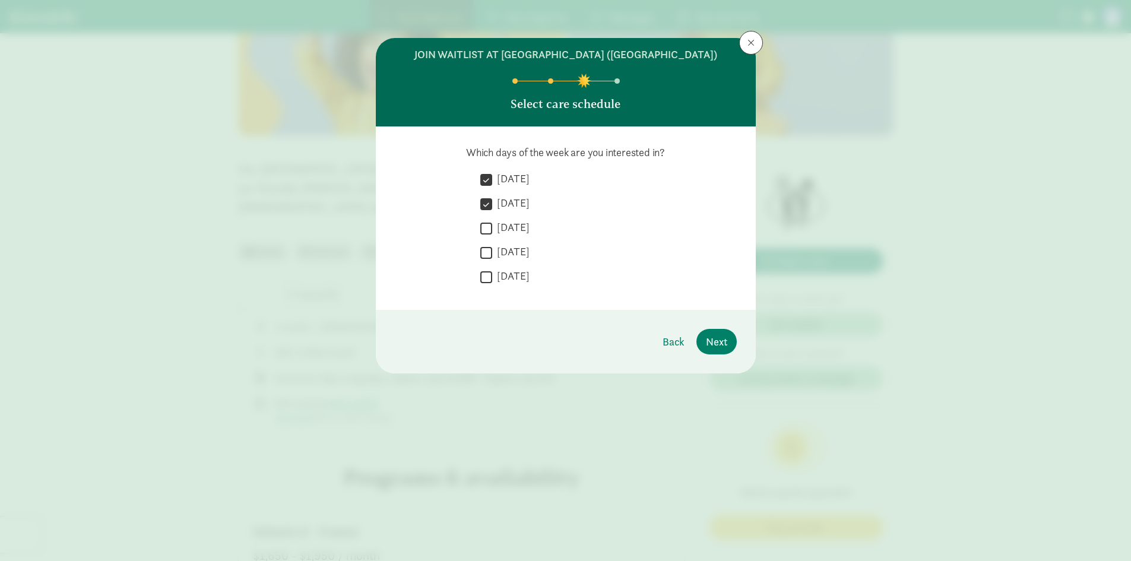
click at [491, 228] on input "[DATE]" at bounding box center [486, 228] width 12 height 16
checkbox input "true"
click at [493, 257] on label "[DATE]" at bounding box center [510, 251] width 37 height 14
click at [492, 257] on input "[DATE]" at bounding box center [486, 252] width 12 height 16
checkbox input "true"
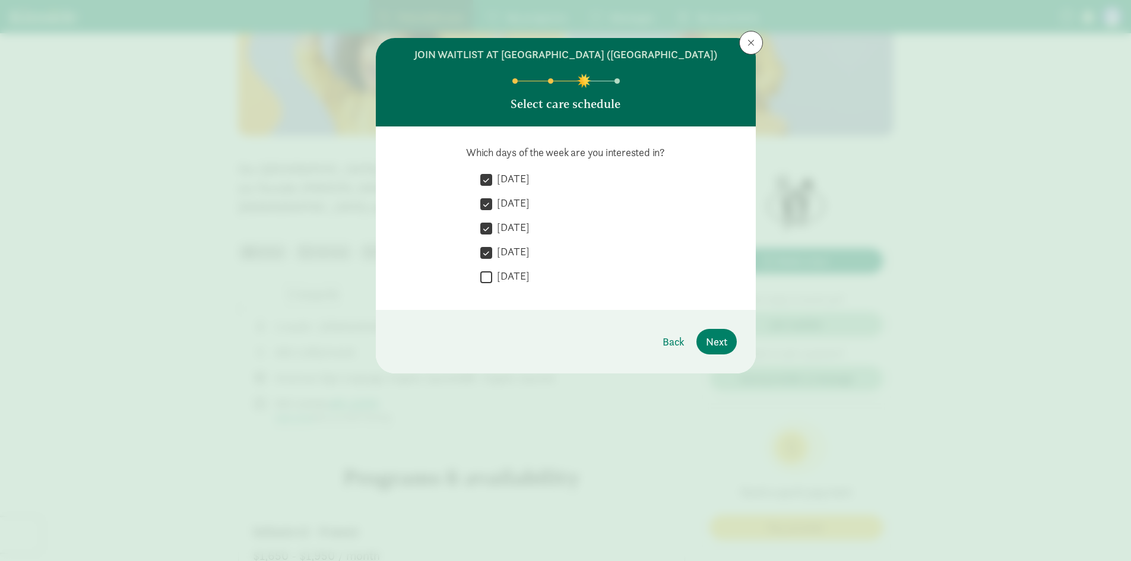
click at [488, 272] on input "[DATE]" at bounding box center [486, 277] width 12 height 16
checkbox input "true"
click at [709, 342] on span "Next" at bounding box center [716, 342] width 21 height 16
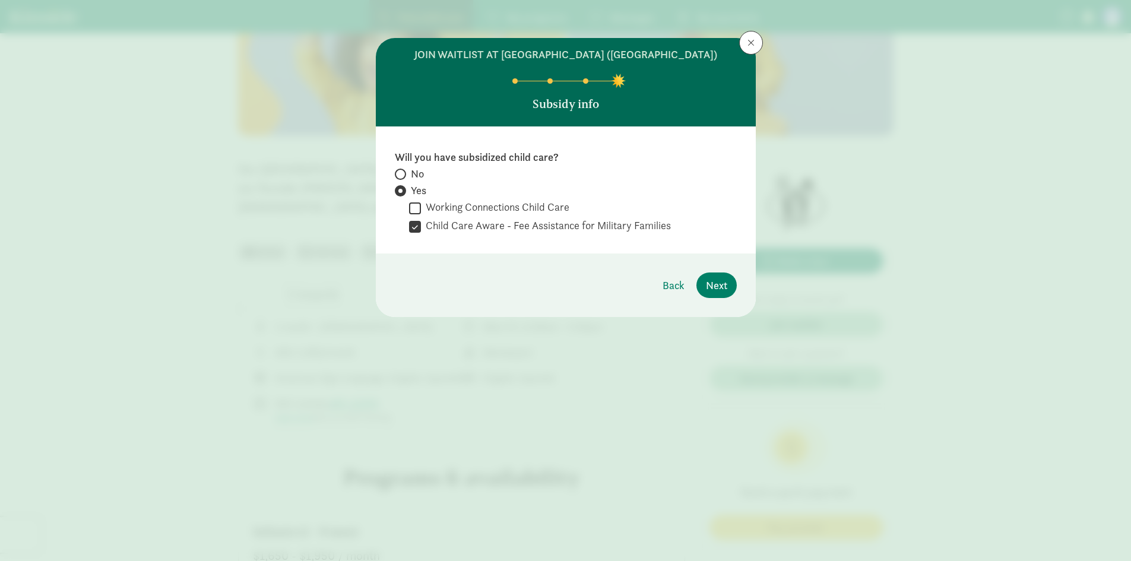
radio input "true"
click at [704, 285] on button "Next" at bounding box center [716, 285] width 40 height 26
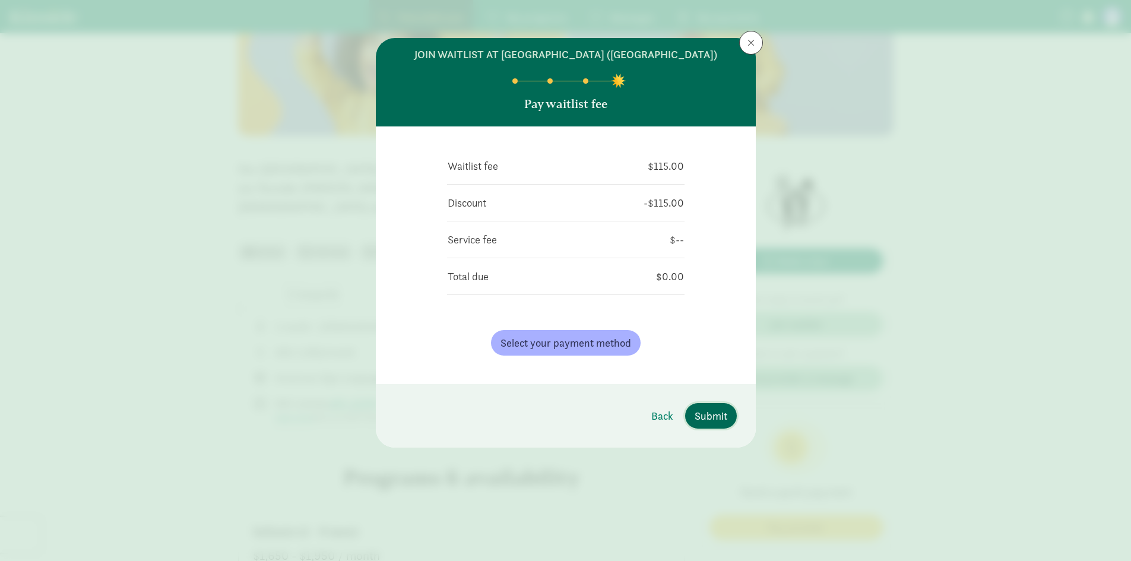
click at [729, 412] on button "Submit" at bounding box center [711, 416] width 52 height 26
click at [755, 41] on button at bounding box center [751, 43] width 24 height 24
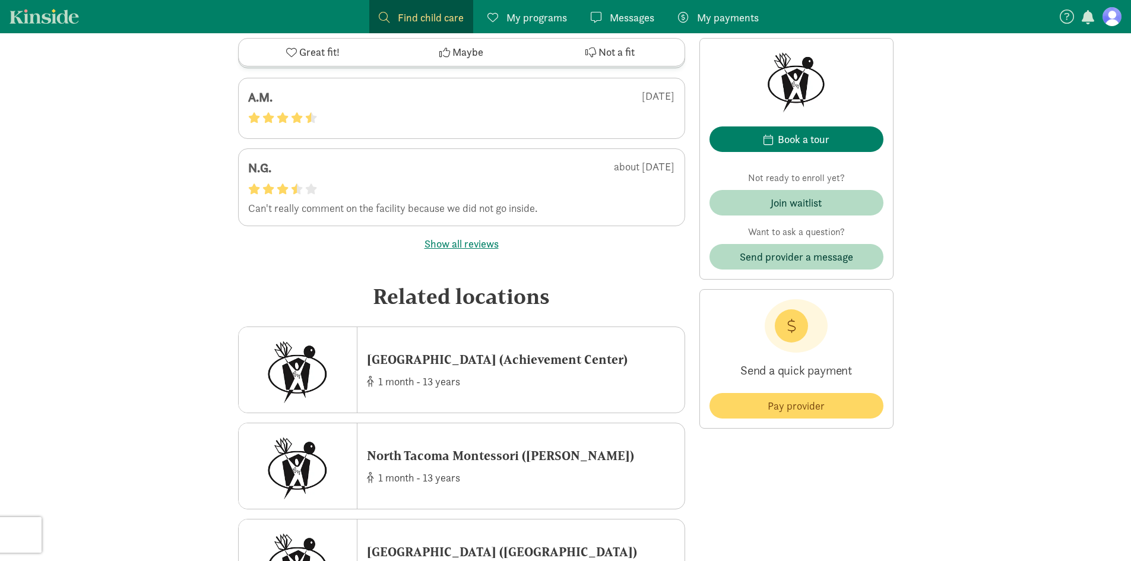
scroll to position [2492, 0]
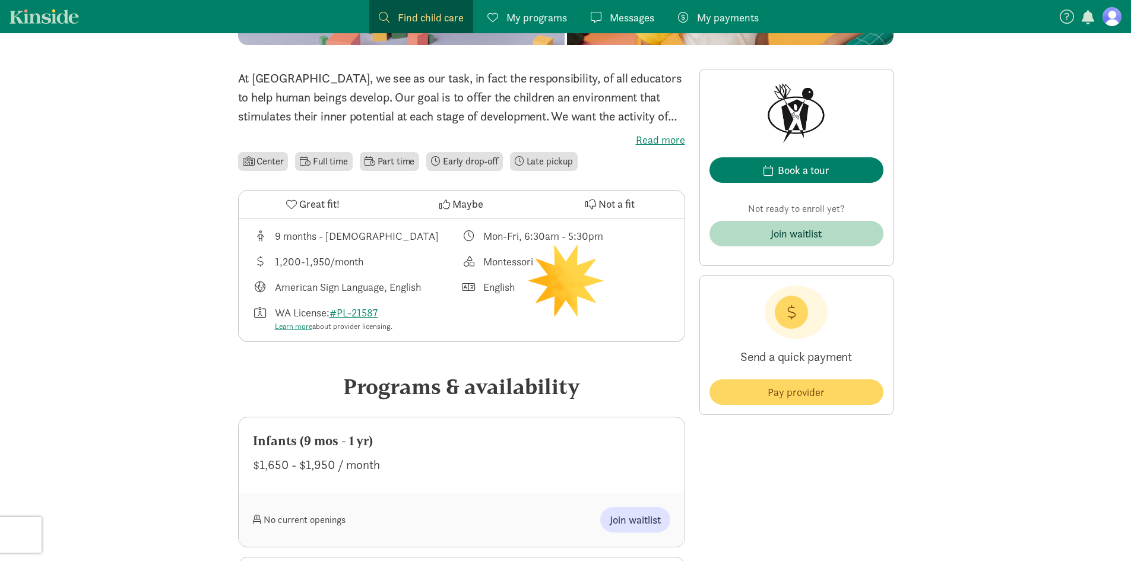
scroll to position [297, 0]
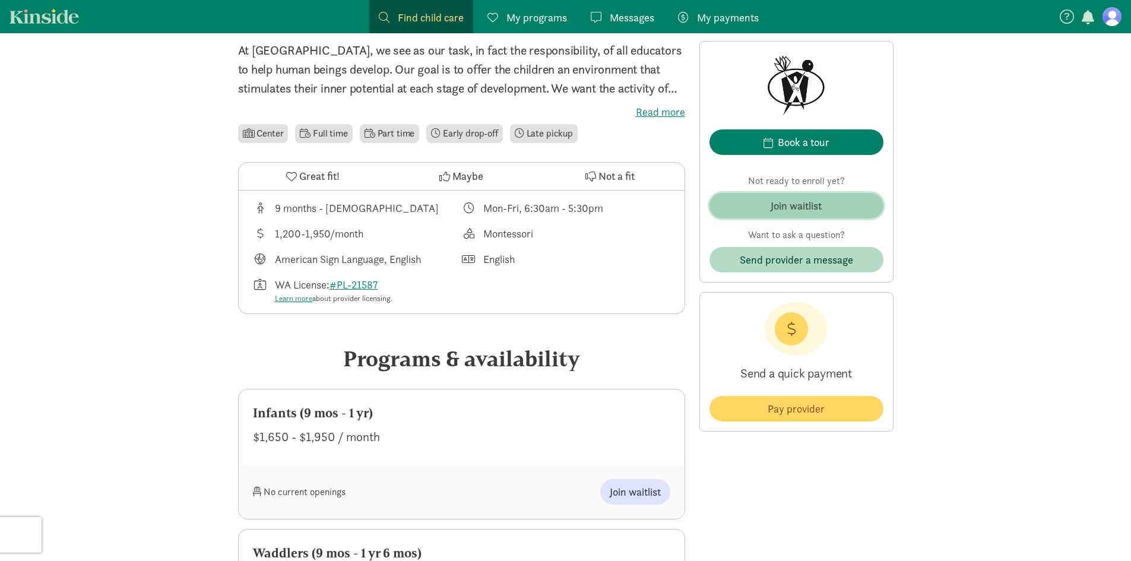
click at [863, 212] on span "Join waitlist" at bounding box center [796, 206] width 155 height 16
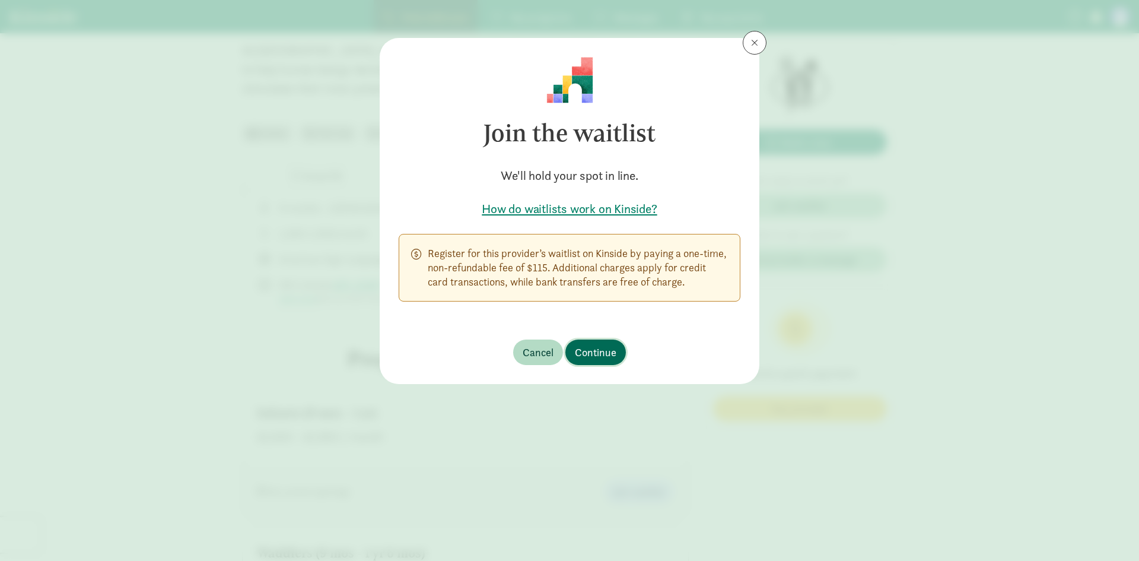
click at [598, 350] on span "Continue" at bounding box center [596, 352] width 42 height 16
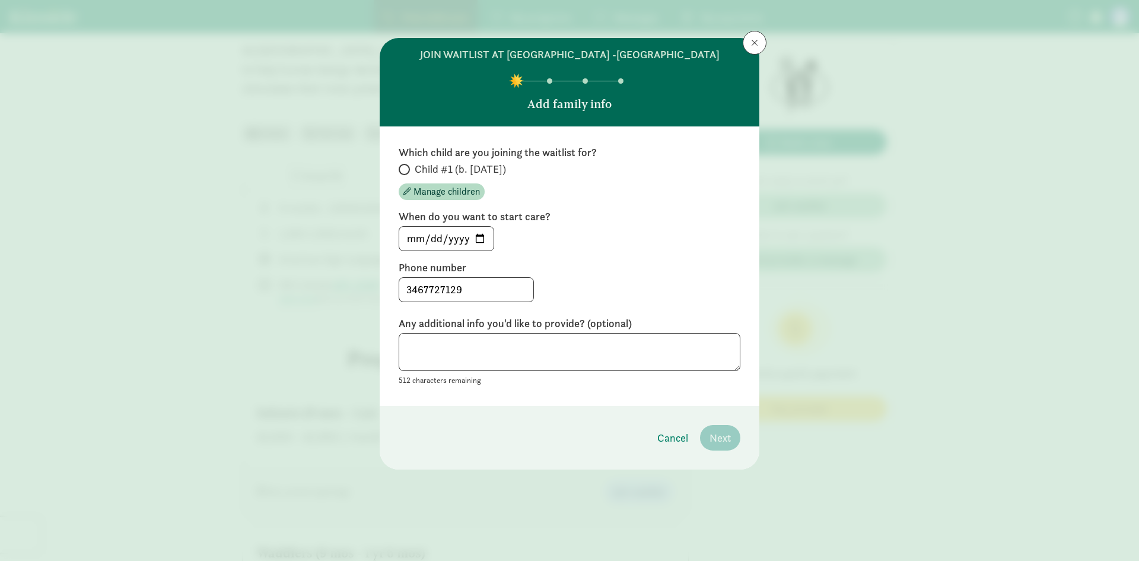
click at [438, 164] on span "Child #1 (b. [DATE])" at bounding box center [460, 169] width 91 height 14
click at [407, 166] on input "Child #1 (b. [DATE])" at bounding box center [403, 170] width 8 height 8
radio input "true"
click at [484, 239] on input "[DATE]" at bounding box center [446, 239] width 94 height 24
type input "[DATE]"
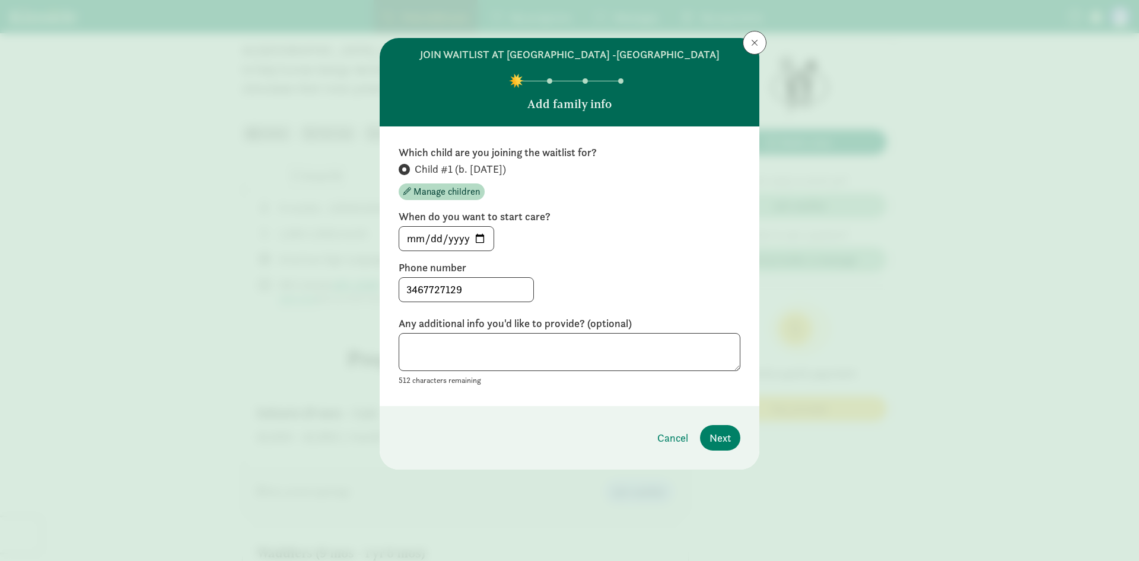
click at [769, 253] on div "join waitlist at [GEOGRAPHIC_DATA] -Ruston Add family info Which child are you …" at bounding box center [569, 280] width 1139 height 561
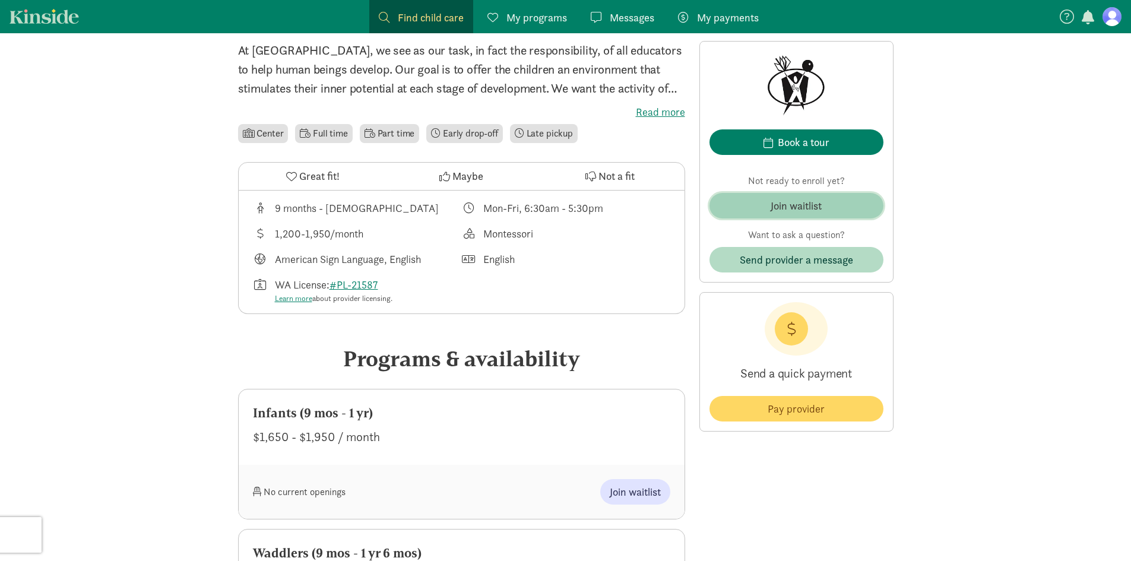
click at [819, 198] on div "Join waitlist" at bounding box center [795, 206] width 51 height 16
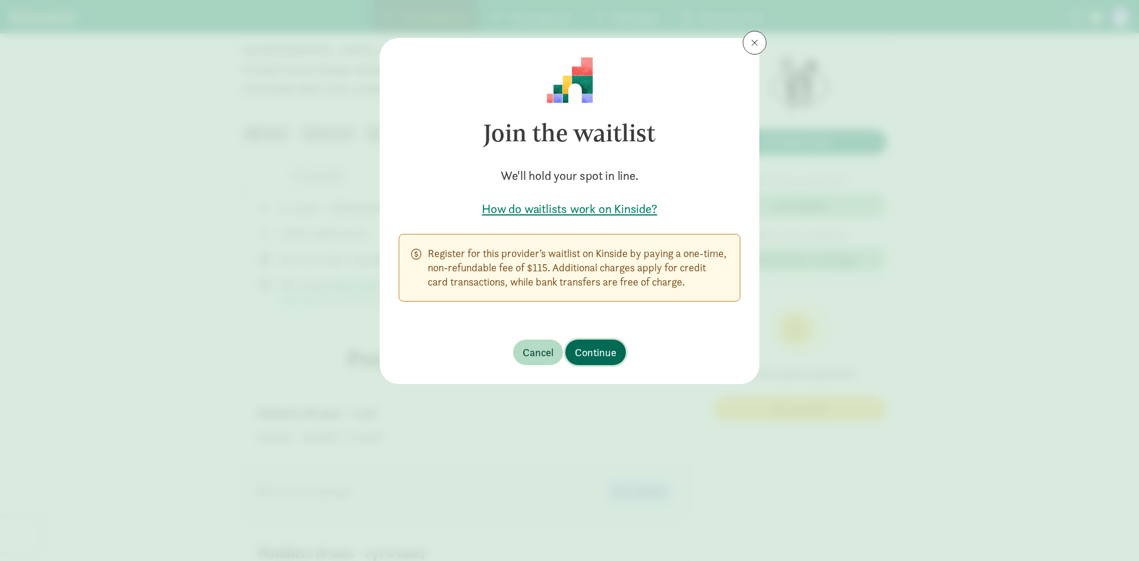
click at [613, 351] on span "Continue" at bounding box center [596, 352] width 42 height 16
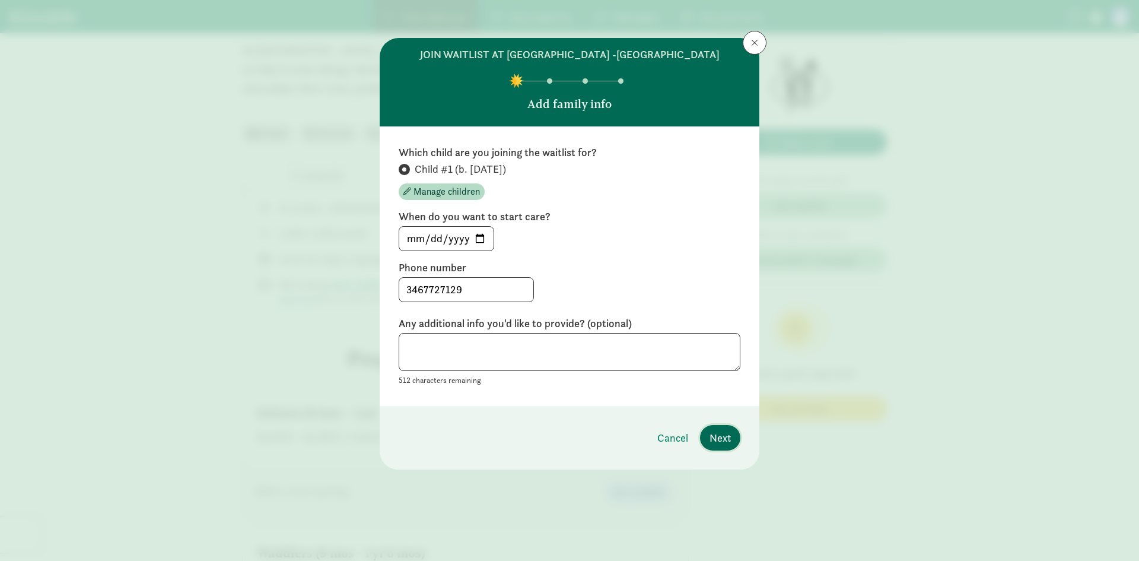
click at [716, 427] on button "Next" at bounding box center [720, 438] width 40 height 26
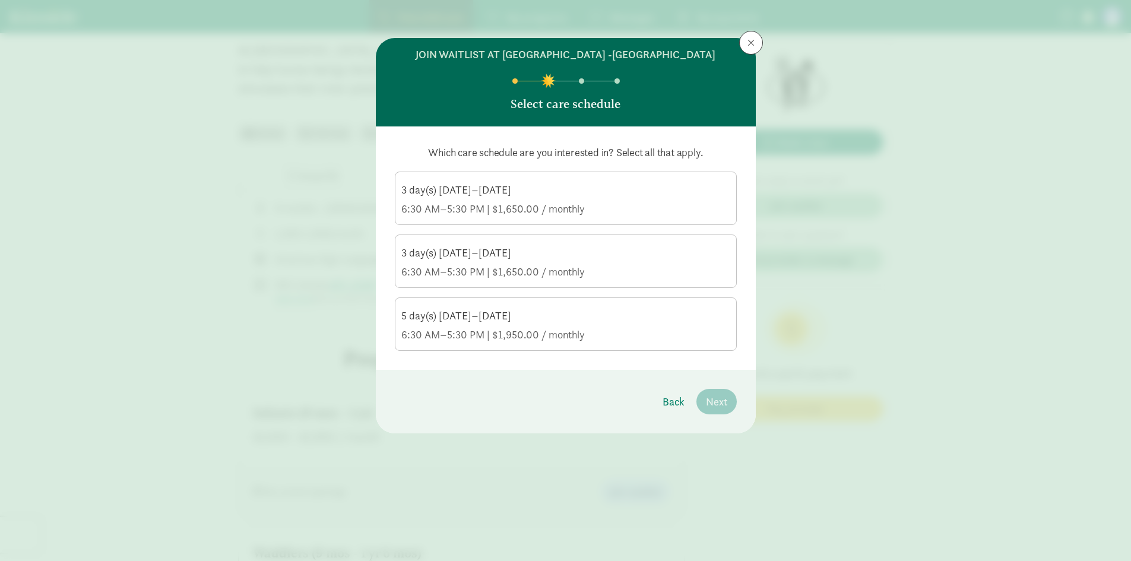
click at [635, 317] on div "5 day(s) [DATE]–[DATE]" at bounding box center [565, 316] width 329 height 14
click at [0, 0] on input "5 day(s) [DATE]–[DATE] 6:30 AM–5:30 PM | $1,950.00 / monthly" at bounding box center [0, 0] width 0 height 0
click at [713, 396] on span "Next" at bounding box center [716, 401] width 21 height 16
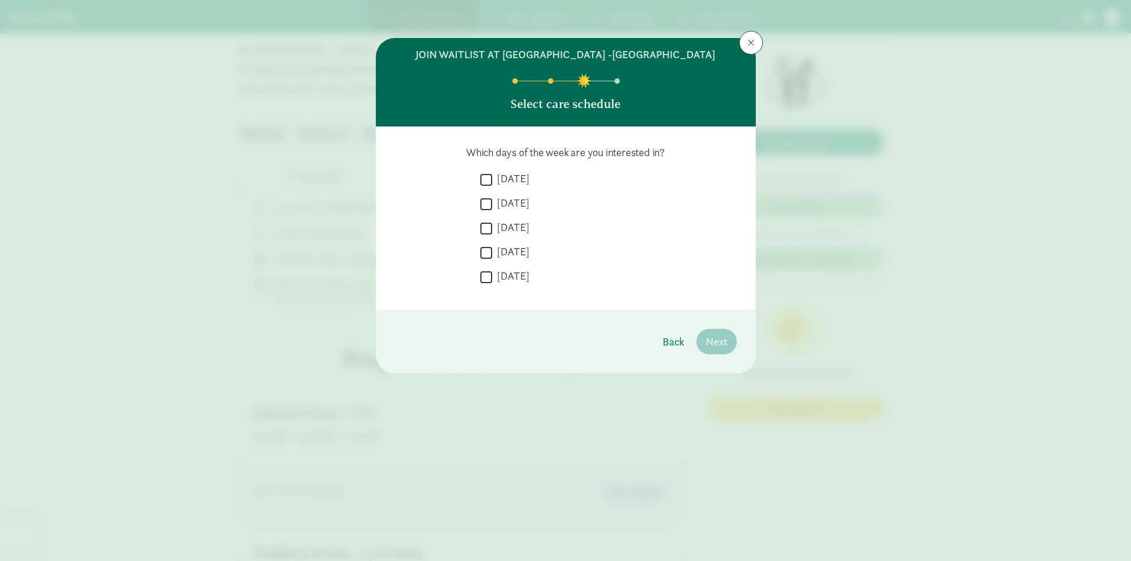
click at [498, 175] on label "[DATE]" at bounding box center [510, 179] width 37 height 14
click at [492, 175] on input "[DATE]" at bounding box center [486, 180] width 12 height 16
checkbox input "true"
click at [488, 196] on div " [DATE]" at bounding box center [608, 207] width 256 height 22
click at [487, 201] on input "[DATE]" at bounding box center [486, 204] width 12 height 16
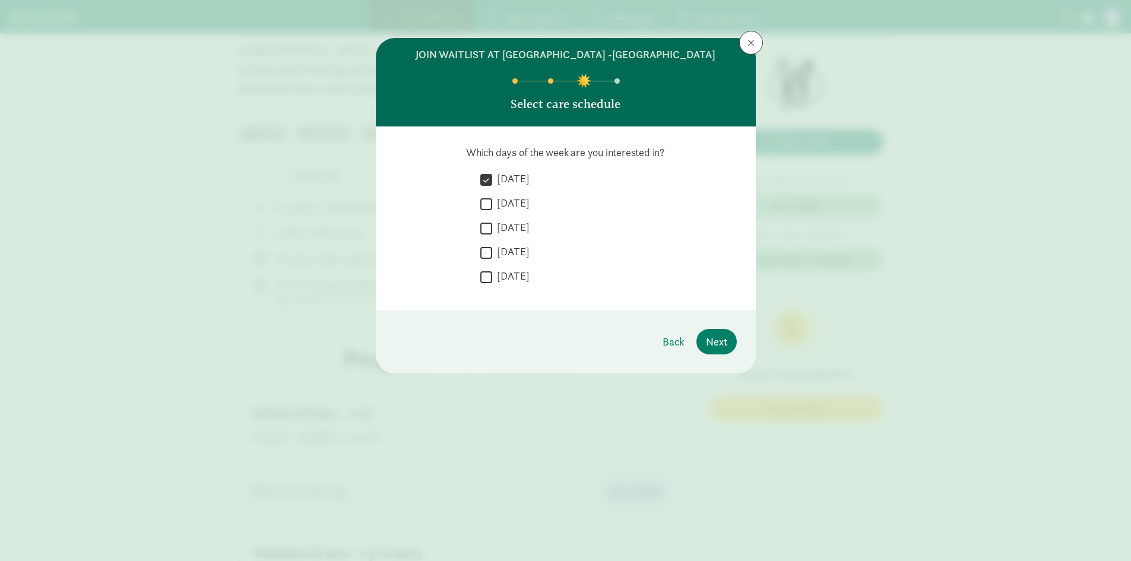
checkbox input "true"
click at [484, 220] on div " [DATE]" at bounding box center [608, 231] width 256 height 22
click at [484, 229] on input "[DATE]" at bounding box center [486, 228] width 12 height 16
checkbox input "true"
click at [481, 251] on input "[DATE]" at bounding box center [486, 252] width 12 height 16
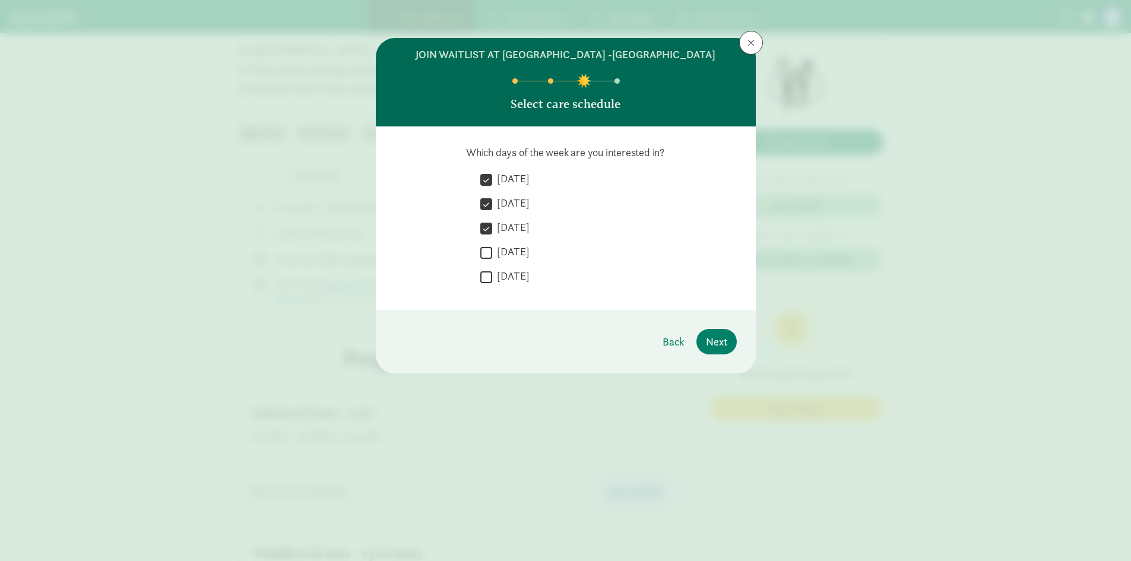
checkbox input "true"
click at [488, 286] on div " [DATE]" at bounding box center [608, 280] width 256 height 22
click at [487, 278] on input "[DATE]" at bounding box center [486, 277] width 12 height 16
checkbox input "true"
click at [733, 345] on button "Next" at bounding box center [716, 342] width 40 height 26
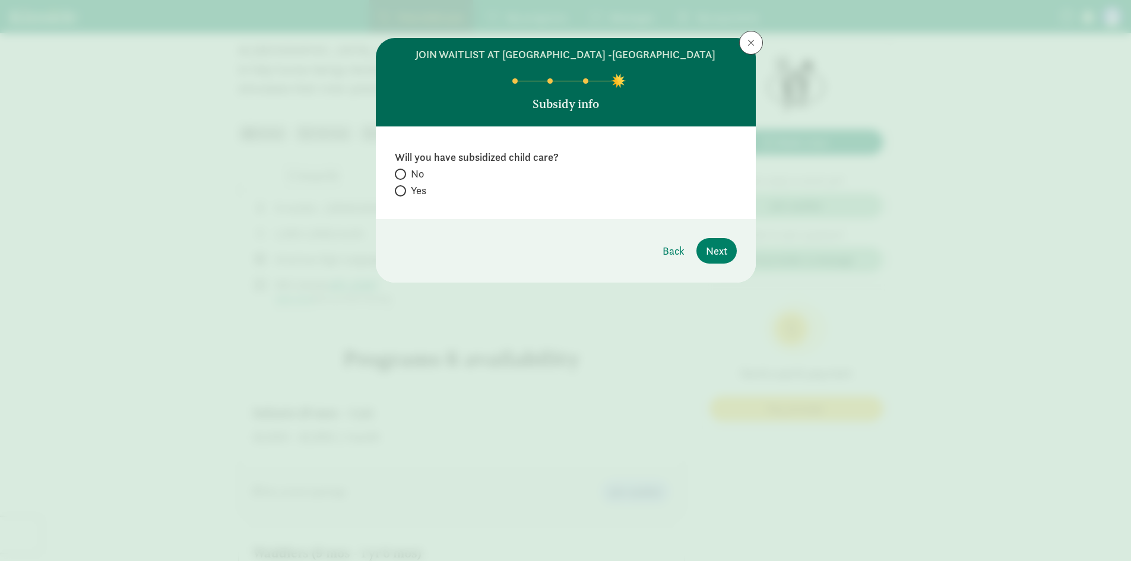
click at [404, 191] on span at bounding box center [400, 190] width 11 height 11
click at [402, 191] on input "Yes" at bounding box center [399, 191] width 8 height 8
radio input "true"
click at [608, 126] on header "join waitlist at [GEOGRAPHIC_DATA] -Ruston Subsidy info" at bounding box center [566, 82] width 380 height 88
click at [718, 247] on span "Next" at bounding box center [716, 251] width 21 height 16
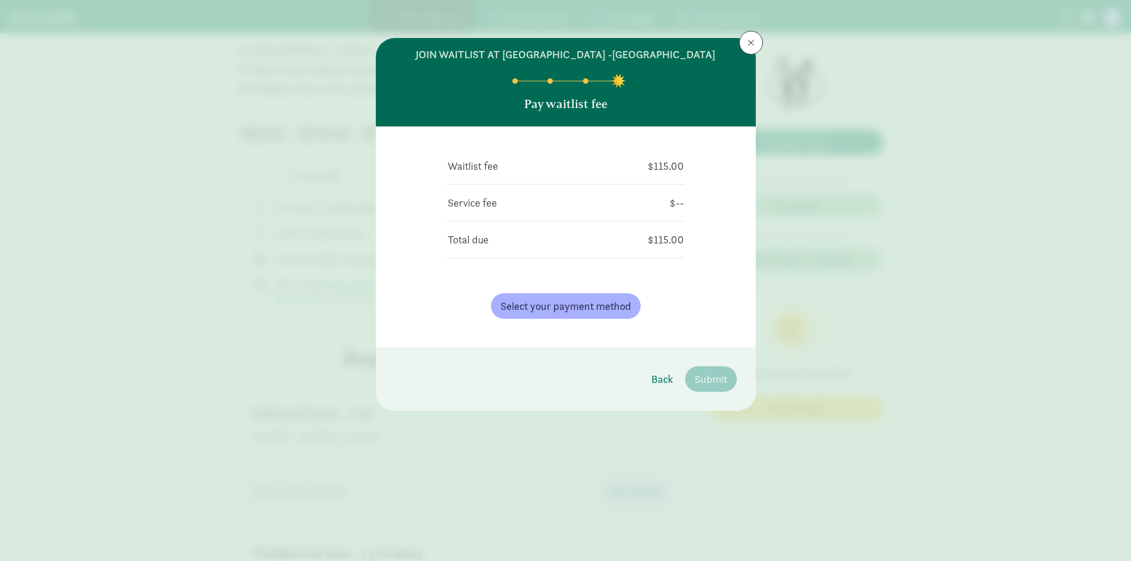
click at [712, 226] on div "Waitlist fee $115.00 Service fee $-- Total due $115.00 Select your payment meth…" at bounding box center [566, 236] width 380 height 221
click at [633, 301] on button "Select your payment method" at bounding box center [566, 306] width 150 height 26
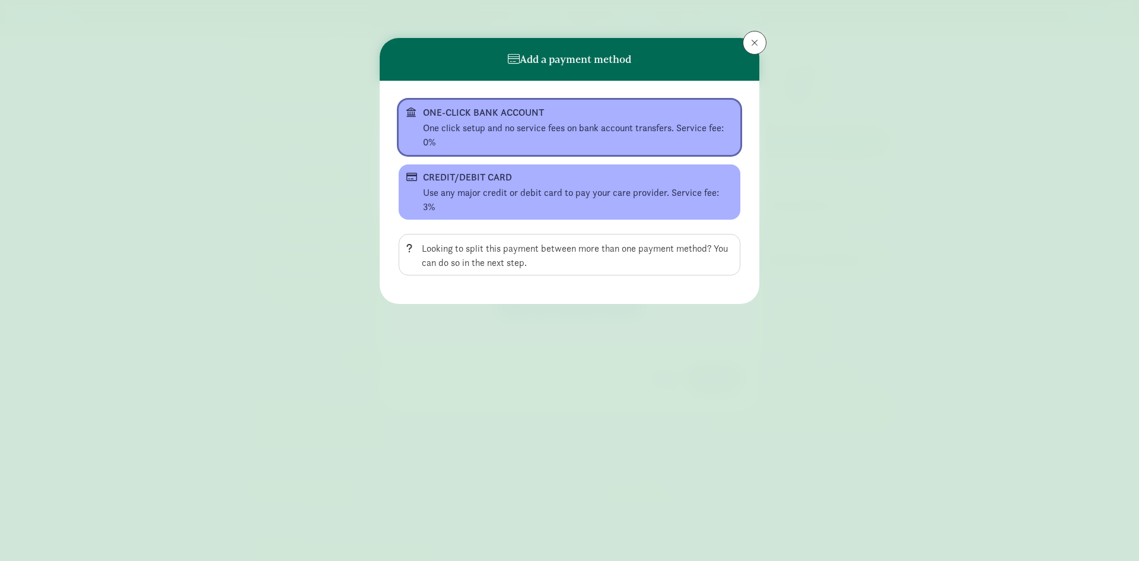
click at [539, 120] on button "ONE-CLICK BANK ACCOUNT One click setup and no service fees on bank account tran…" at bounding box center [570, 127] width 342 height 55
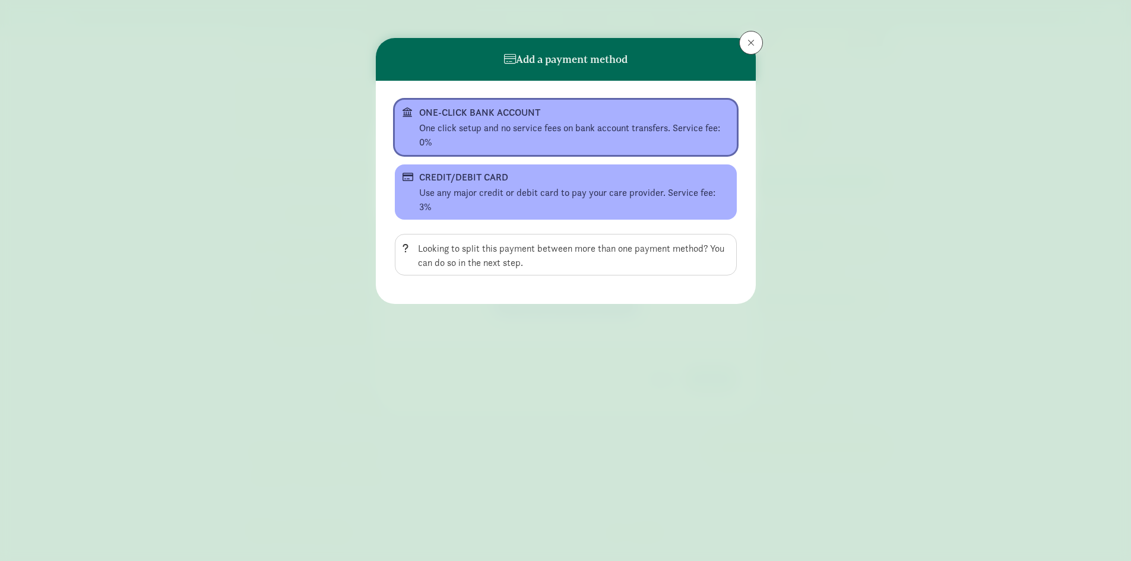
scroll to position [237, 0]
